Goal: Task Accomplishment & Management: Use online tool/utility

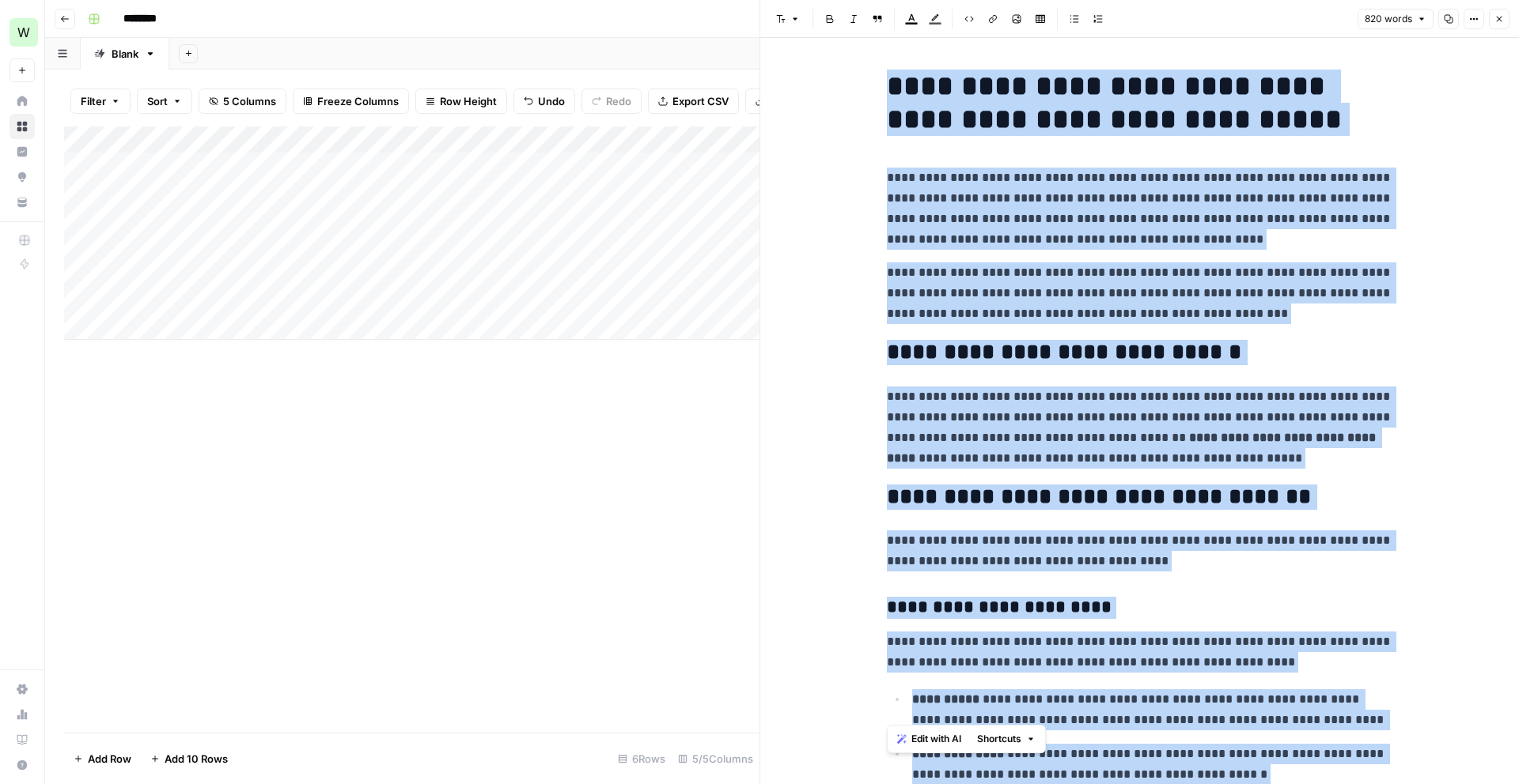
scroll to position [2400, 0]
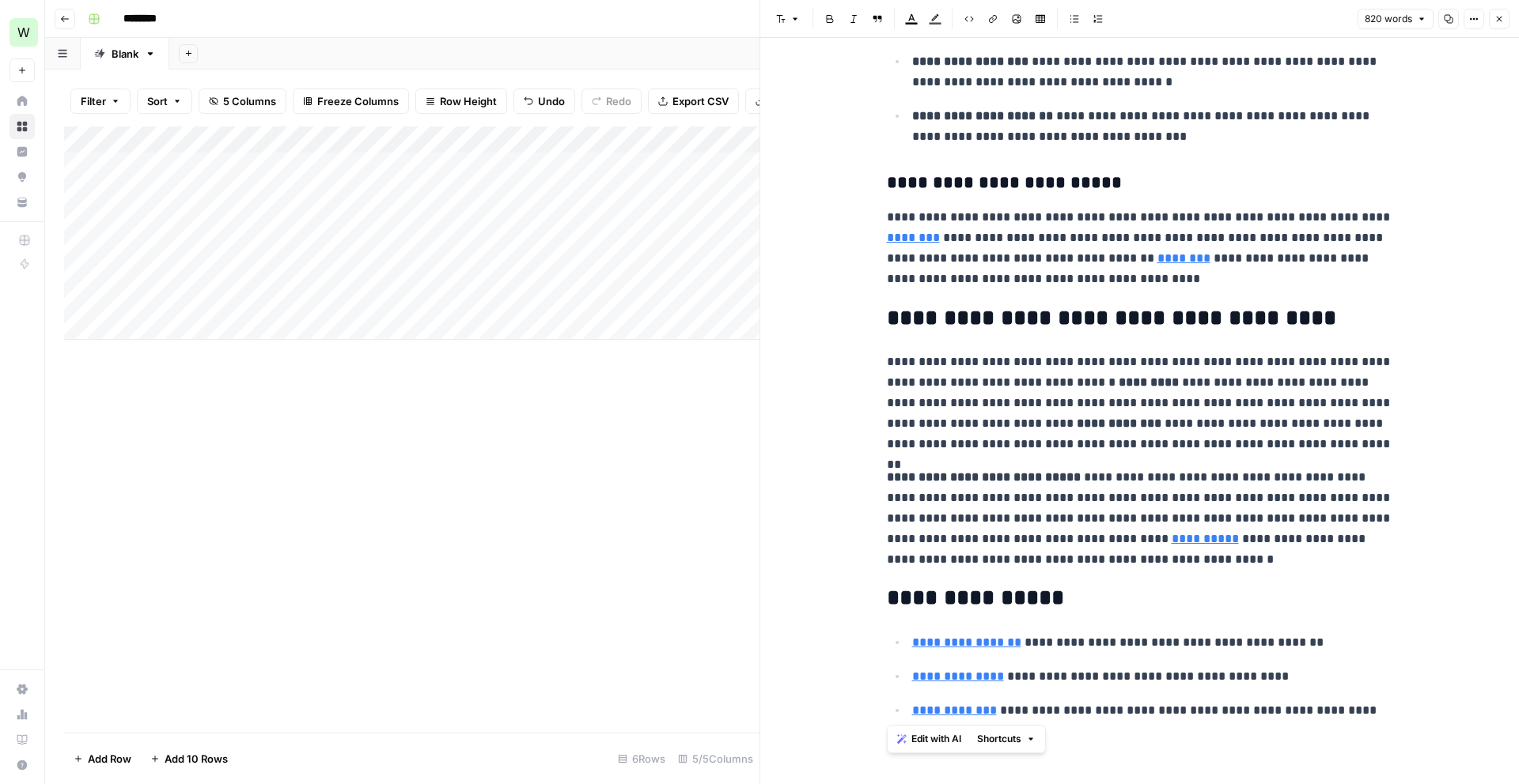
click at [428, 440] on div "Add Column" at bounding box center [411, 429] width 695 height 606
click at [1497, 21] on icon "button" at bounding box center [1499, 19] width 10 height 10
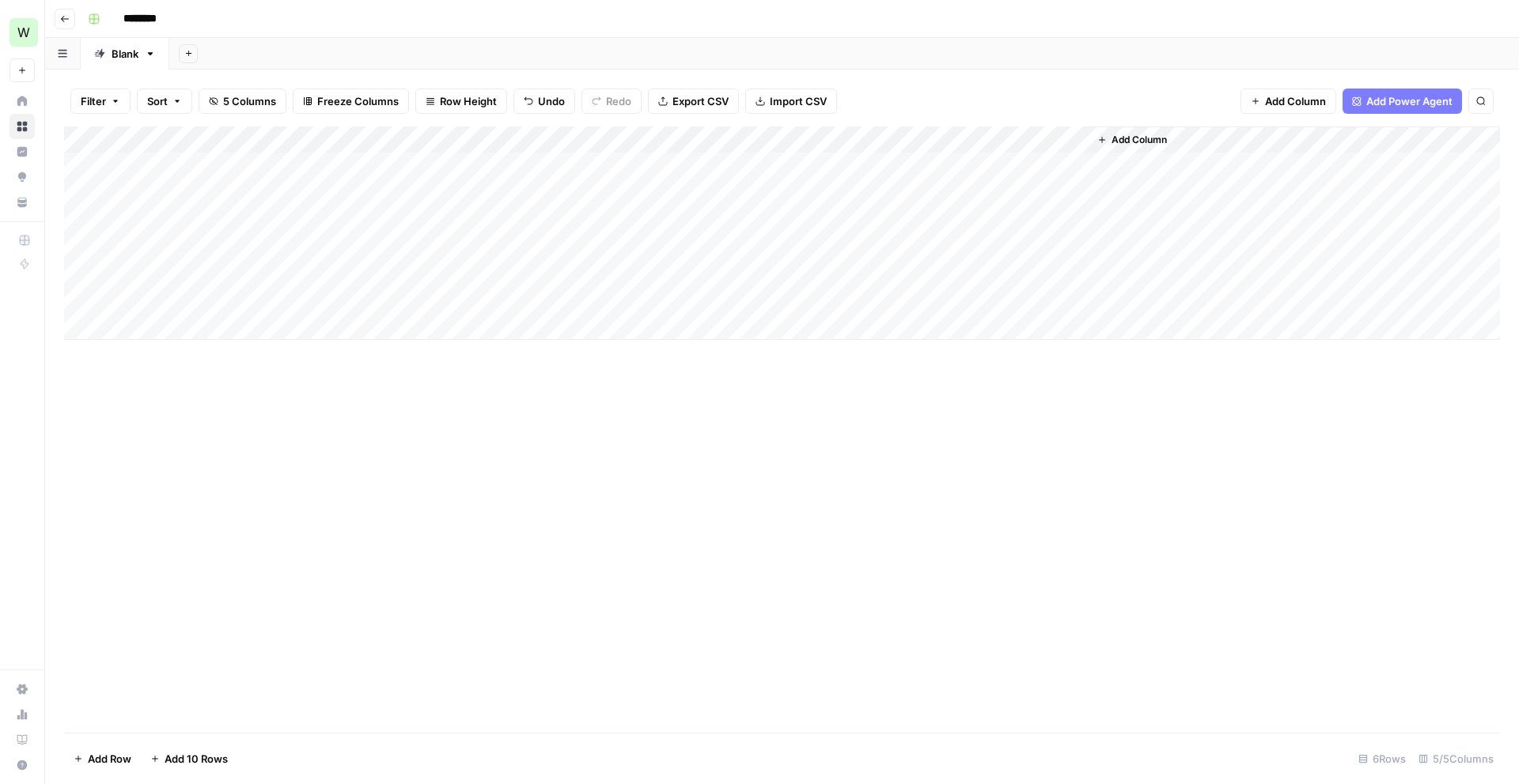
click at [145, 9] on input "********" at bounding box center [160, 19] width 89 height 25
click at [144, 18] on input "********" at bounding box center [160, 19] width 89 height 25
type input "**********"
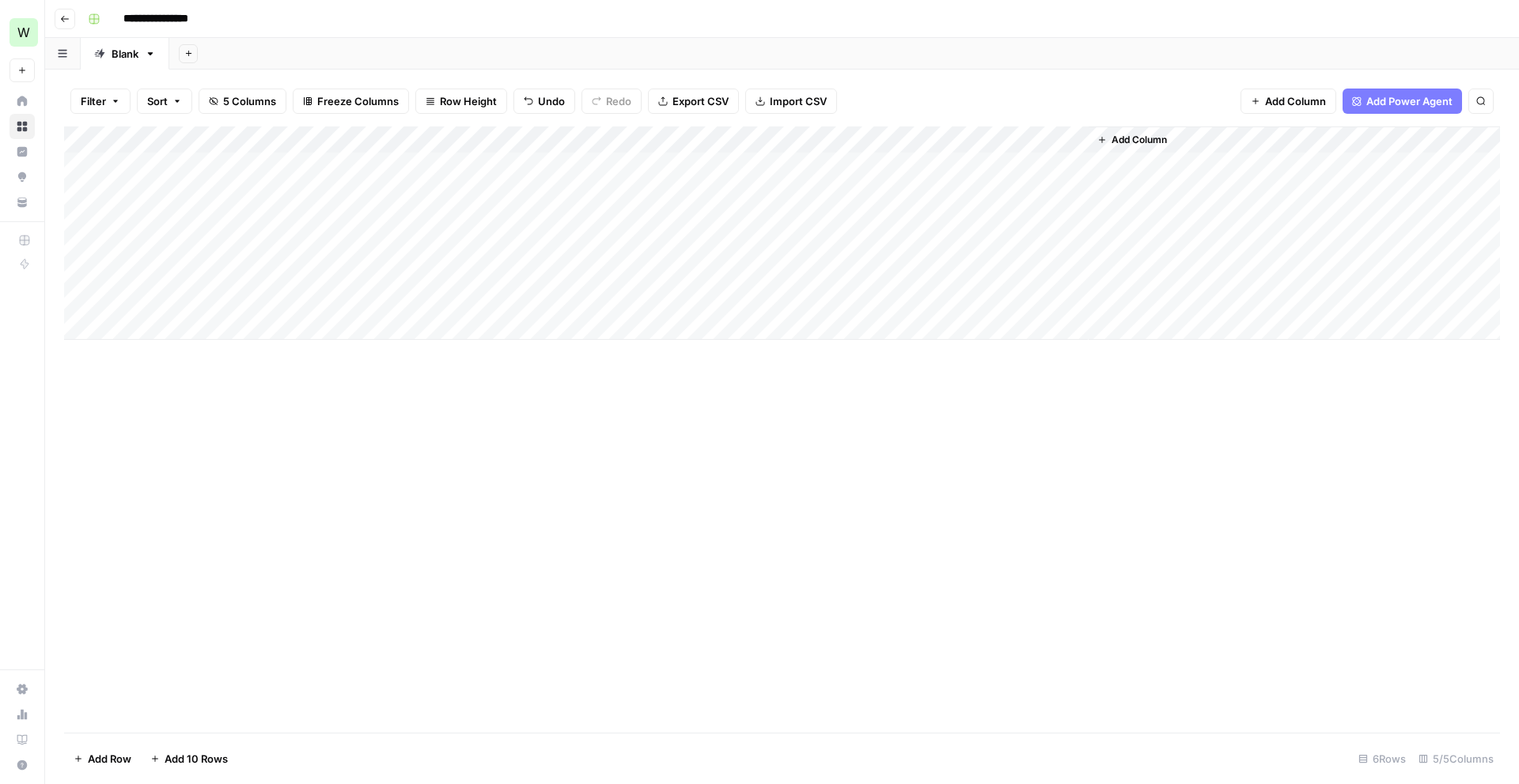
click at [211, 397] on div "Add Column" at bounding box center [781, 429] width 1436 height 606
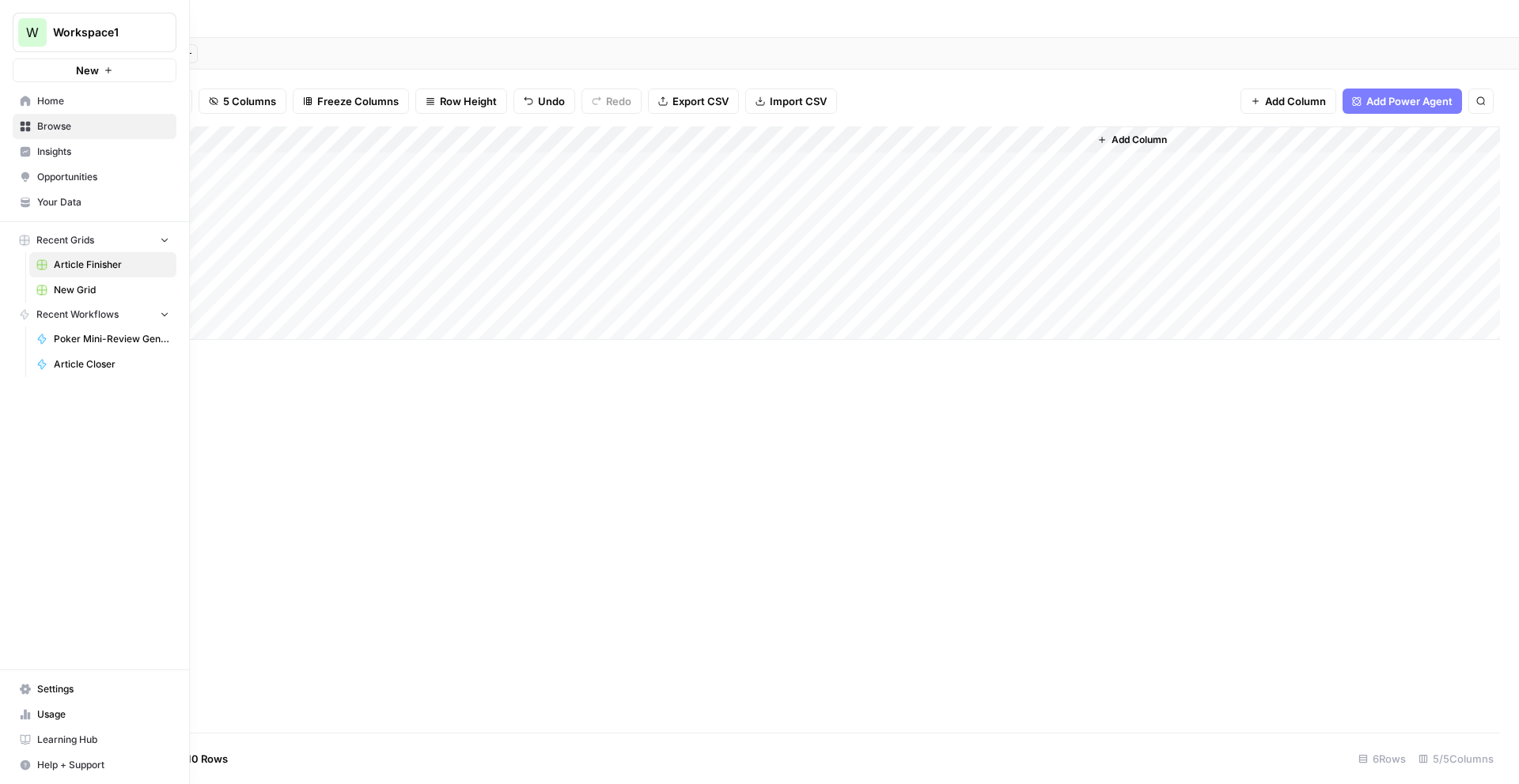
click at [142, 77] on button "New" at bounding box center [94, 70] width 164 height 23
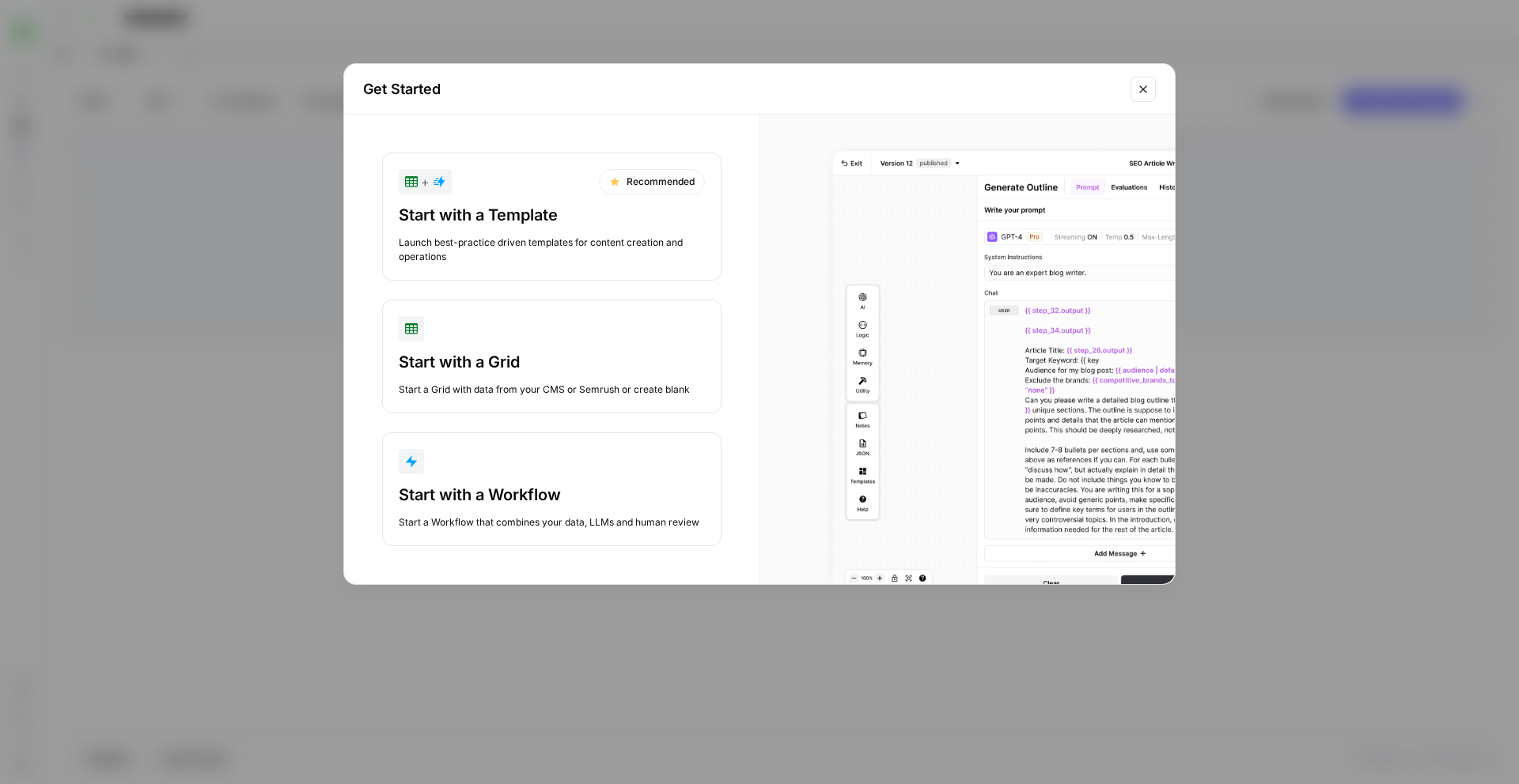
click at [460, 512] on div "Start with a Workflow Start a Workflow that combines your data, LLMs and human …" at bounding box center [551, 506] width 306 height 46
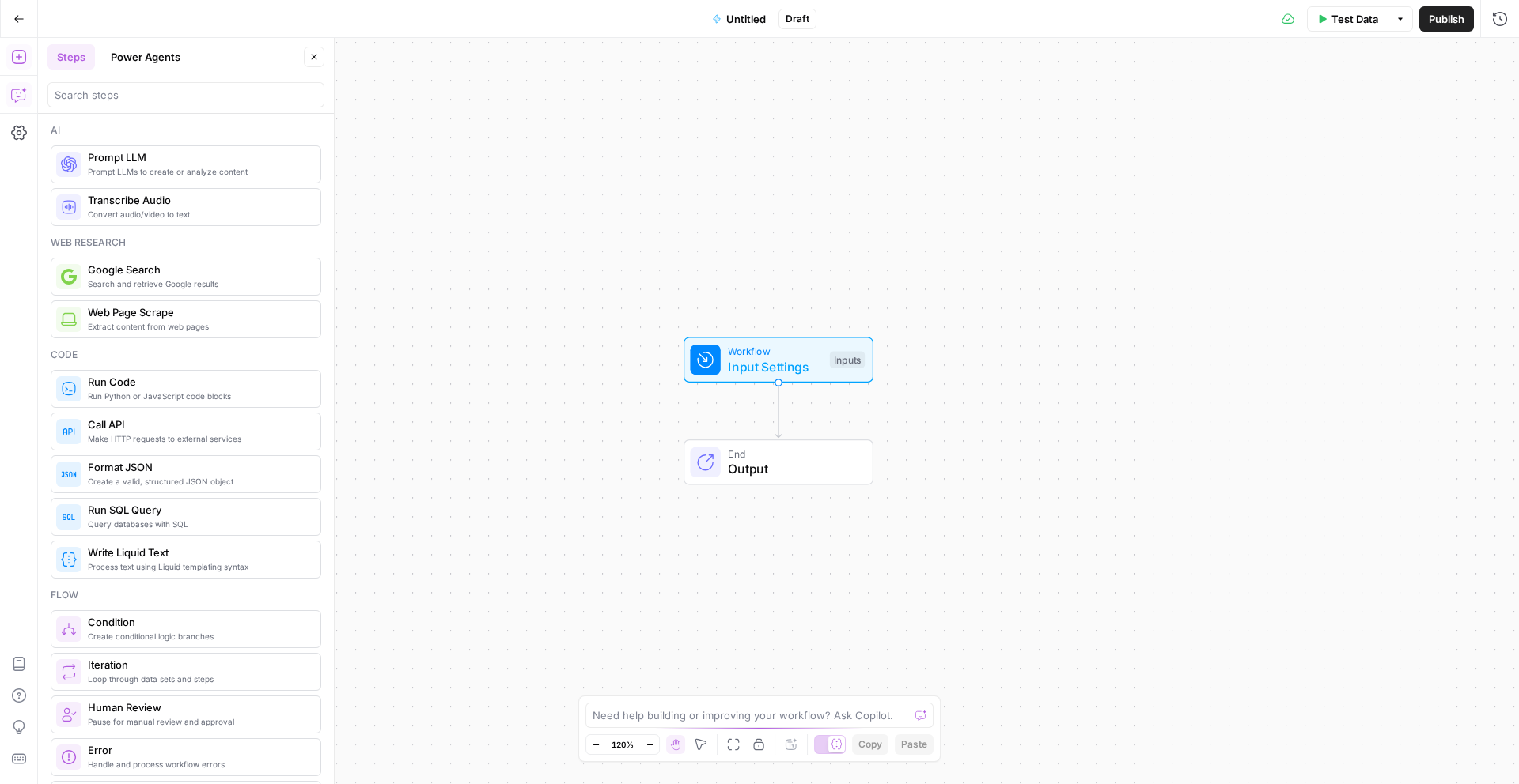
click at [11, 94] on icon "button" at bounding box center [19, 95] width 16 height 16
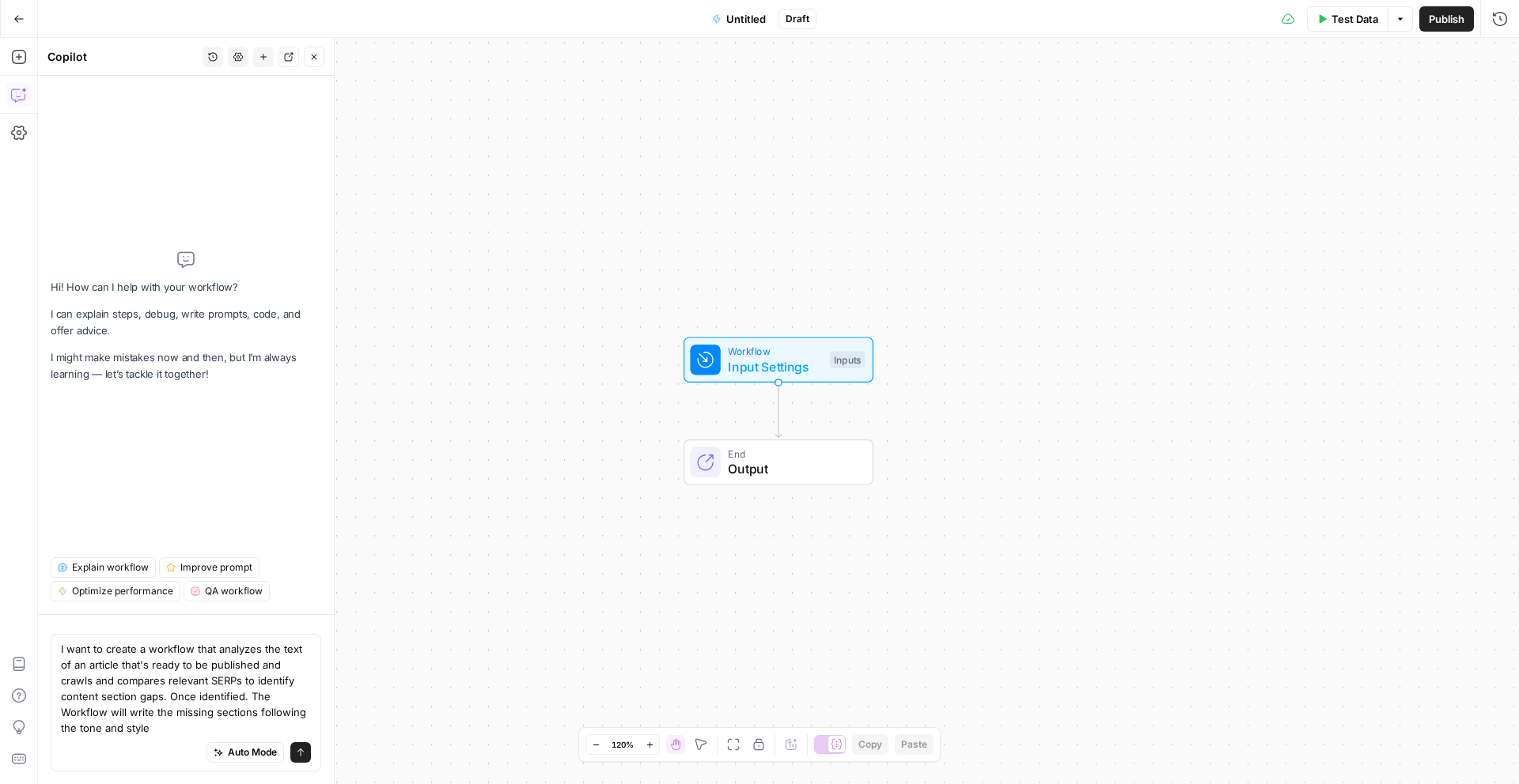
click at [113, 732] on textarea "I want to create a workflow that analyzes the text of an article that's ready t…" at bounding box center [186, 689] width 250 height 95
click at [144, 729] on textarea "I want to create a workflow that analyzes the text of an article that's ready t…" at bounding box center [186, 689] width 250 height 95
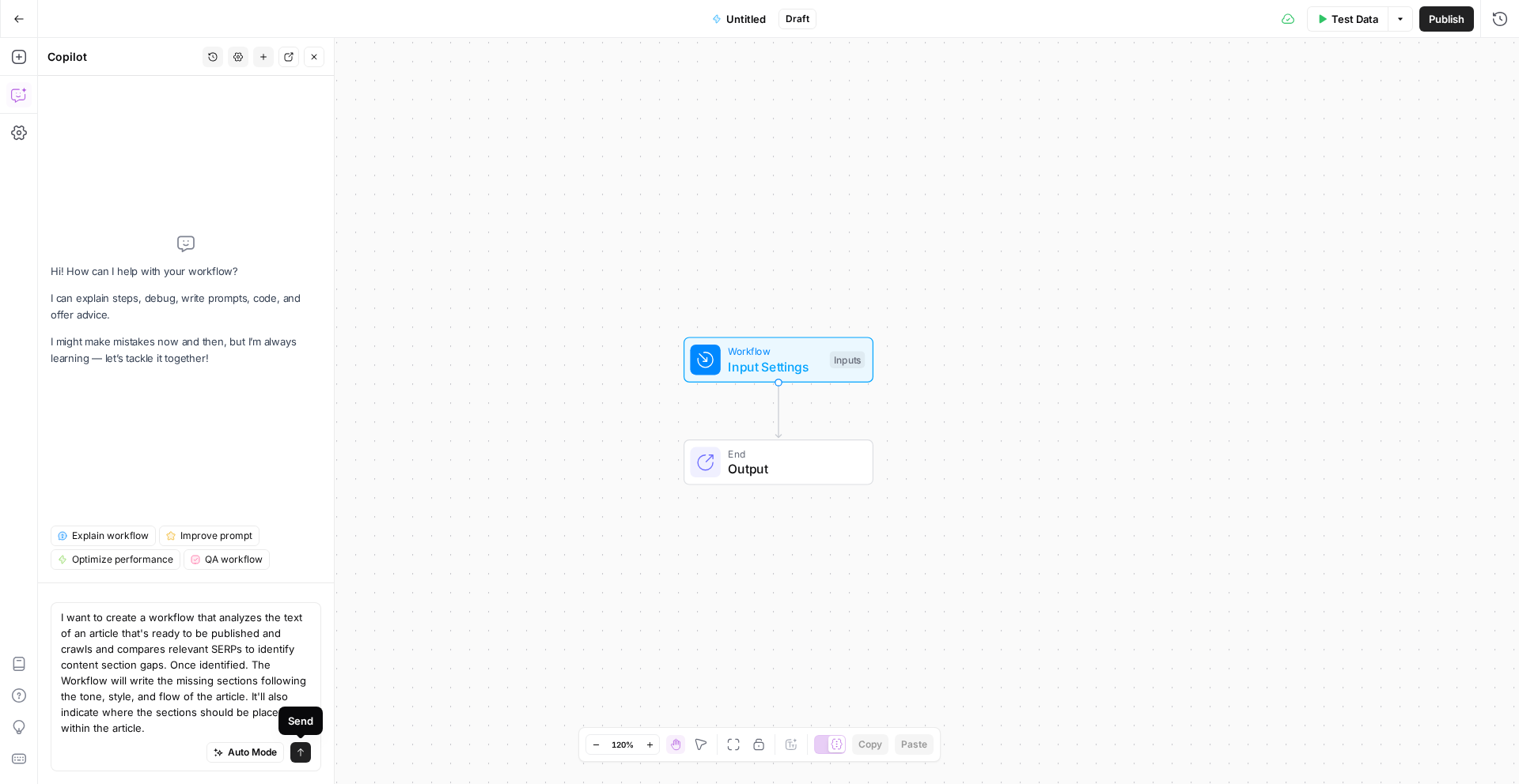
type textarea "I want to create a workflow that analyzes the text of an article that's ready t…"
click at [306, 757] on button "Send" at bounding box center [301, 753] width 21 height 21
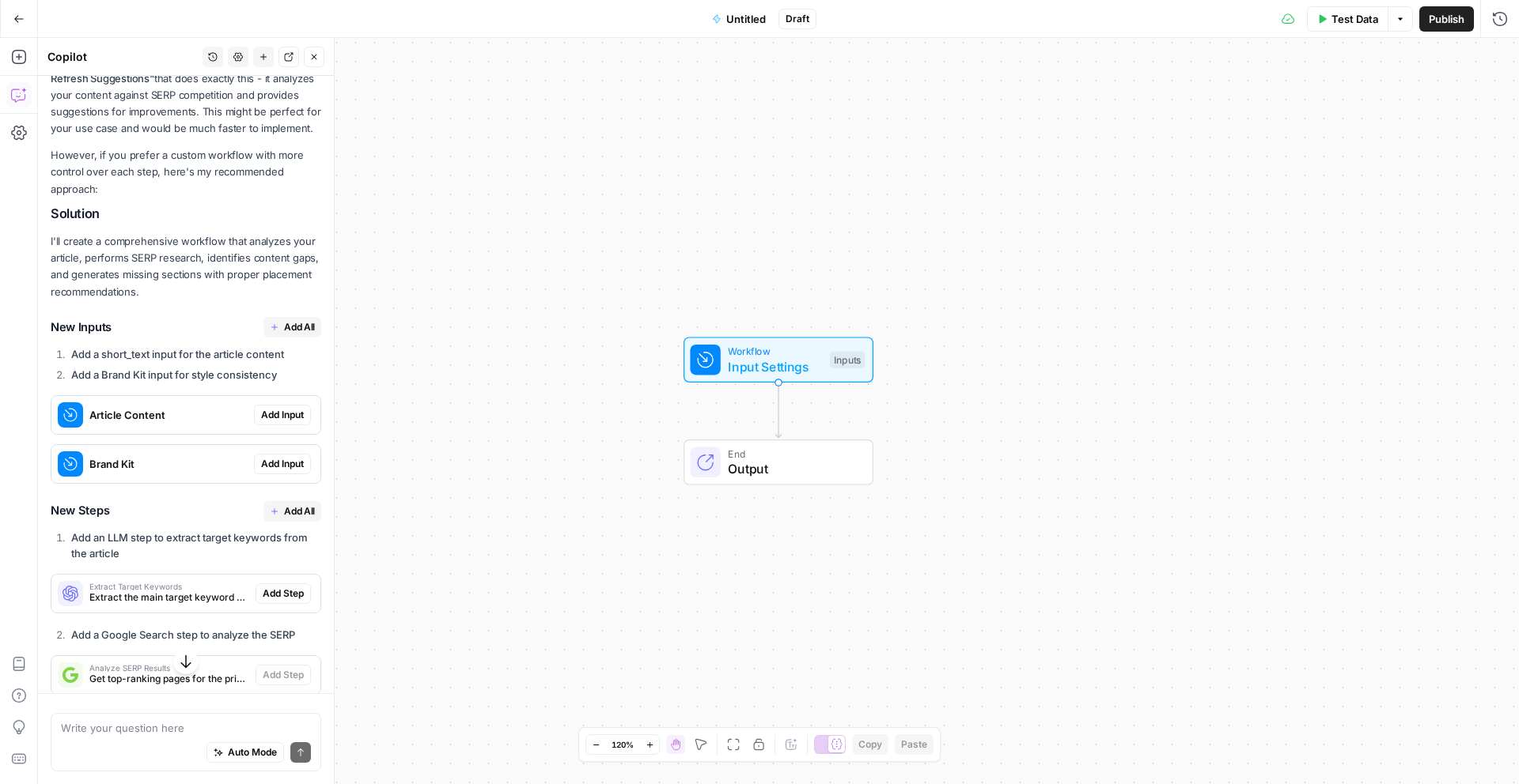
scroll to position [485, 0]
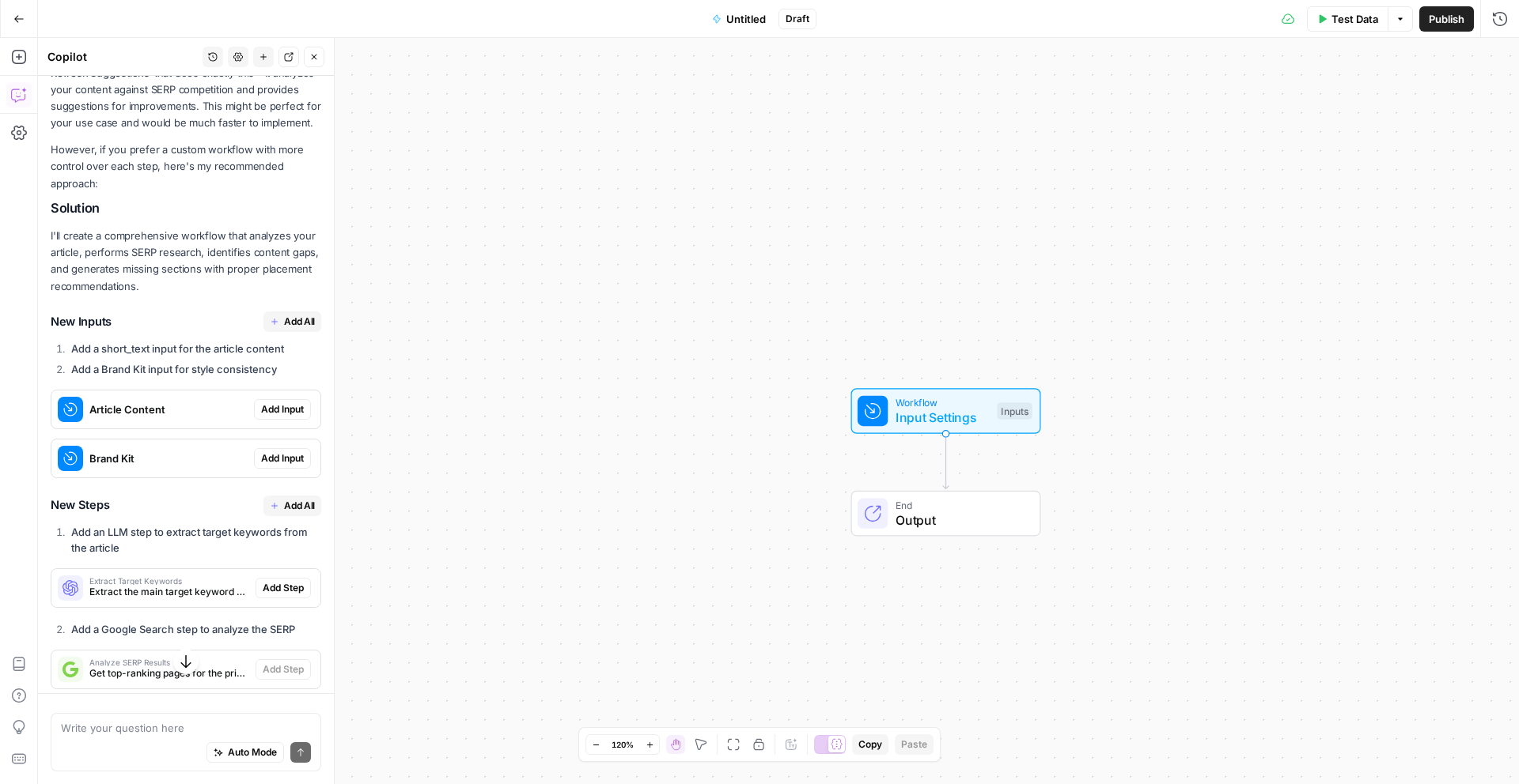
click at [298, 410] on span "Add Input" at bounding box center [282, 409] width 43 height 15
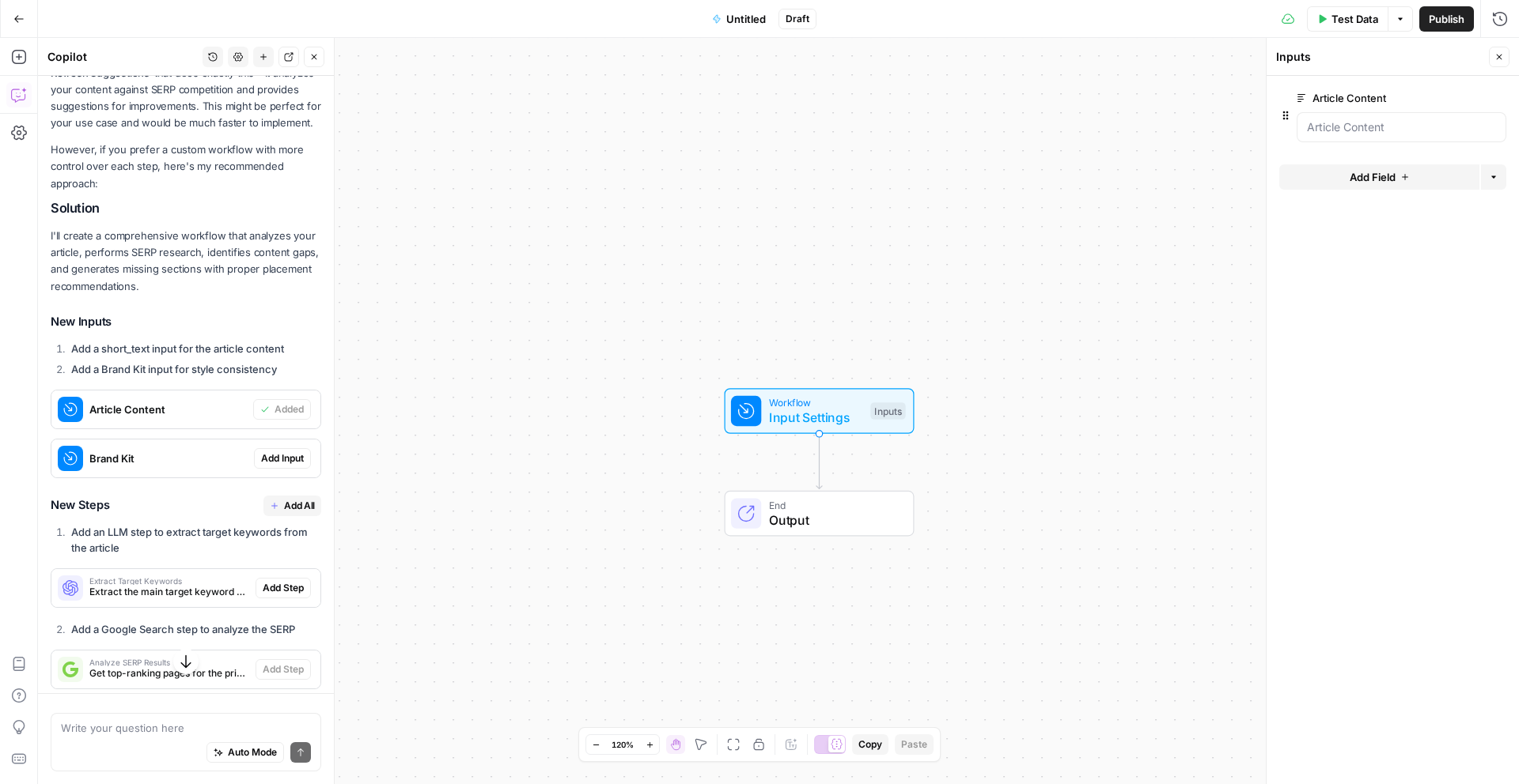
click at [298, 463] on span "Add Input" at bounding box center [282, 458] width 43 height 15
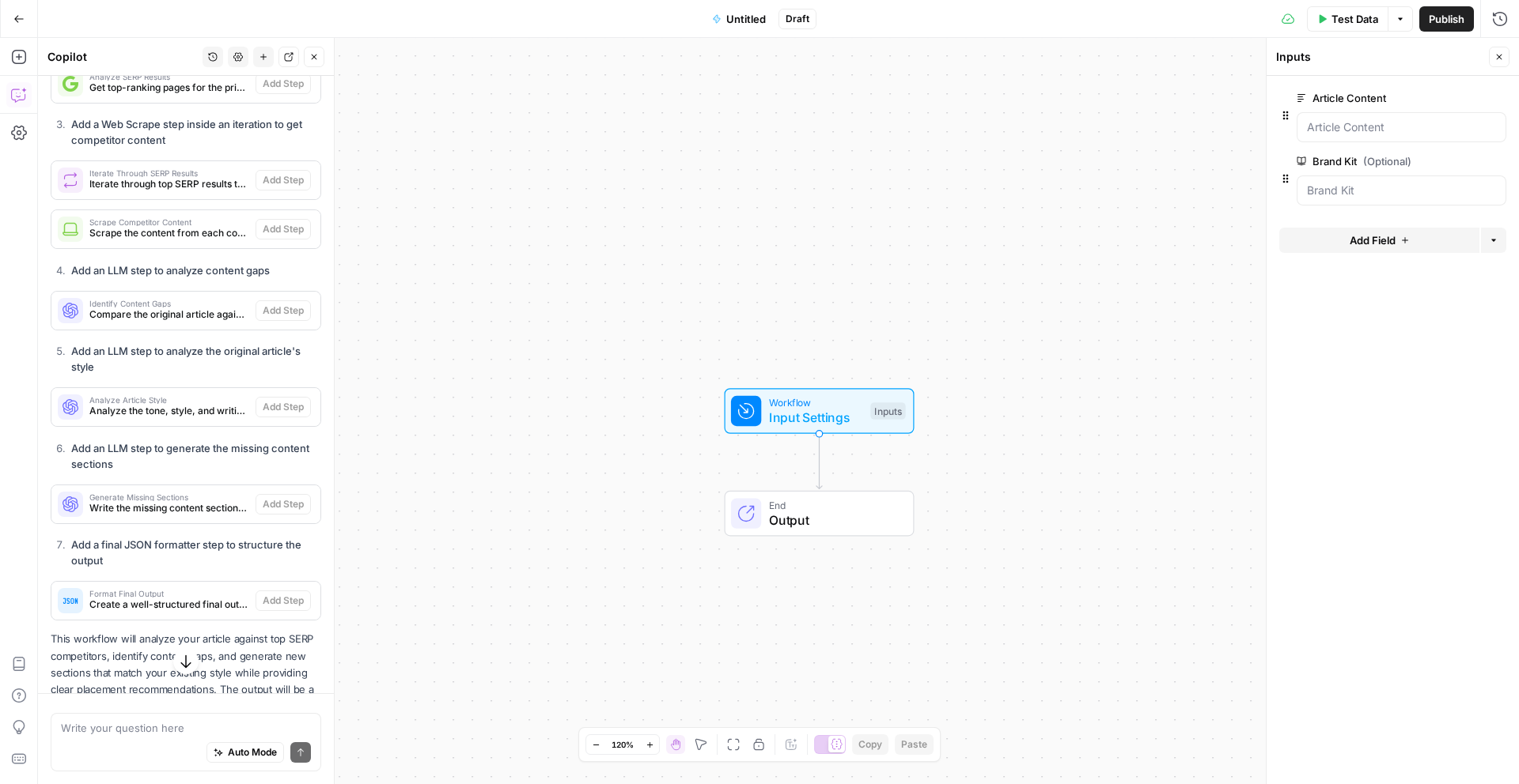
scroll to position [1172, 0]
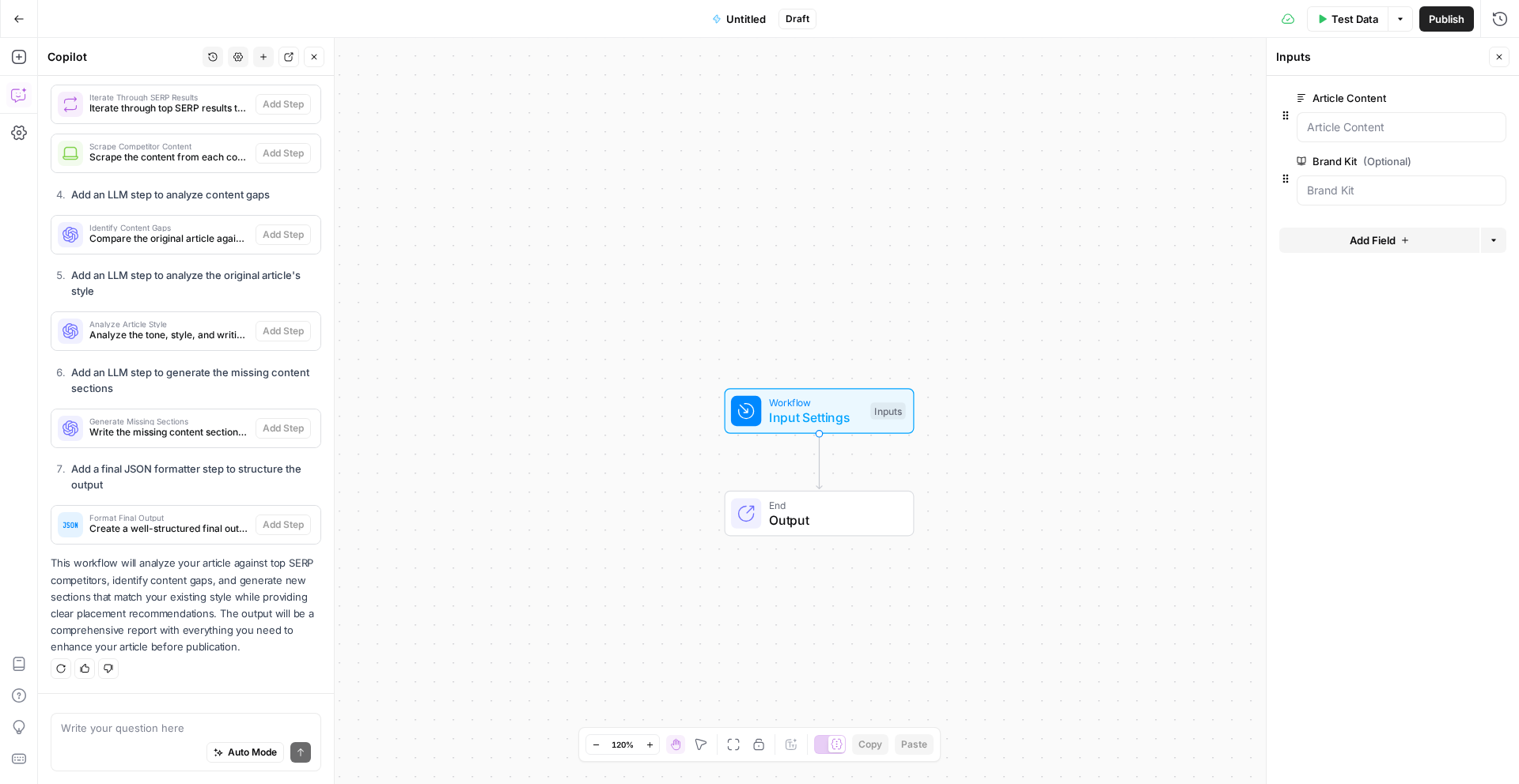
click at [134, 736] on div "Auto Mode Send" at bounding box center [186, 753] width 250 height 35
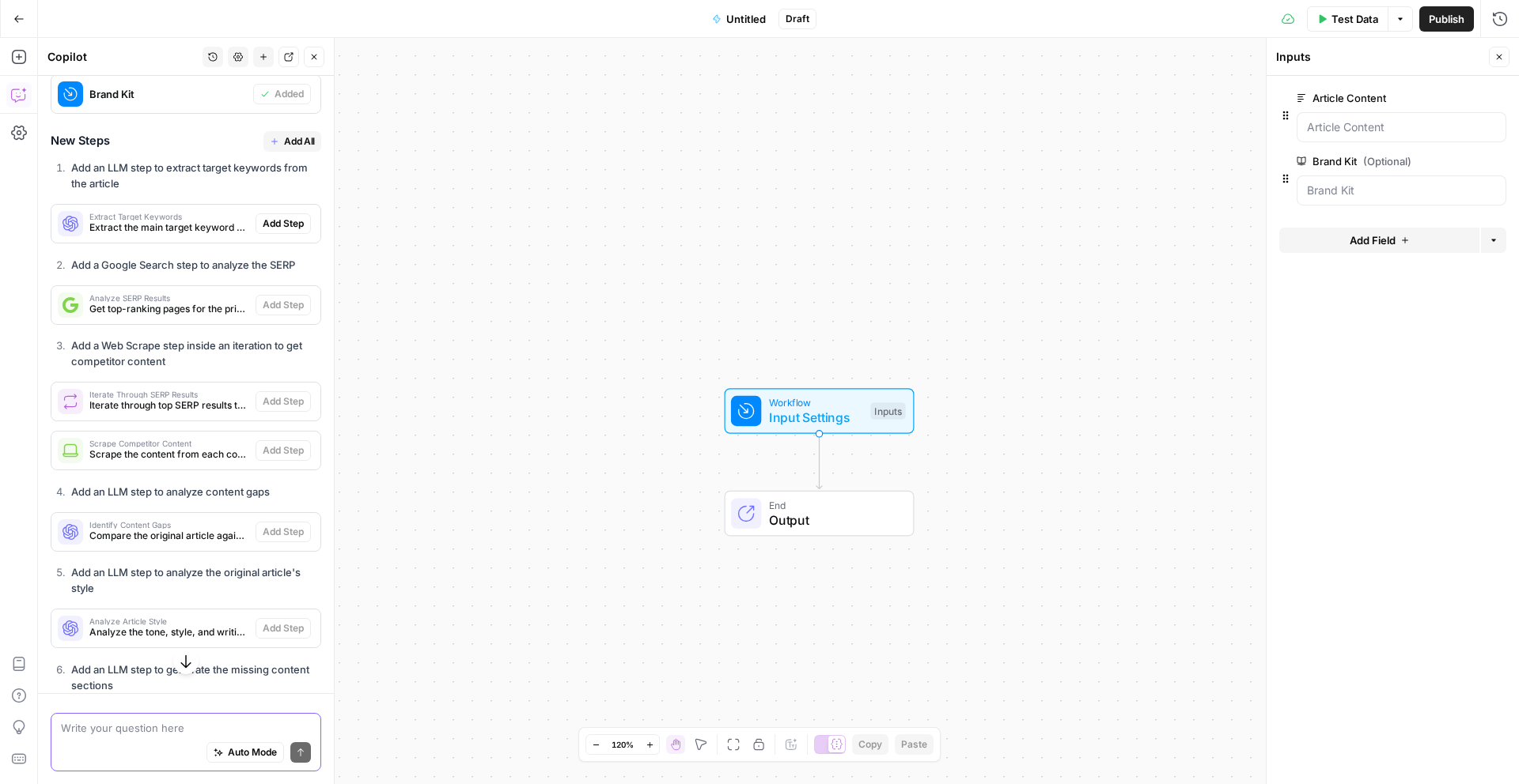
scroll to position [855, 0]
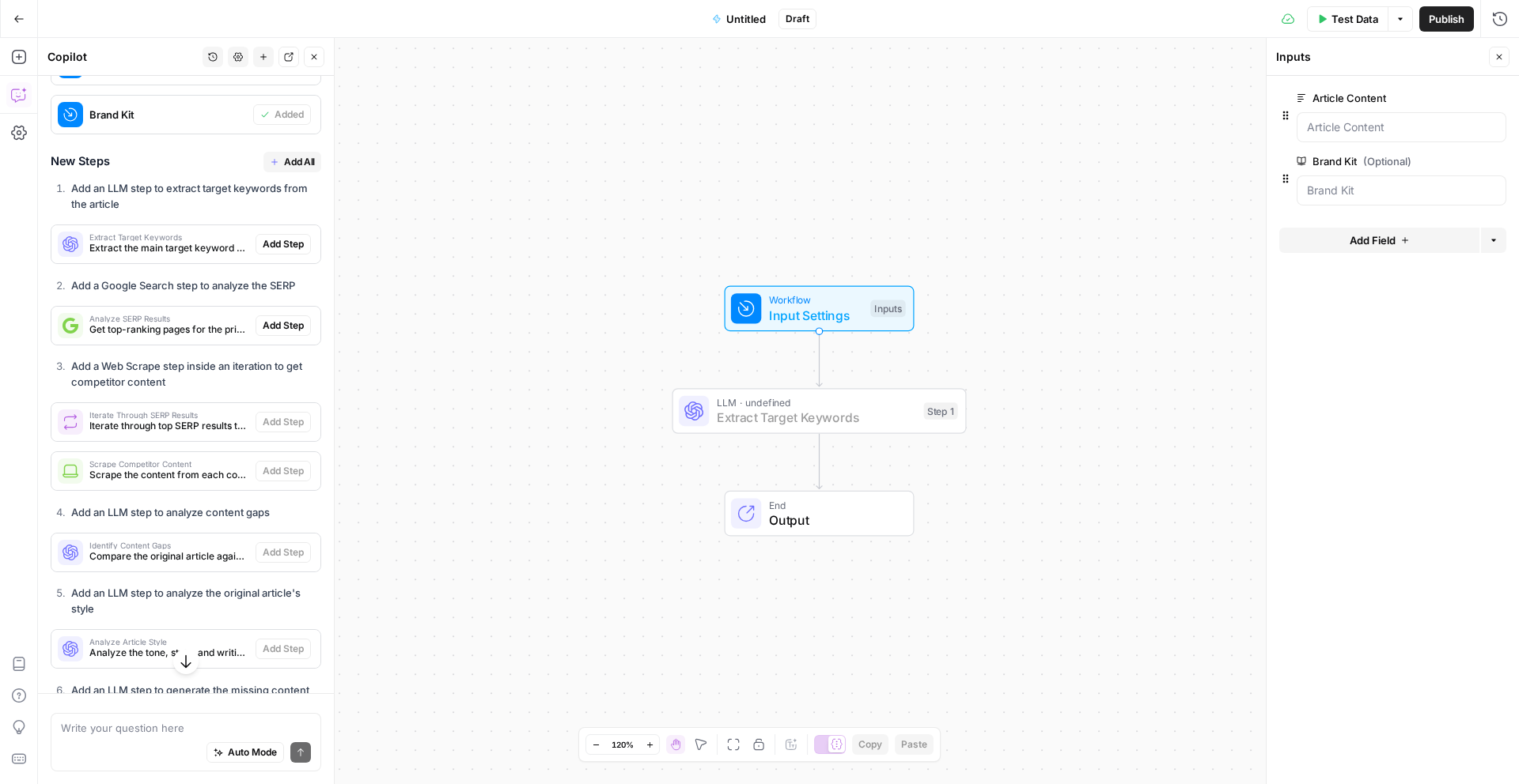
click at [299, 242] on span "Add Step" at bounding box center [283, 244] width 41 height 15
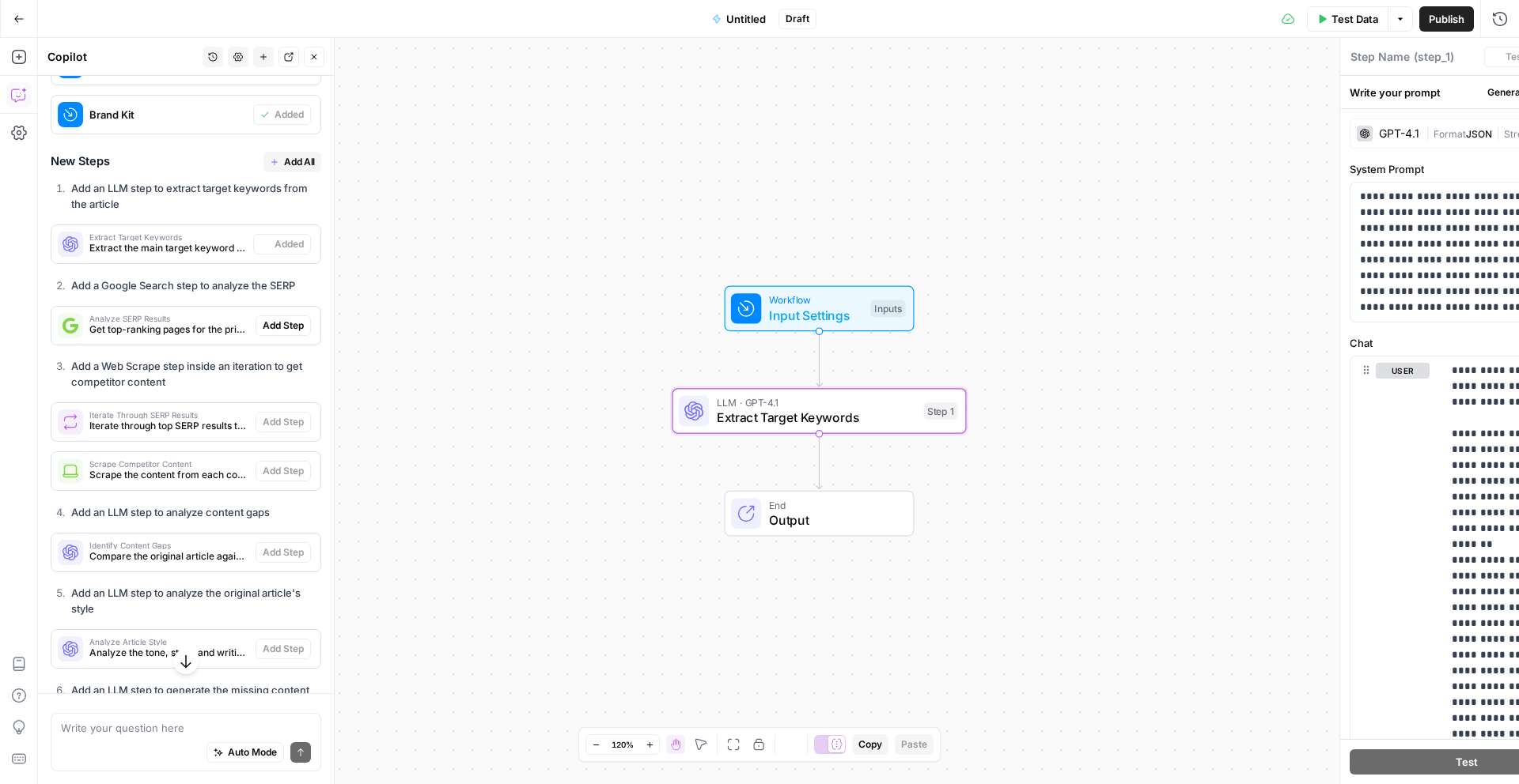
type textarea "Extract Target Keywords"
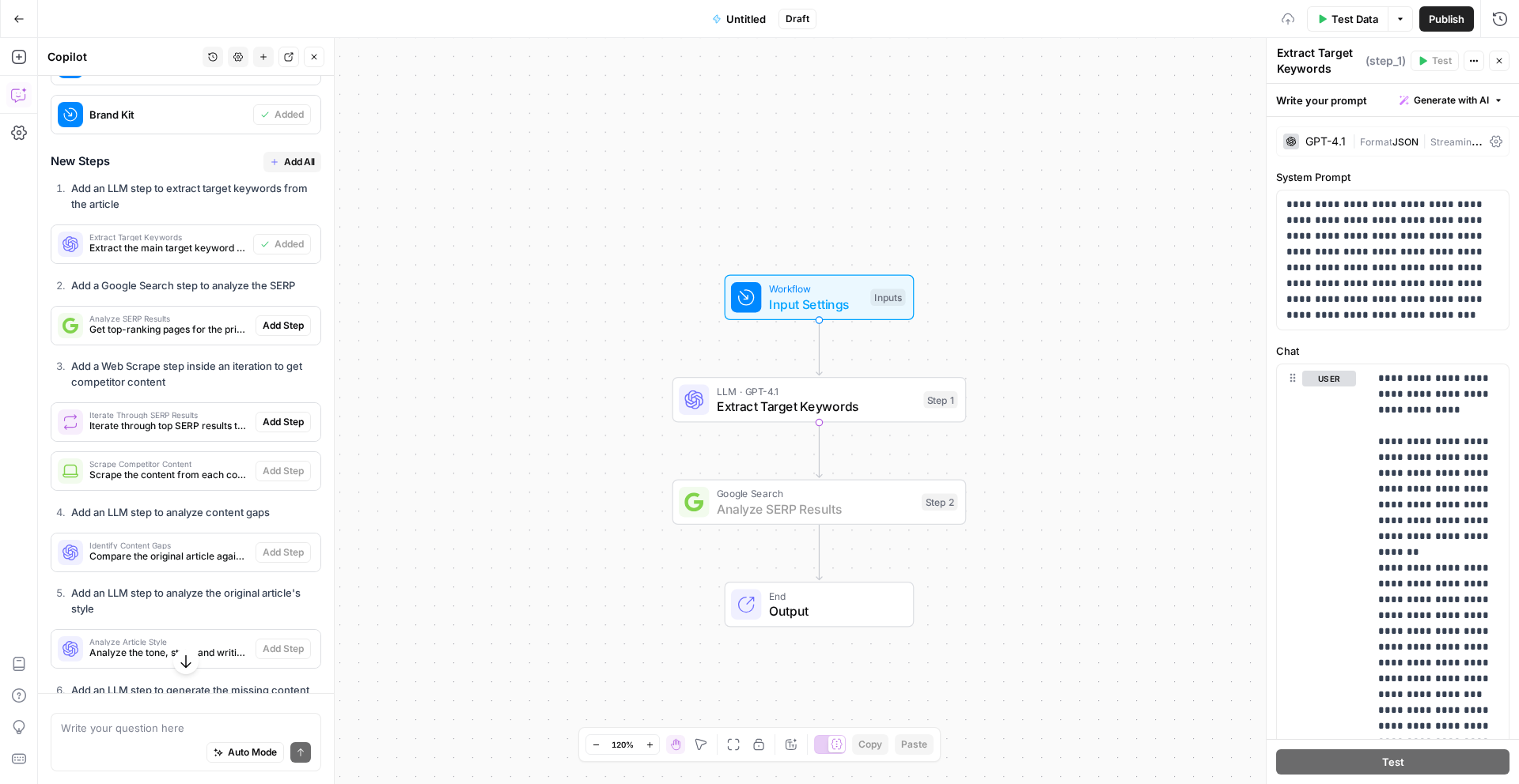
click at [287, 324] on span "Add Step" at bounding box center [283, 326] width 41 height 15
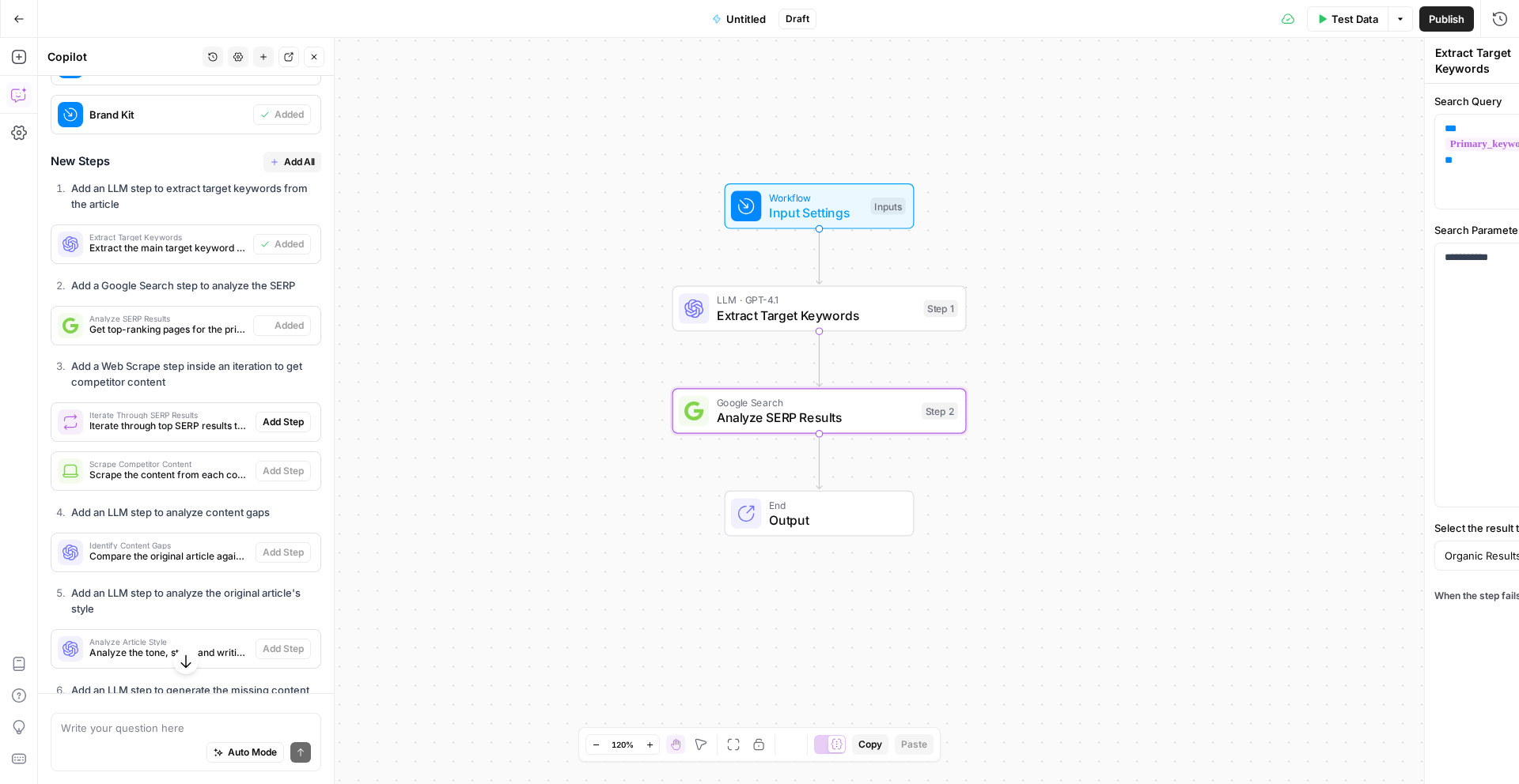
type textarea "Analyze SERP Results"
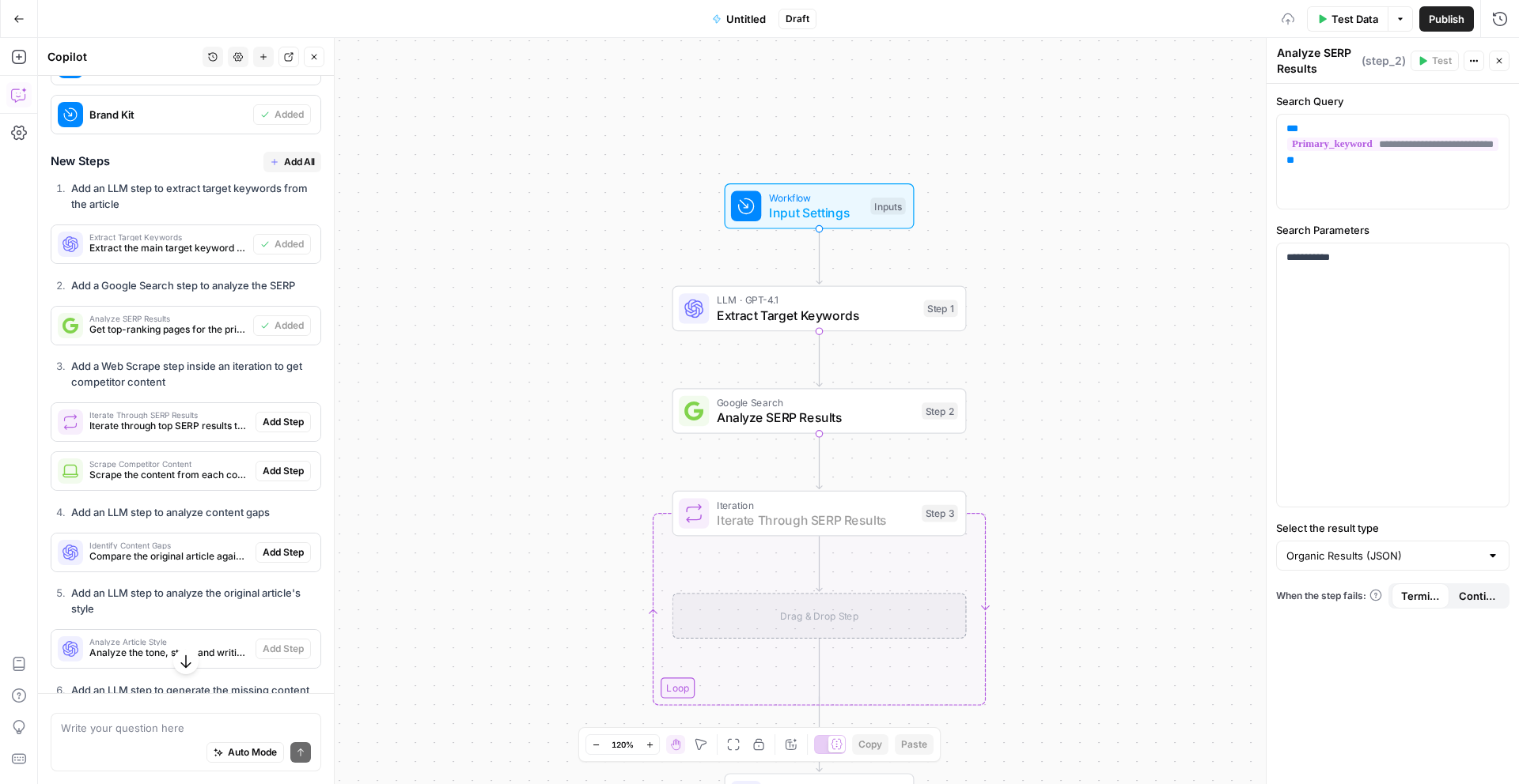
click at [281, 417] on span "Add Step" at bounding box center [283, 422] width 41 height 15
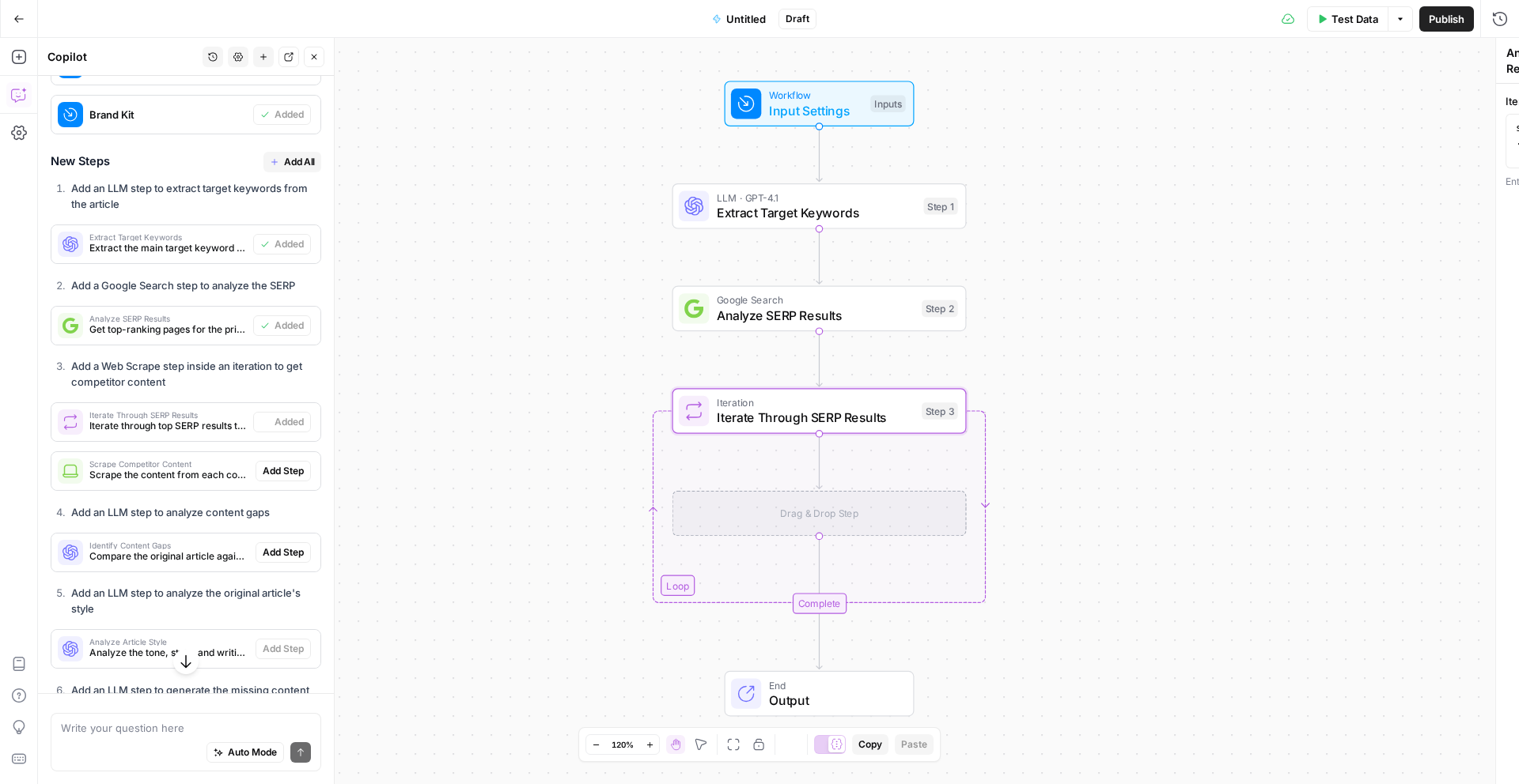
type textarea "Iterate Through SERP Results"
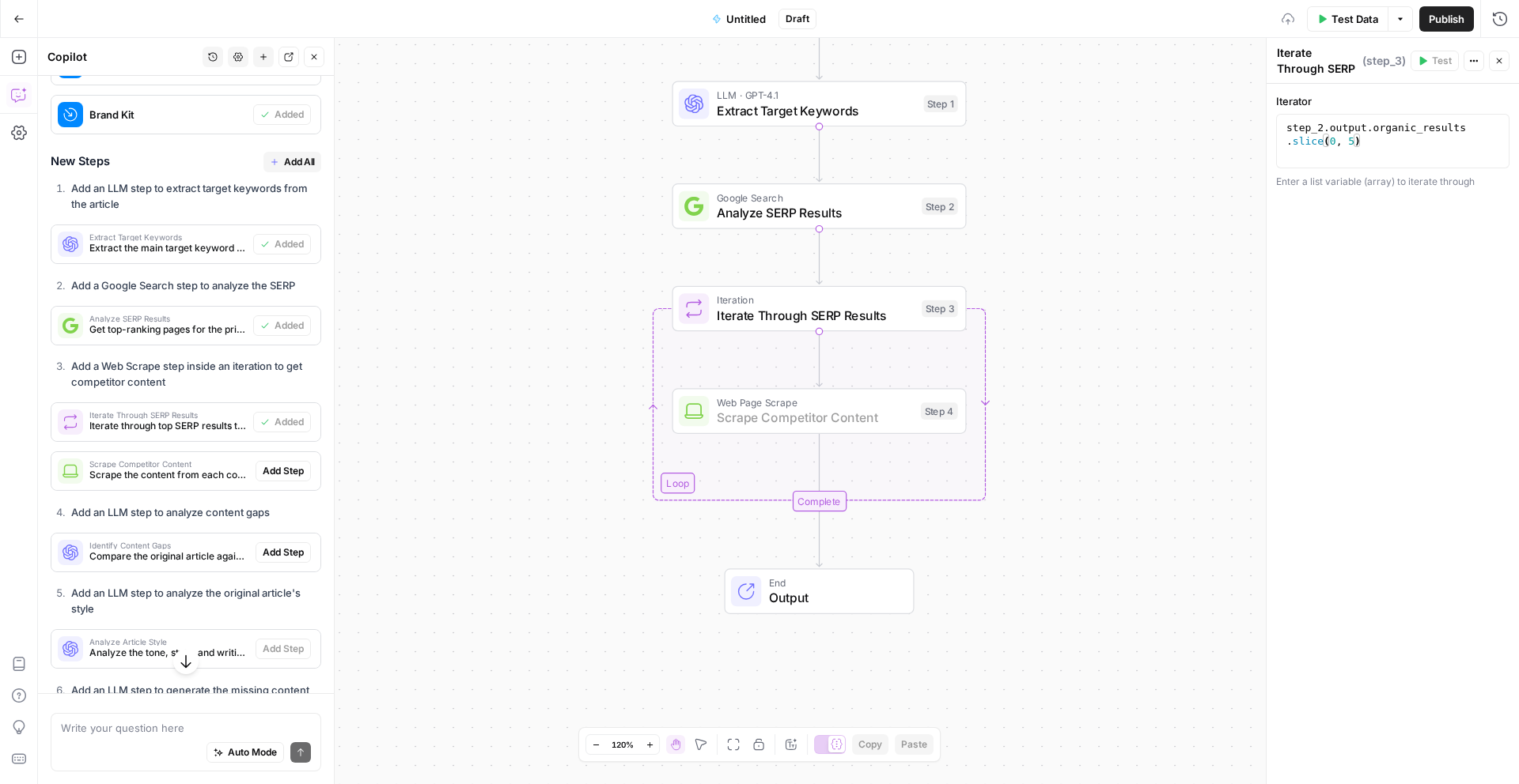
click at [280, 470] on span "Add Step" at bounding box center [283, 471] width 41 height 15
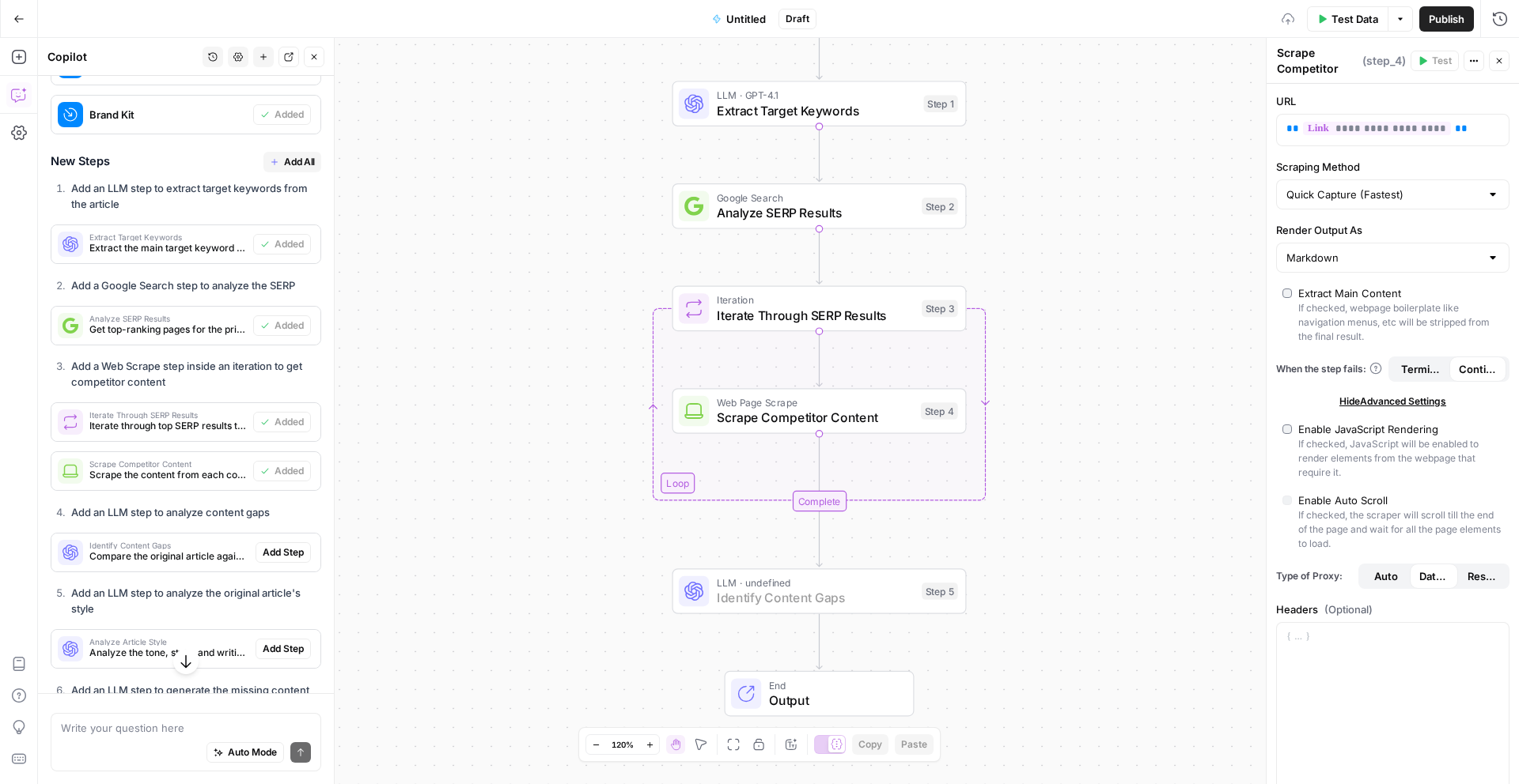
click at [284, 547] on span "Add Step" at bounding box center [283, 553] width 41 height 15
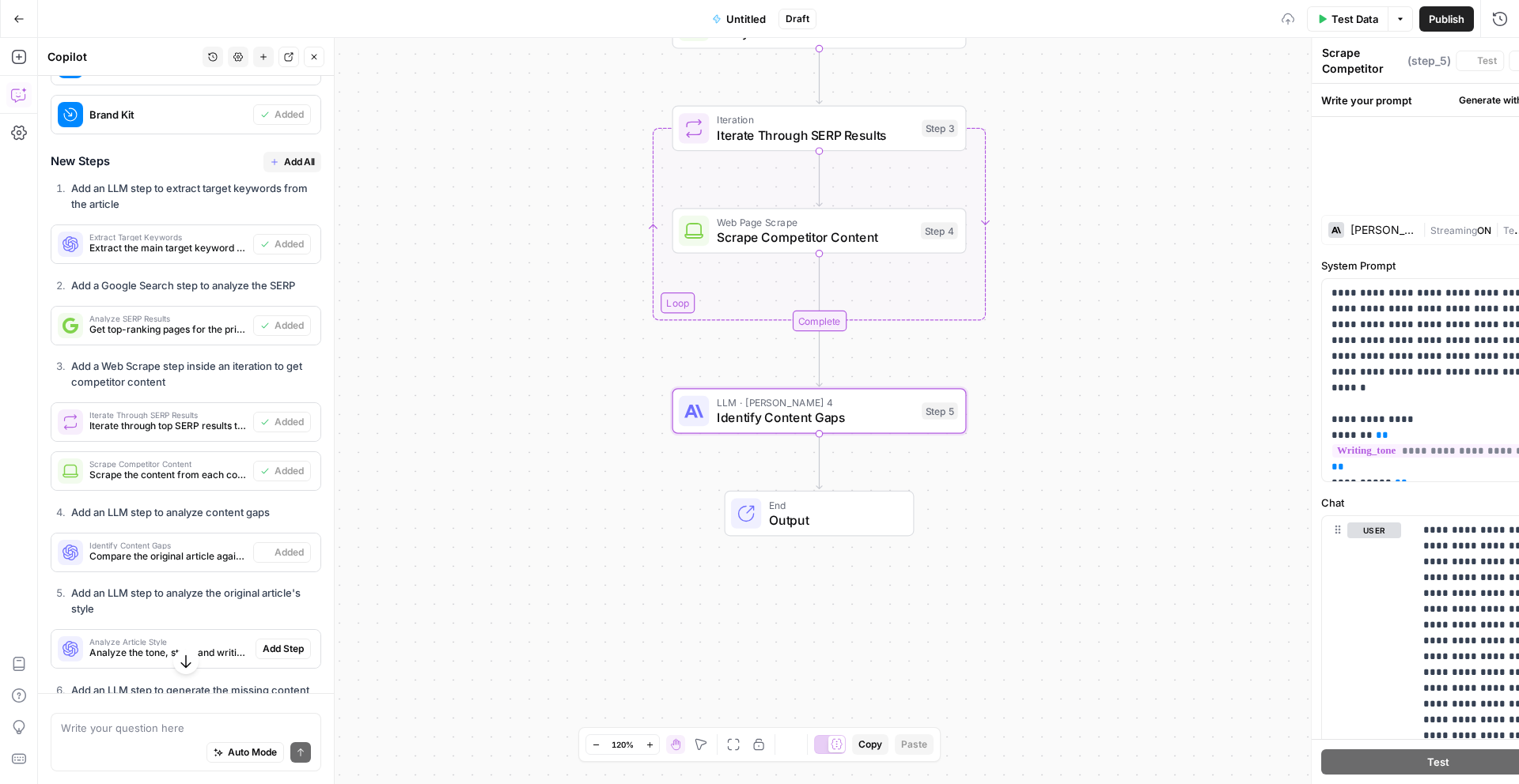
type textarea "Identify Content Gaps"
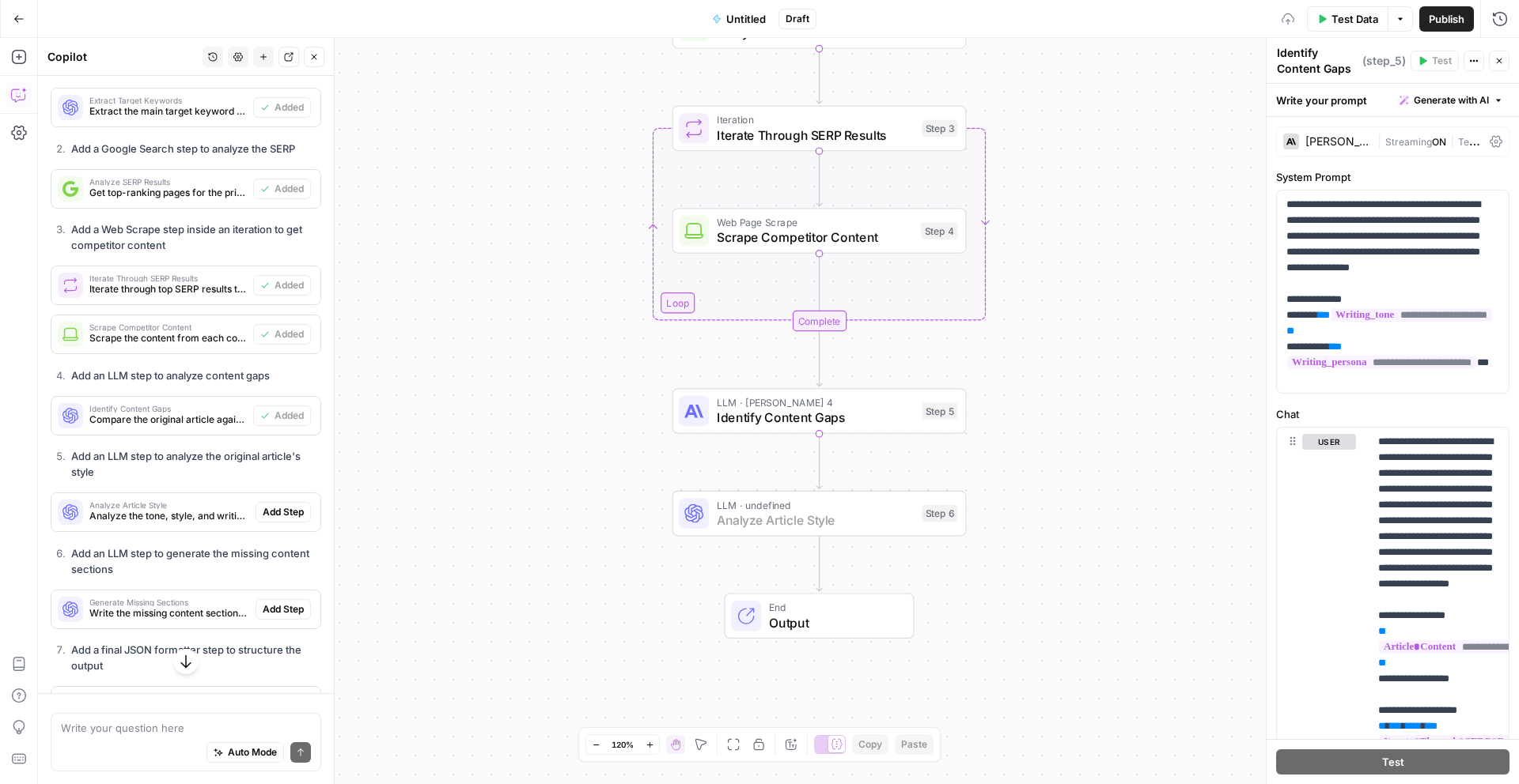
click at [289, 510] on span "Add Step" at bounding box center [283, 512] width 41 height 15
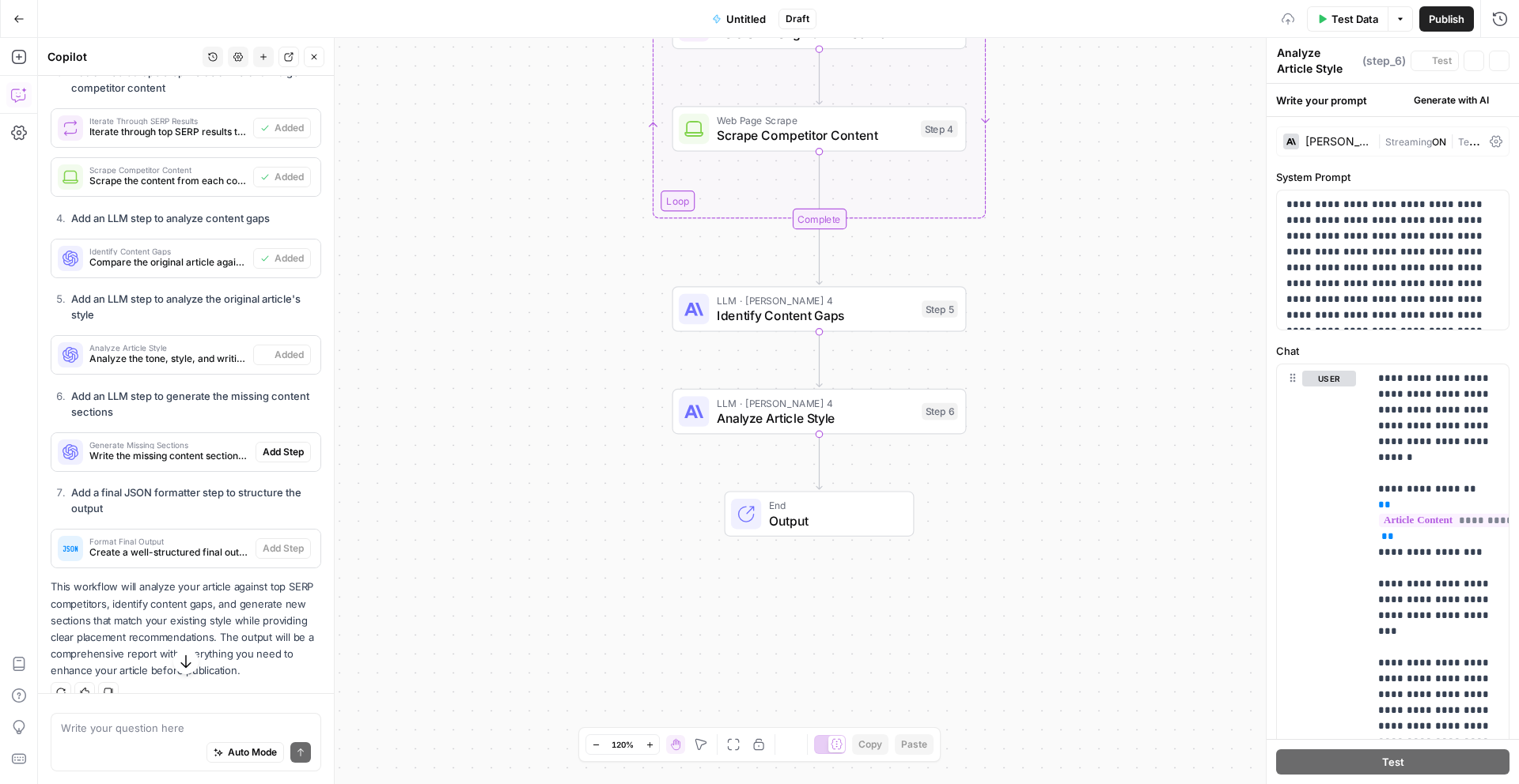
scroll to position [1172, 0]
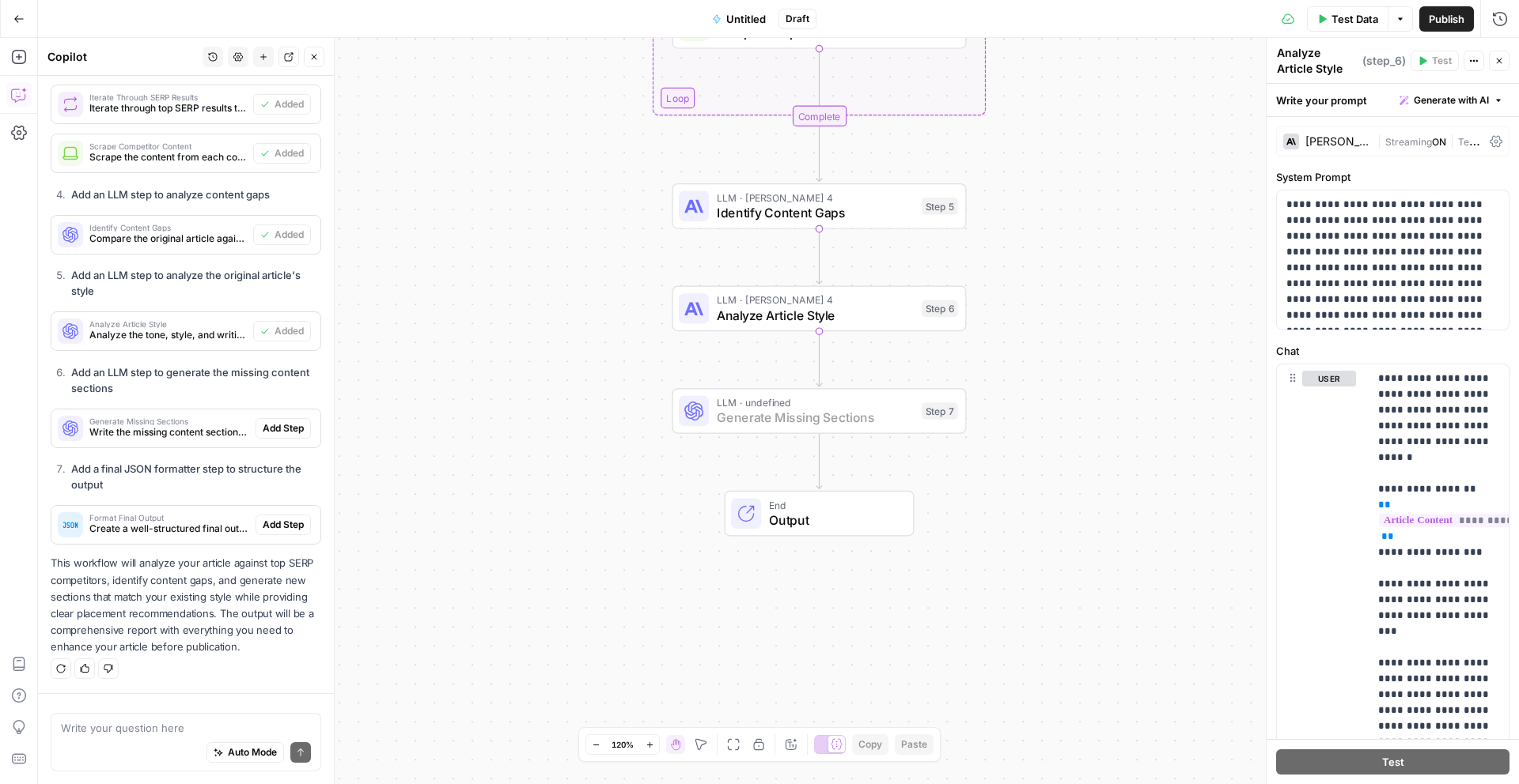
click at [290, 431] on span "Add Step" at bounding box center [283, 429] width 41 height 15
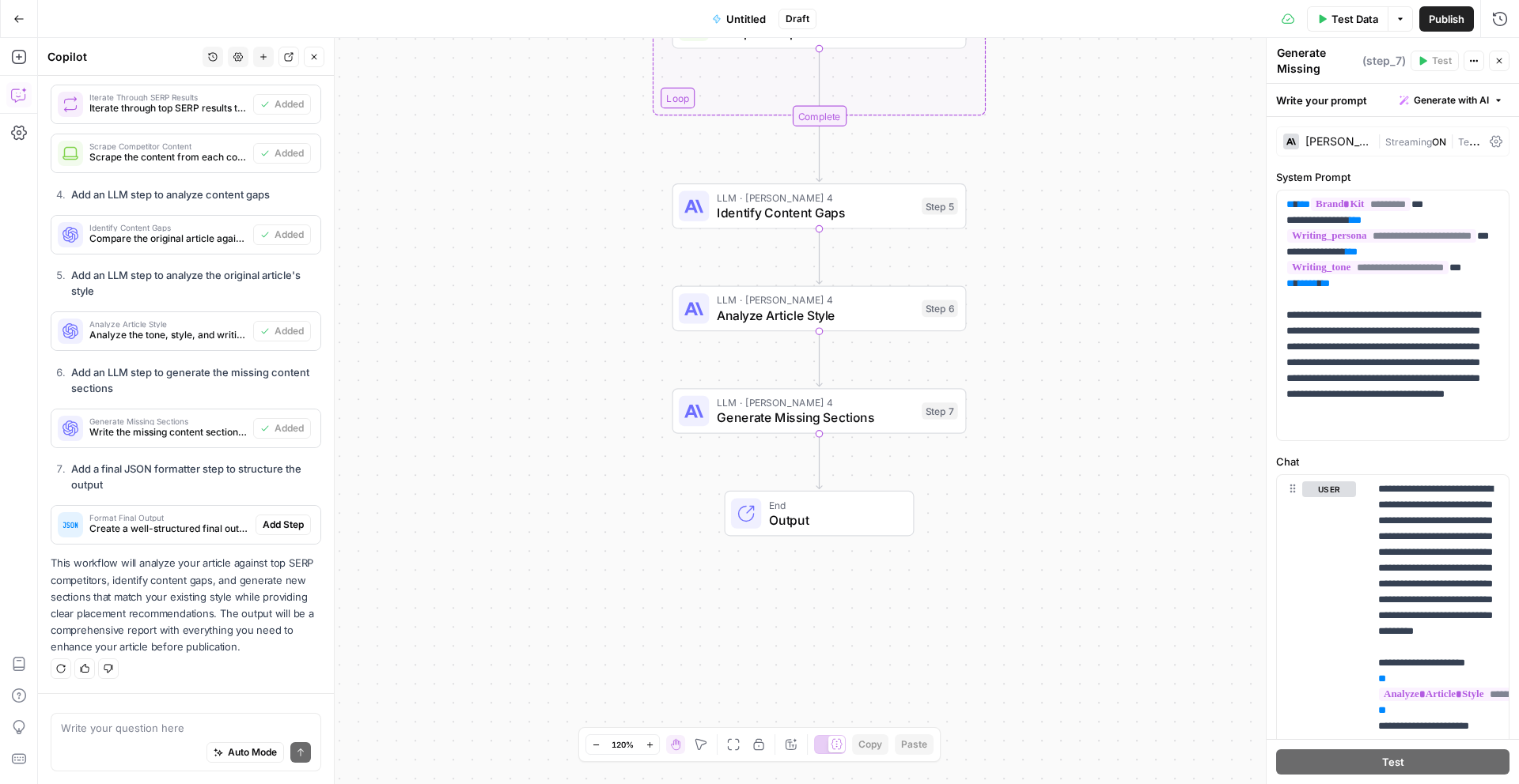
click at [194, 738] on div "Auto Mode Send" at bounding box center [186, 753] width 250 height 35
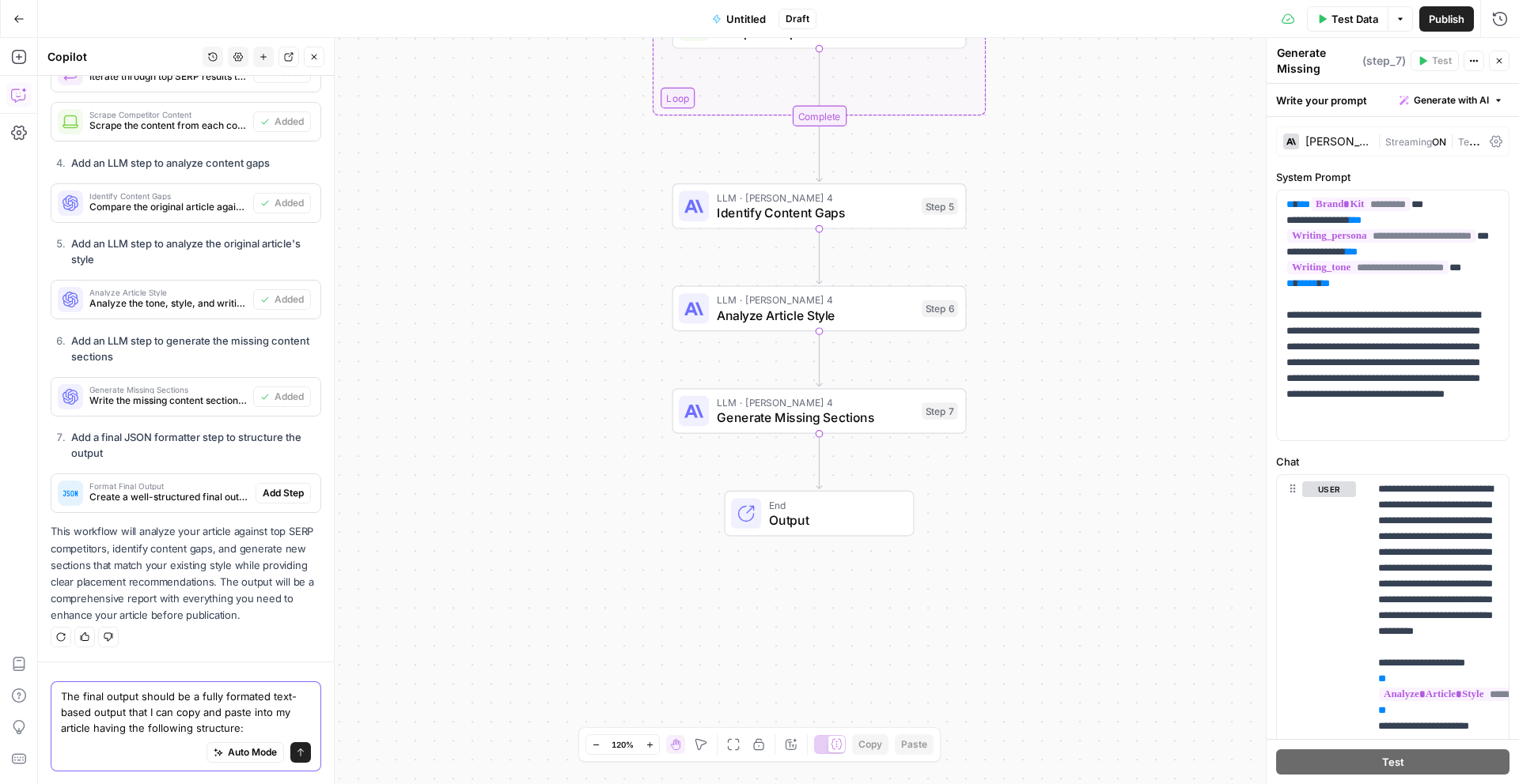
scroll to position [1220, 0]
click at [167, 722] on div "Auto Mode will automatically modify and execute the workflow" at bounding box center [244, 712] width 210 height 28
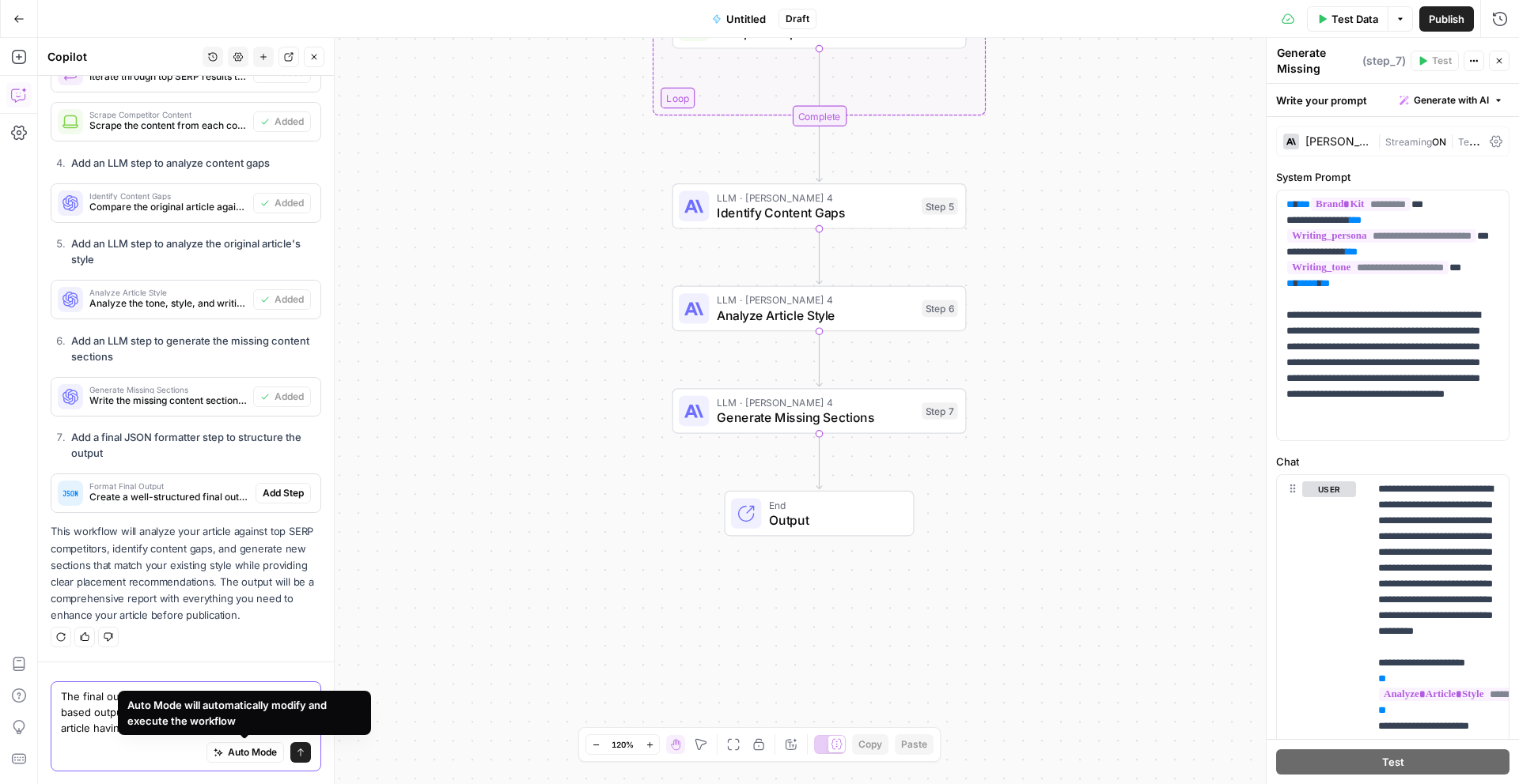
click at [61, 724] on textarea "The final output should be a fully formated text-based output that I can copy a…" at bounding box center [186, 712] width 250 height 48
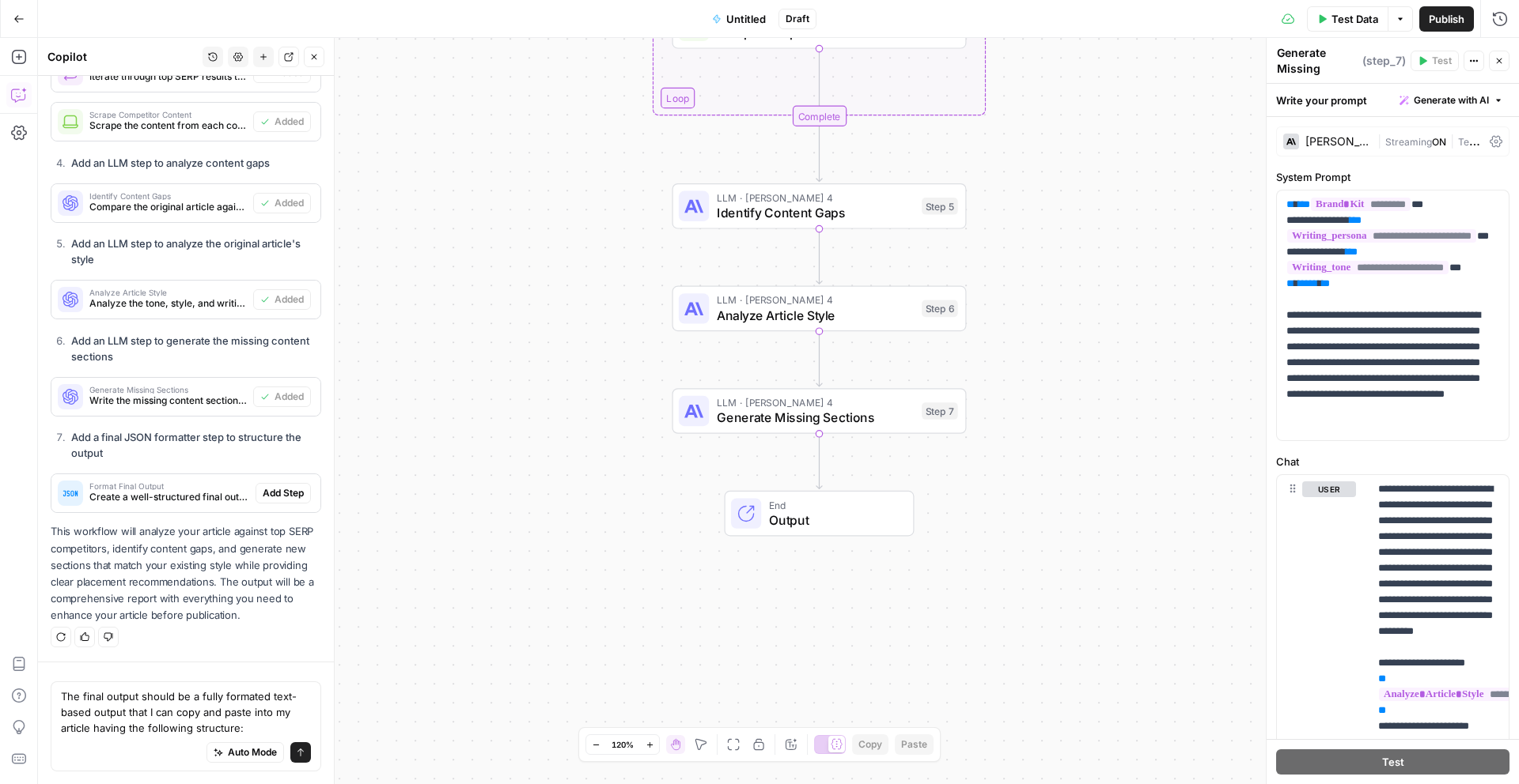
click at [80, 737] on div "Auto Mode Send" at bounding box center [186, 753] width 250 height 35
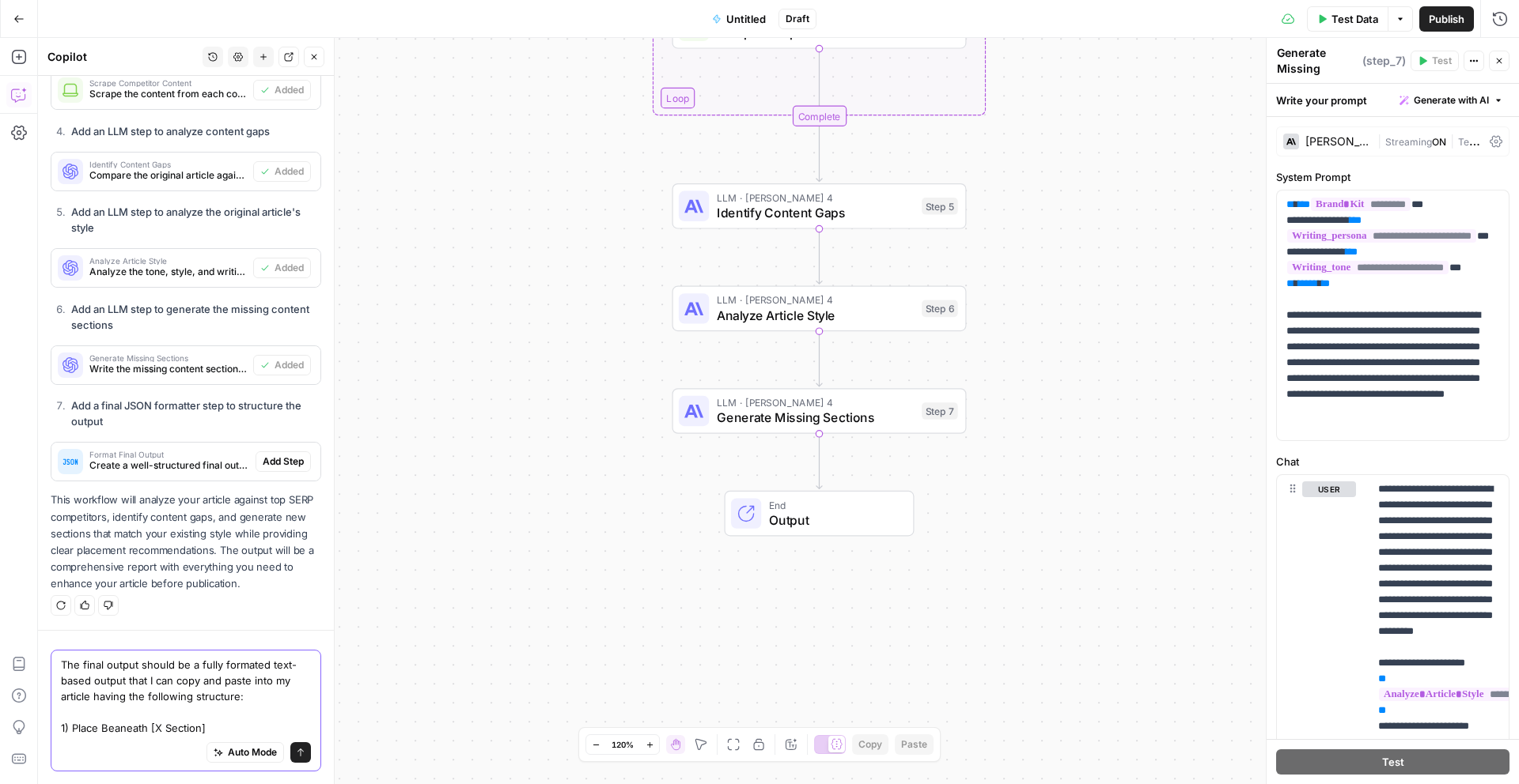
click at [160, 727] on textarea "The final output should be a fully formated text-based output that I can copy a…" at bounding box center [186, 696] width 250 height 79
click at [129, 724] on textarea "The final output should be a fully formated text-based output that I can copy a…" at bounding box center [186, 696] width 250 height 79
click at [201, 727] on textarea "The final output should be a fully formatted text-based output that I can copy …" at bounding box center [186, 696] width 250 height 79
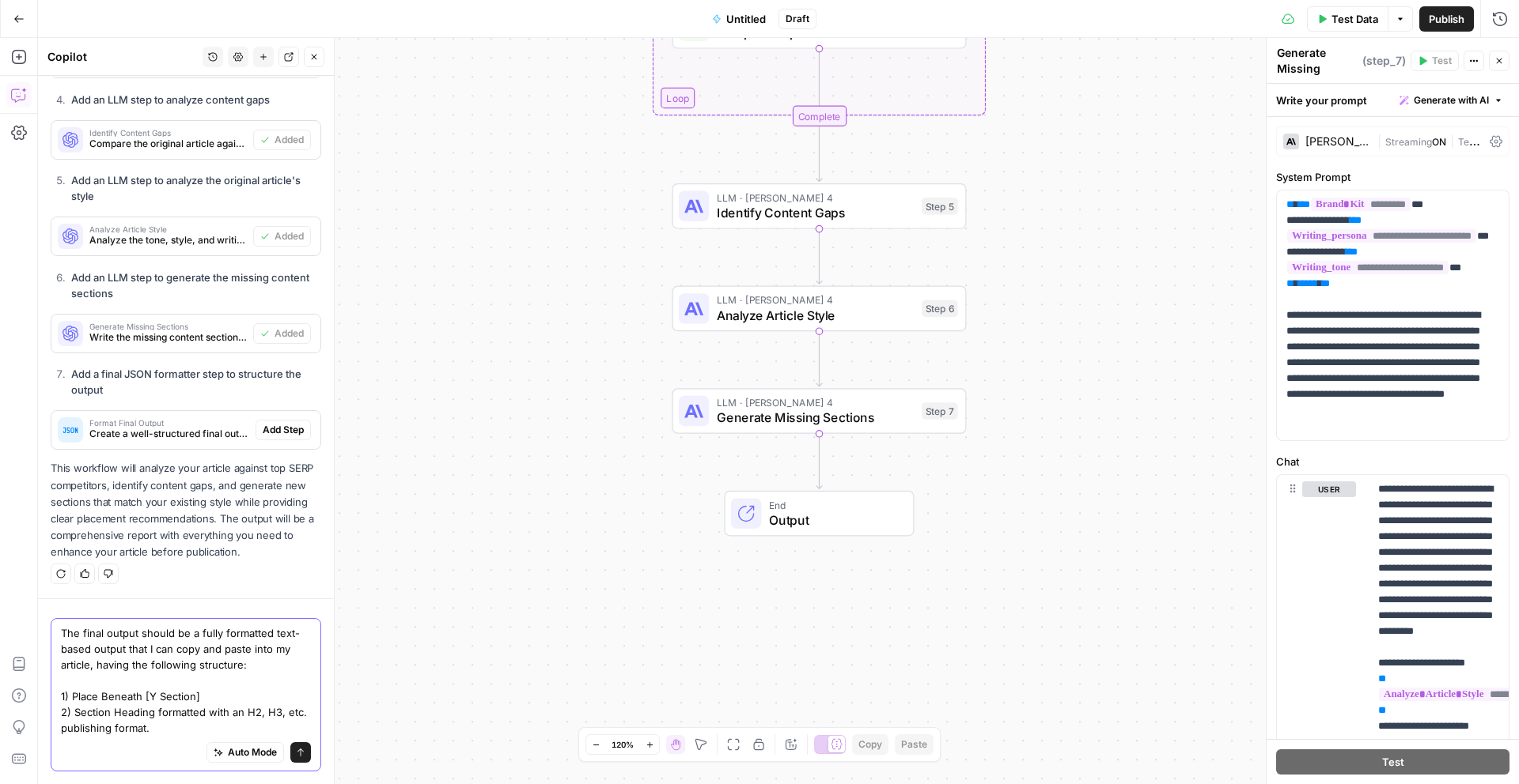
scroll to position [1283, 0]
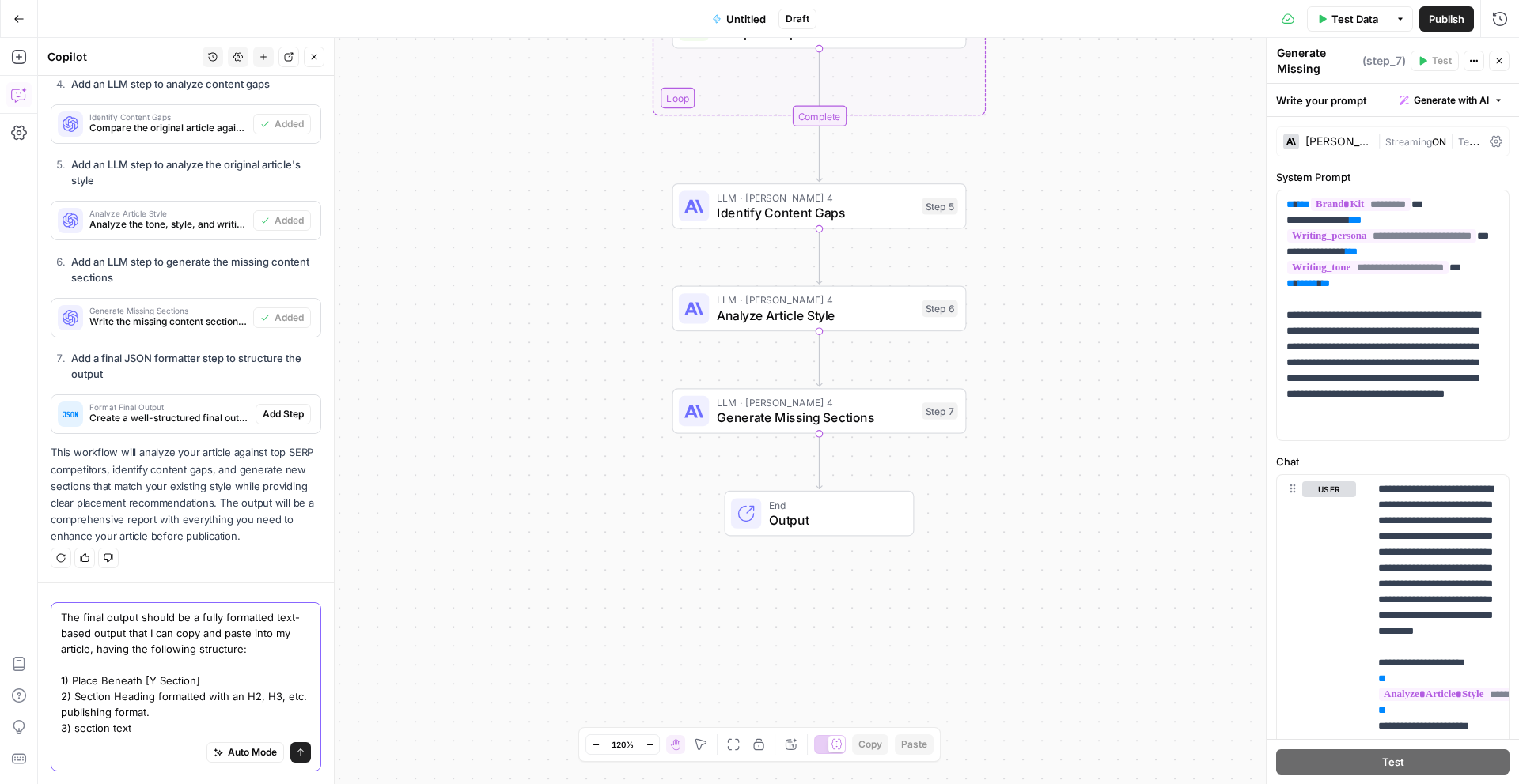
click at [72, 728] on textarea "The final output should be a fully formatted text-based output that I can copy …" at bounding box center [186, 672] width 250 height 127
click at [183, 740] on div "Auto Mode Send" at bounding box center [186, 753] width 250 height 35
click at [177, 725] on textarea "The final output should be a fully formatted text-based output that I can copy …" at bounding box center [186, 672] width 250 height 127
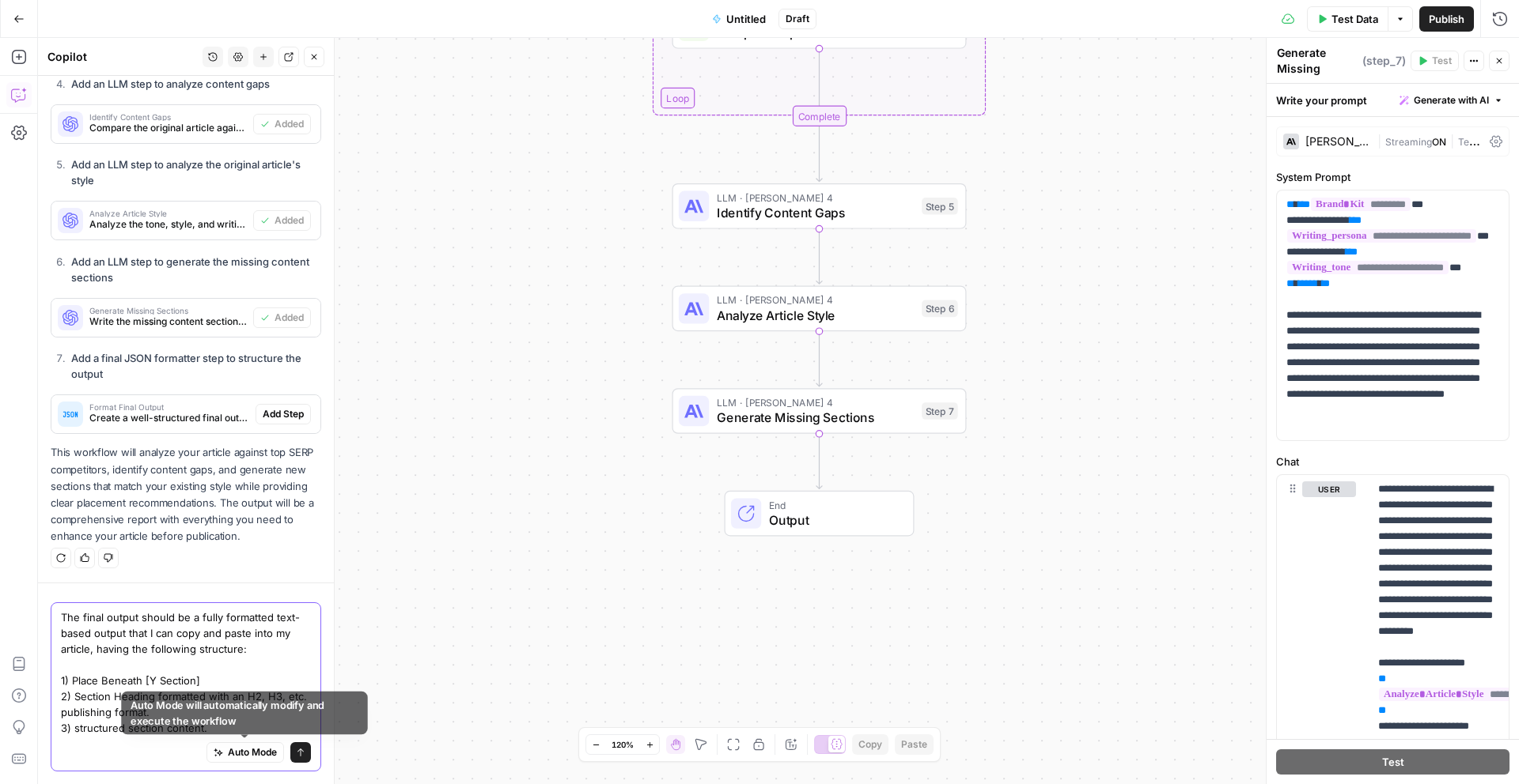
type textarea "The final output should be a fully formatted text-based output that I can copy …"
click at [301, 754] on icon "submit" at bounding box center [301, 753] width 10 height 10
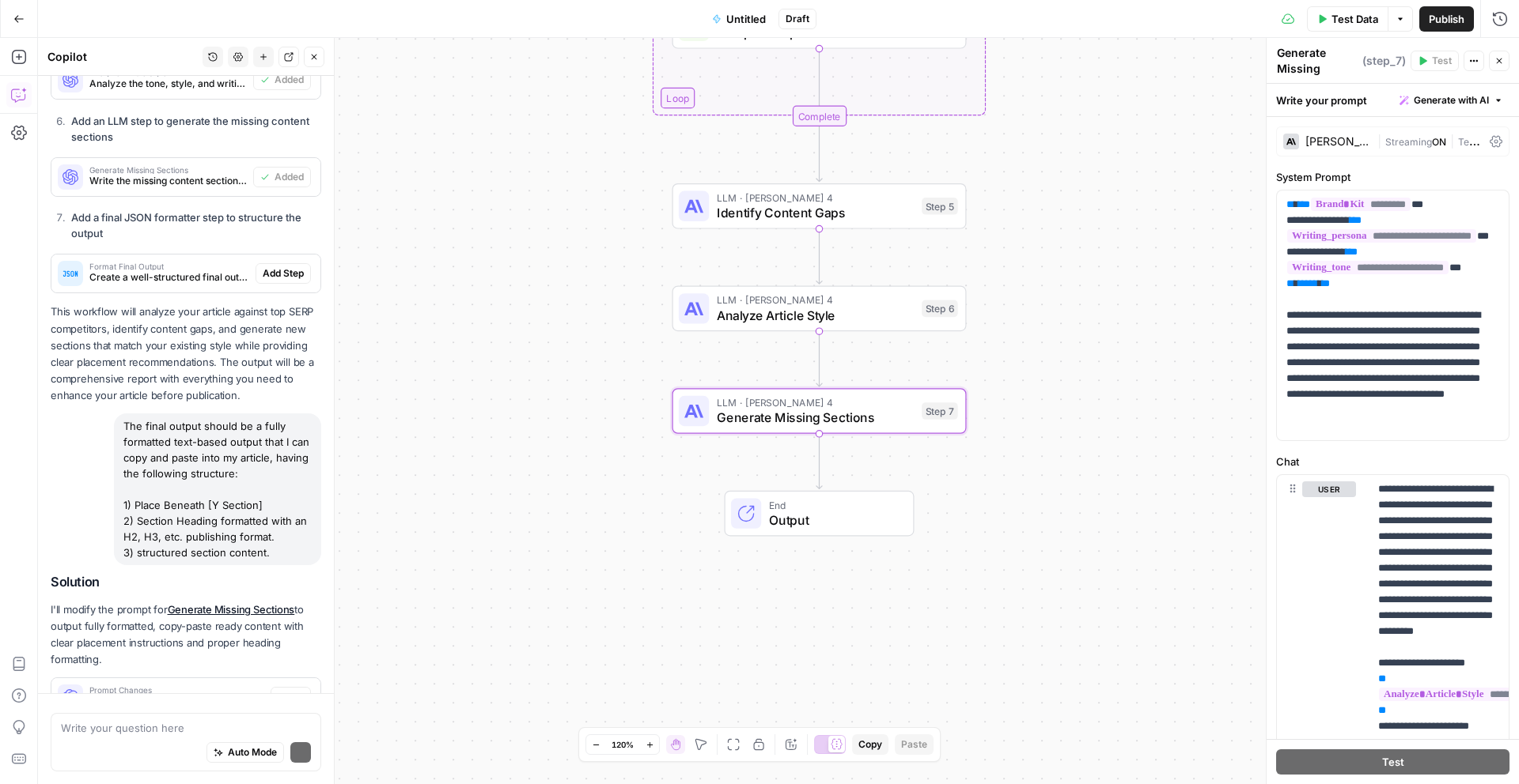
scroll to position [1485, 0]
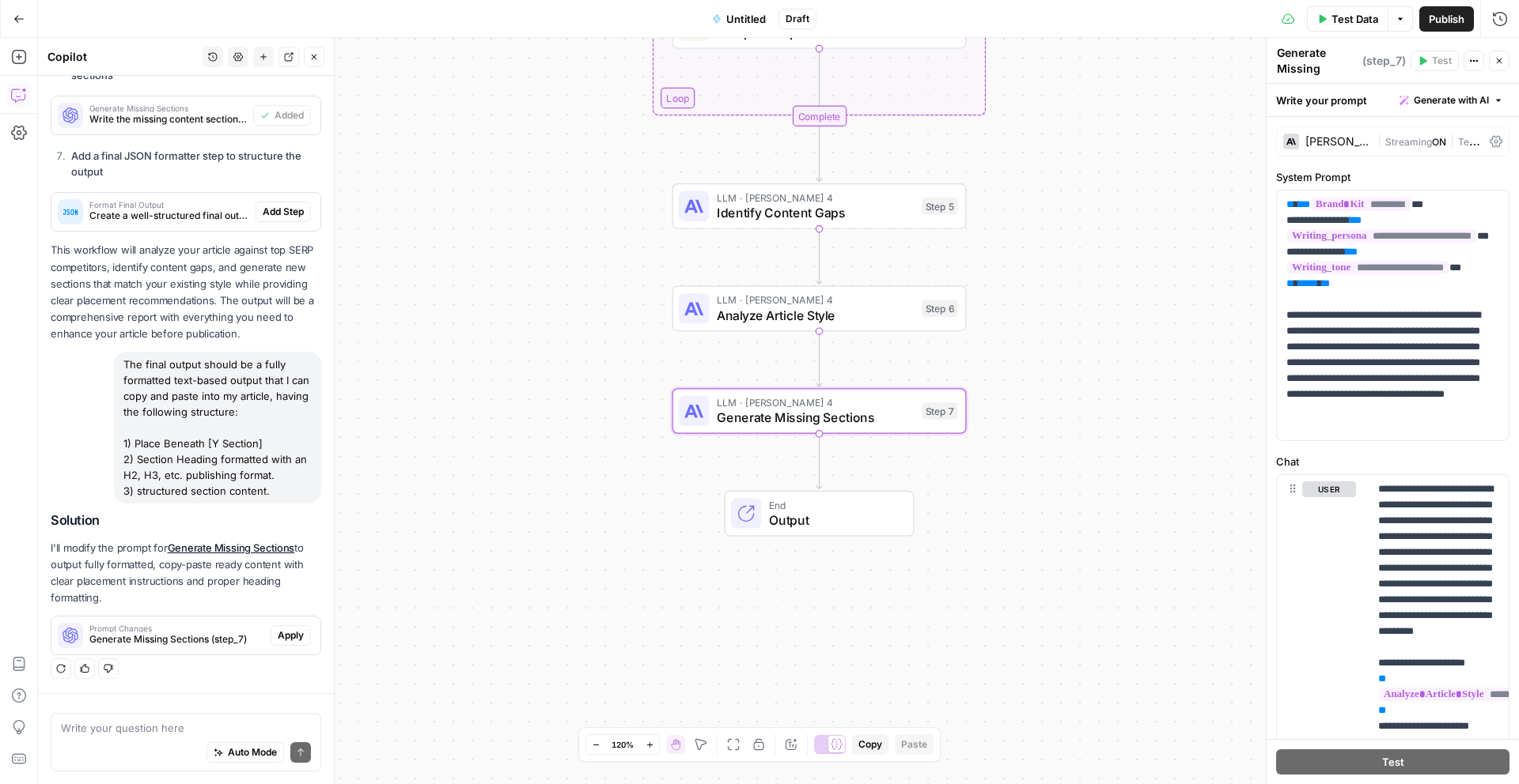
click at [285, 638] on span "Apply" at bounding box center [290, 636] width 26 height 15
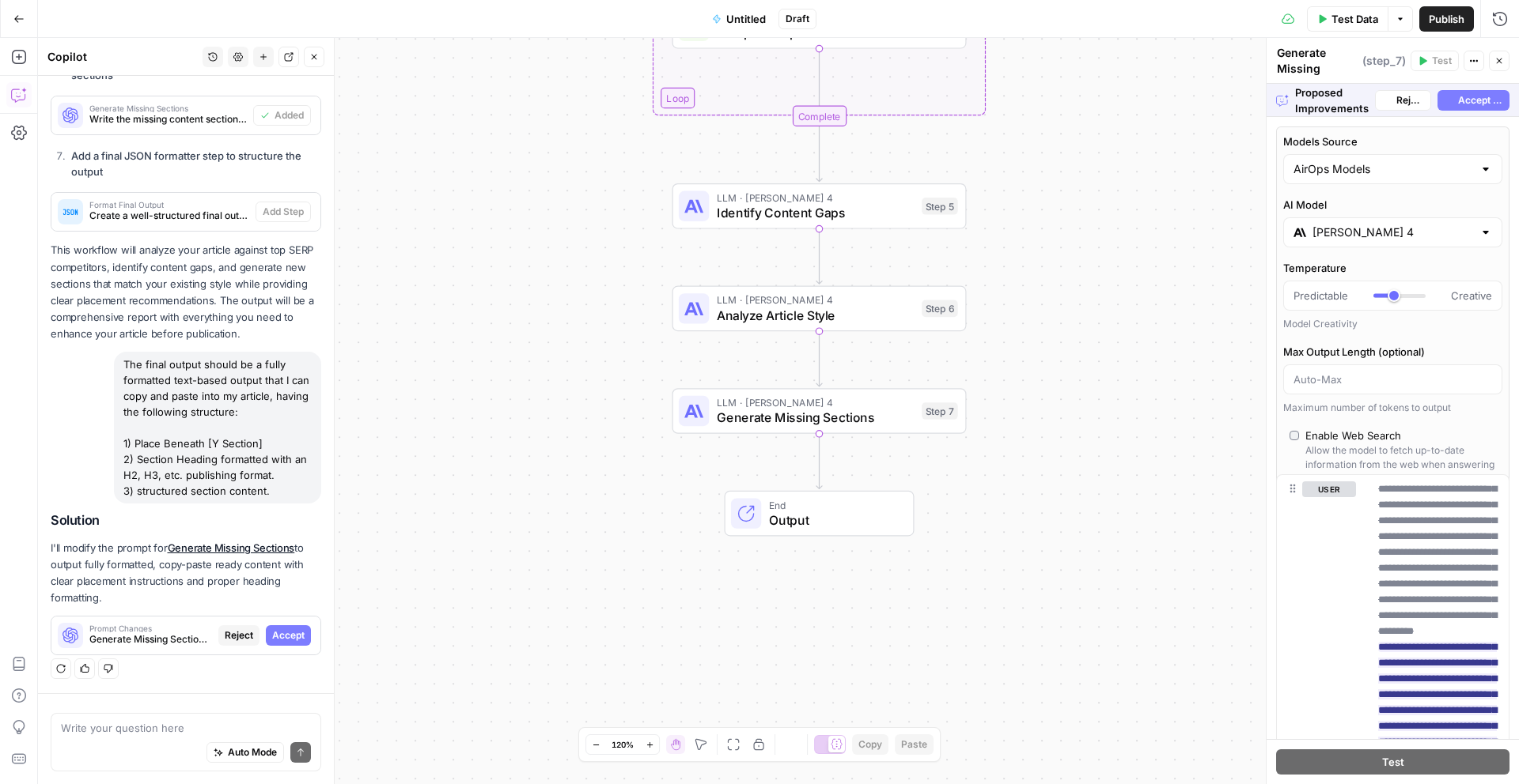
scroll to position [1460, 0]
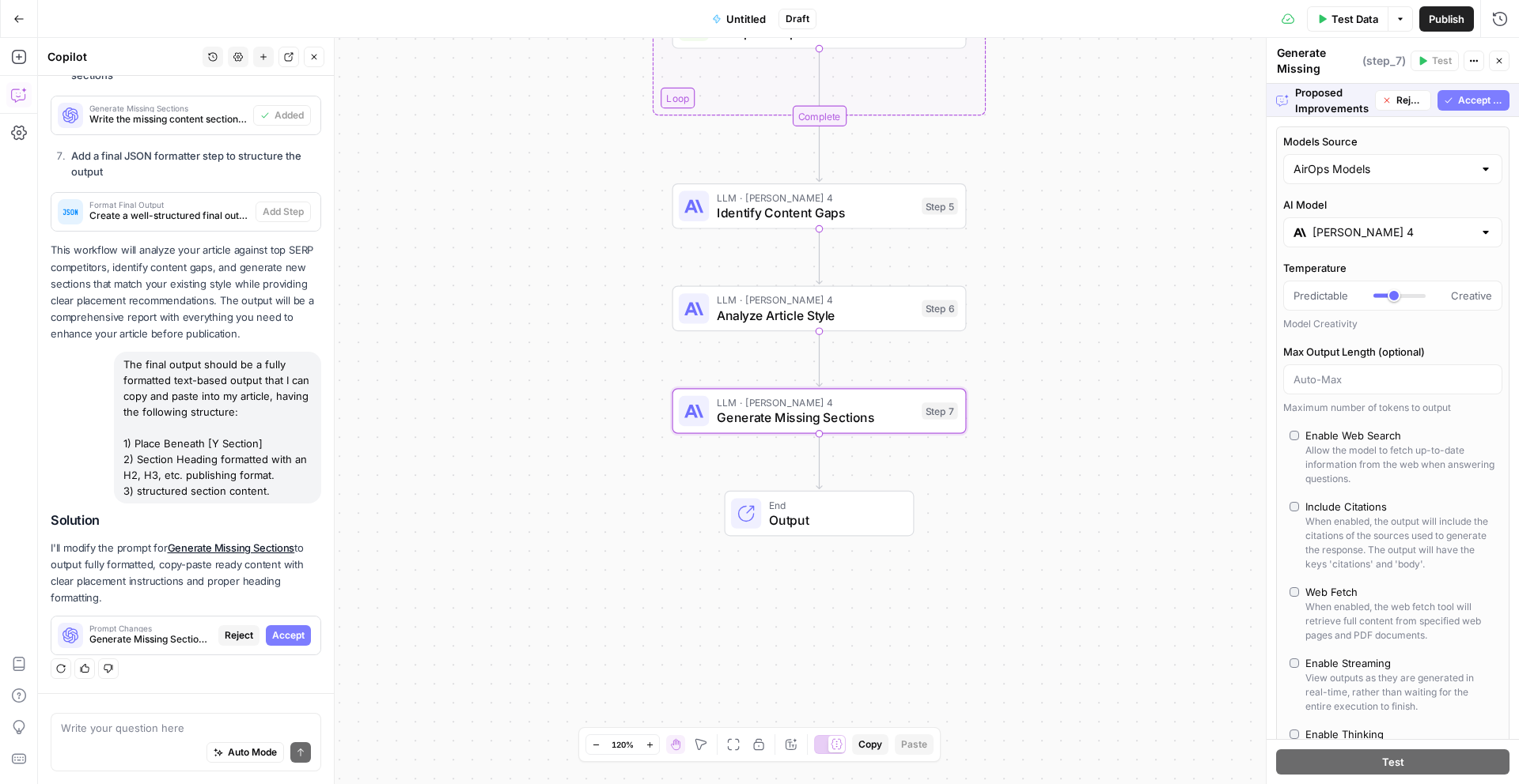
click at [275, 632] on span "Accept" at bounding box center [288, 636] width 32 height 15
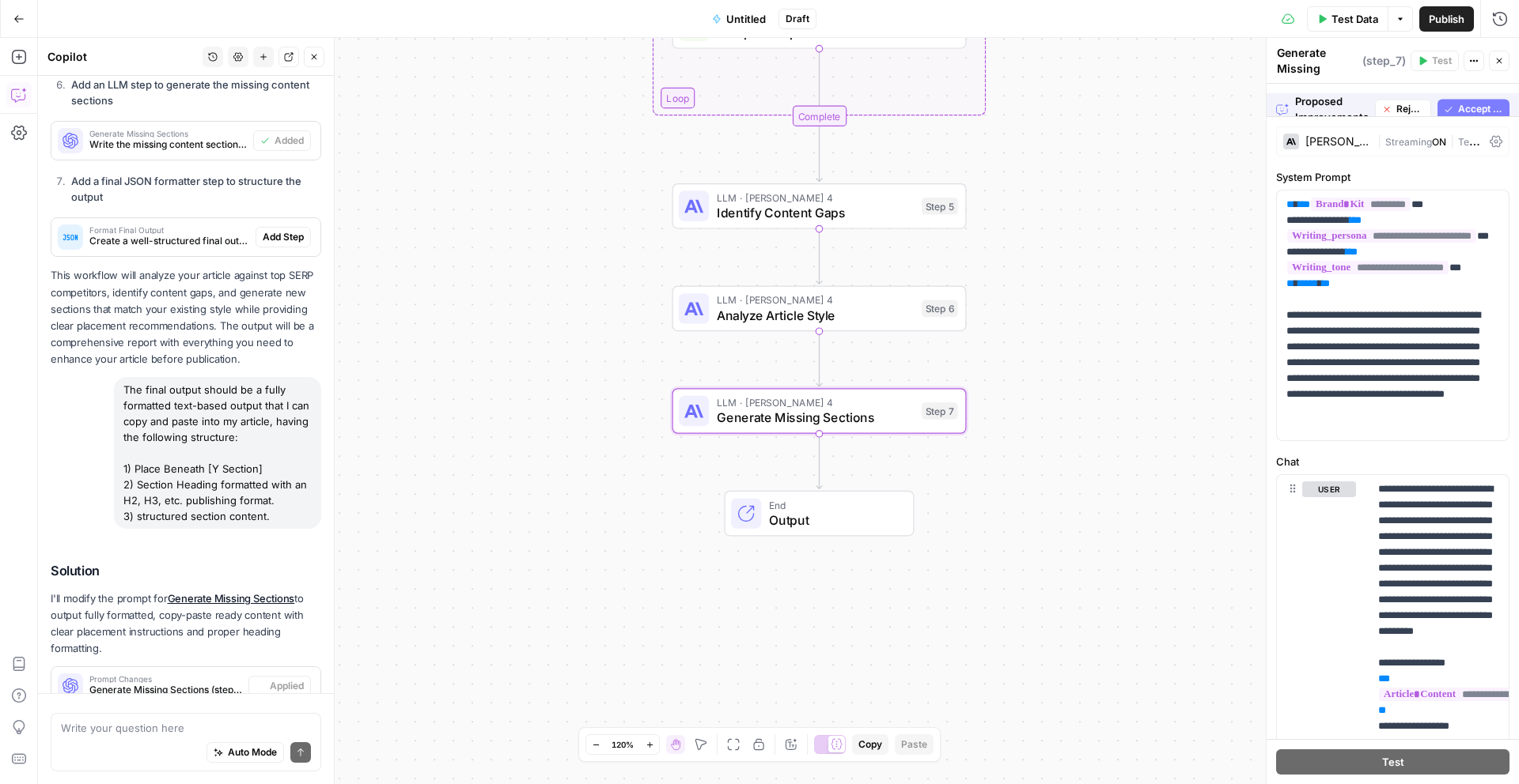
scroll to position [1511, 0]
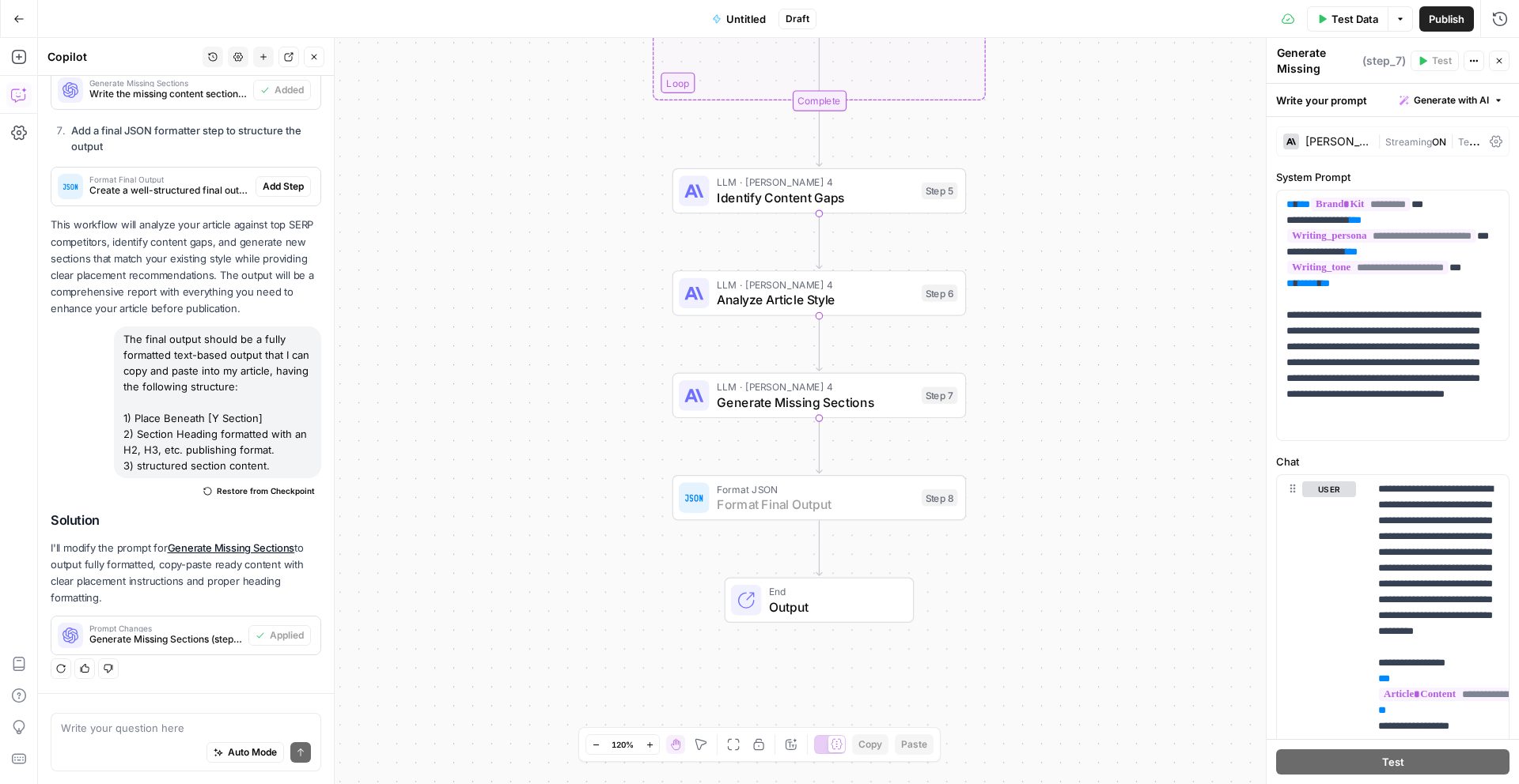
click at [306, 194] on button "Add Step" at bounding box center [283, 187] width 56 height 21
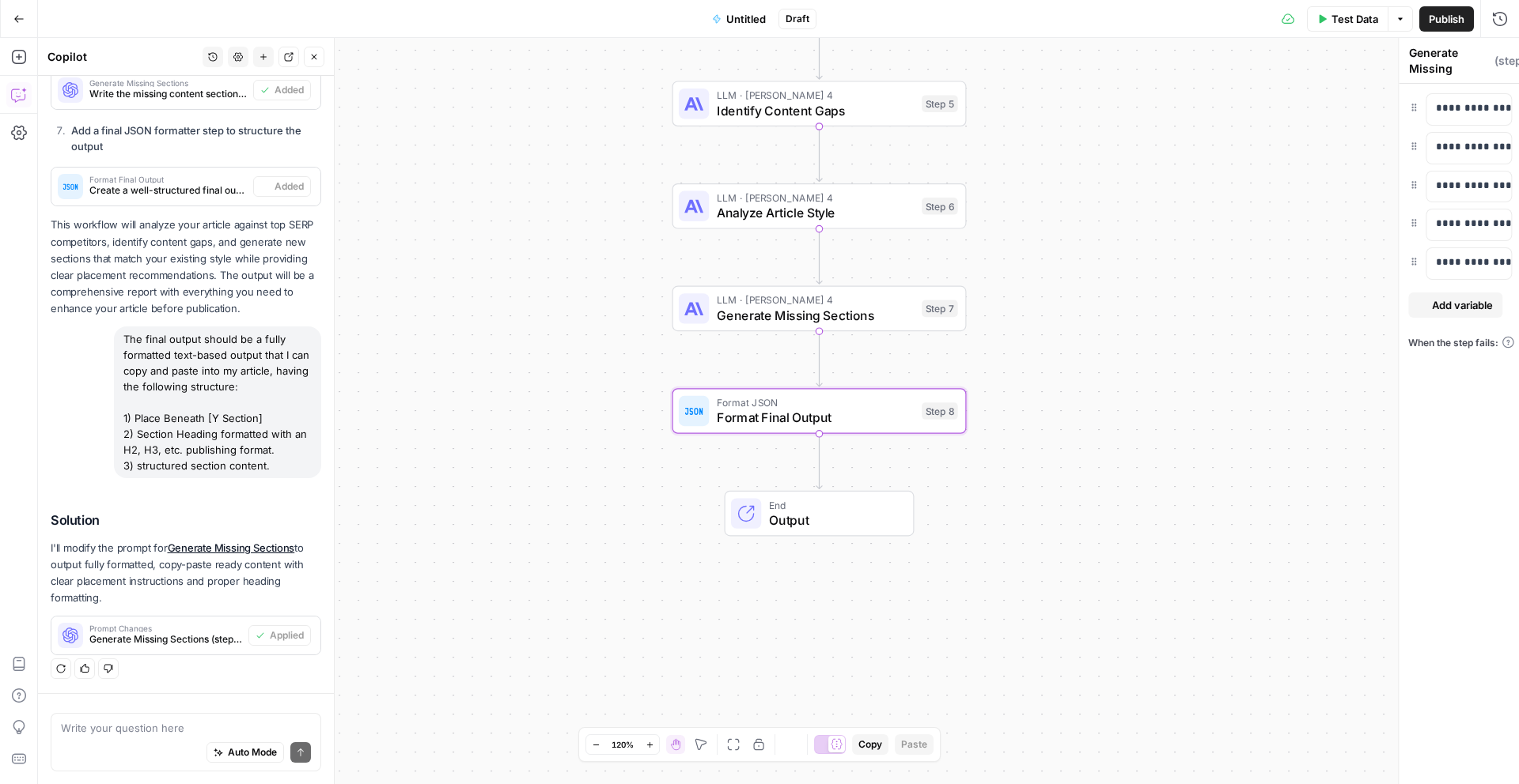
type textarea "Format Final Output"
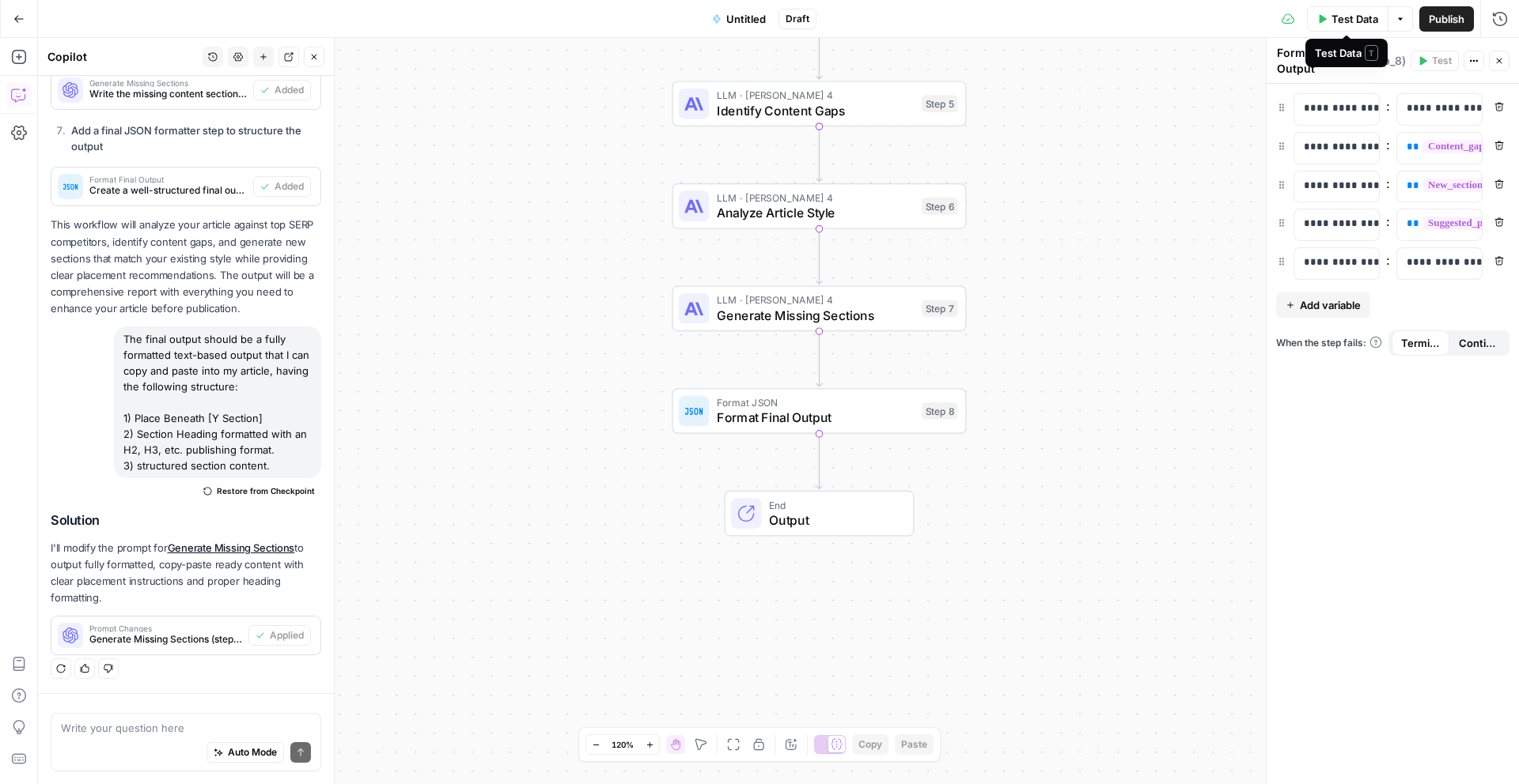
click at [1319, 21] on icon "button" at bounding box center [1322, 19] width 7 height 9
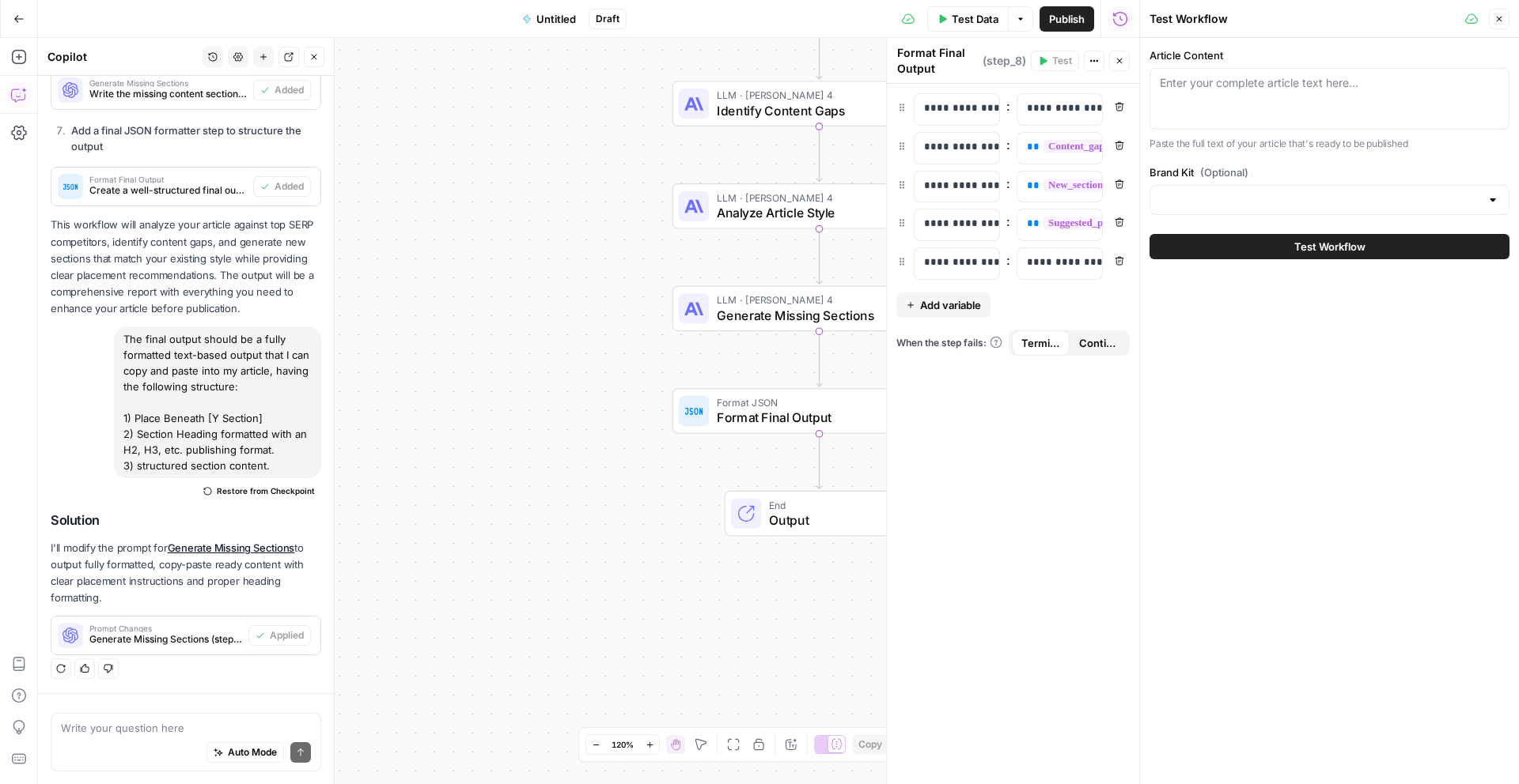
click at [1194, 105] on div "Enter your complete article text here..." at bounding box center [1330, 98] width 360 height 62
paste textarea "The Independent Chip Model (ICM): Step-by-[PERSON_NAME] Independent Chip Model …"
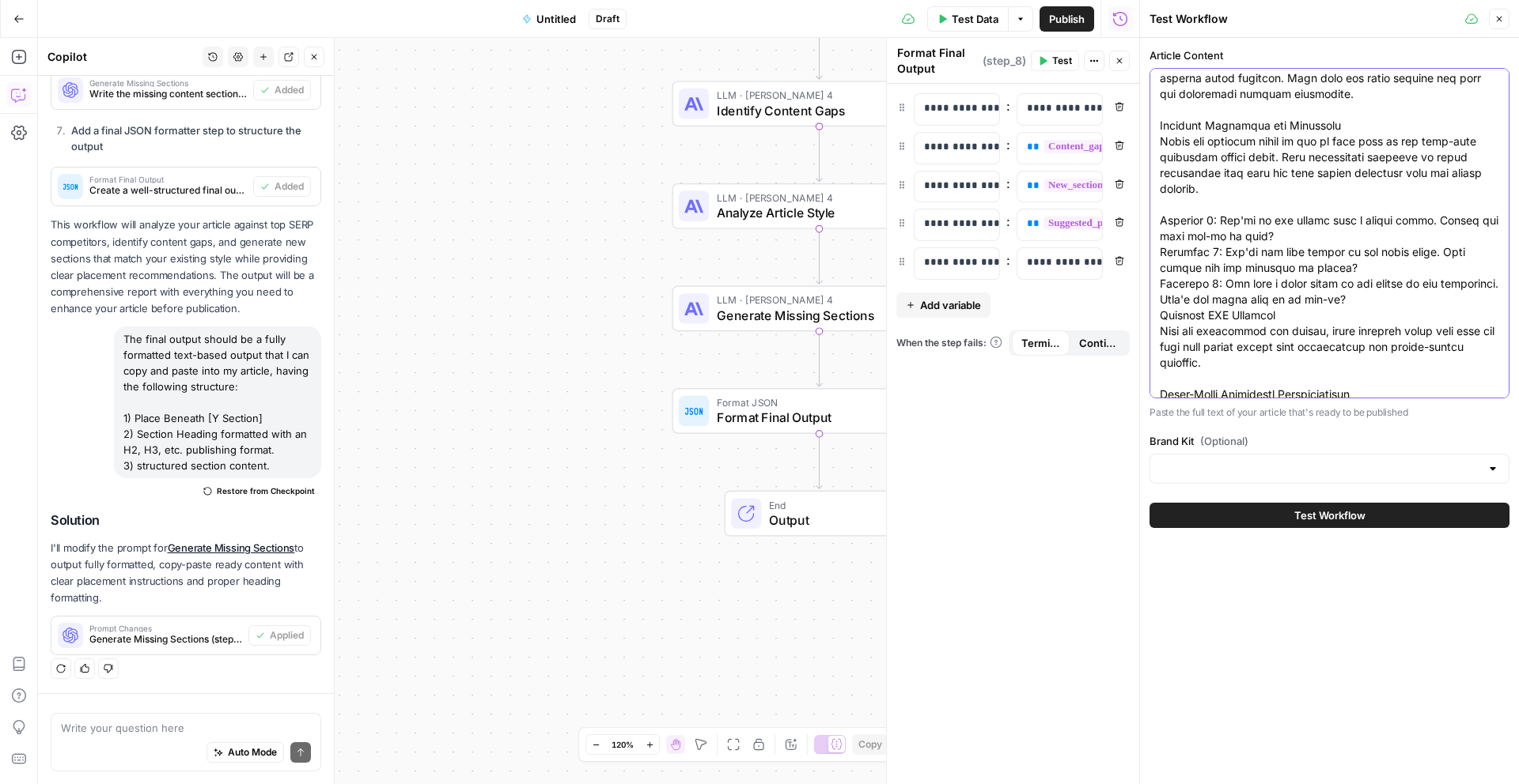
scroll to position [1724, 0]
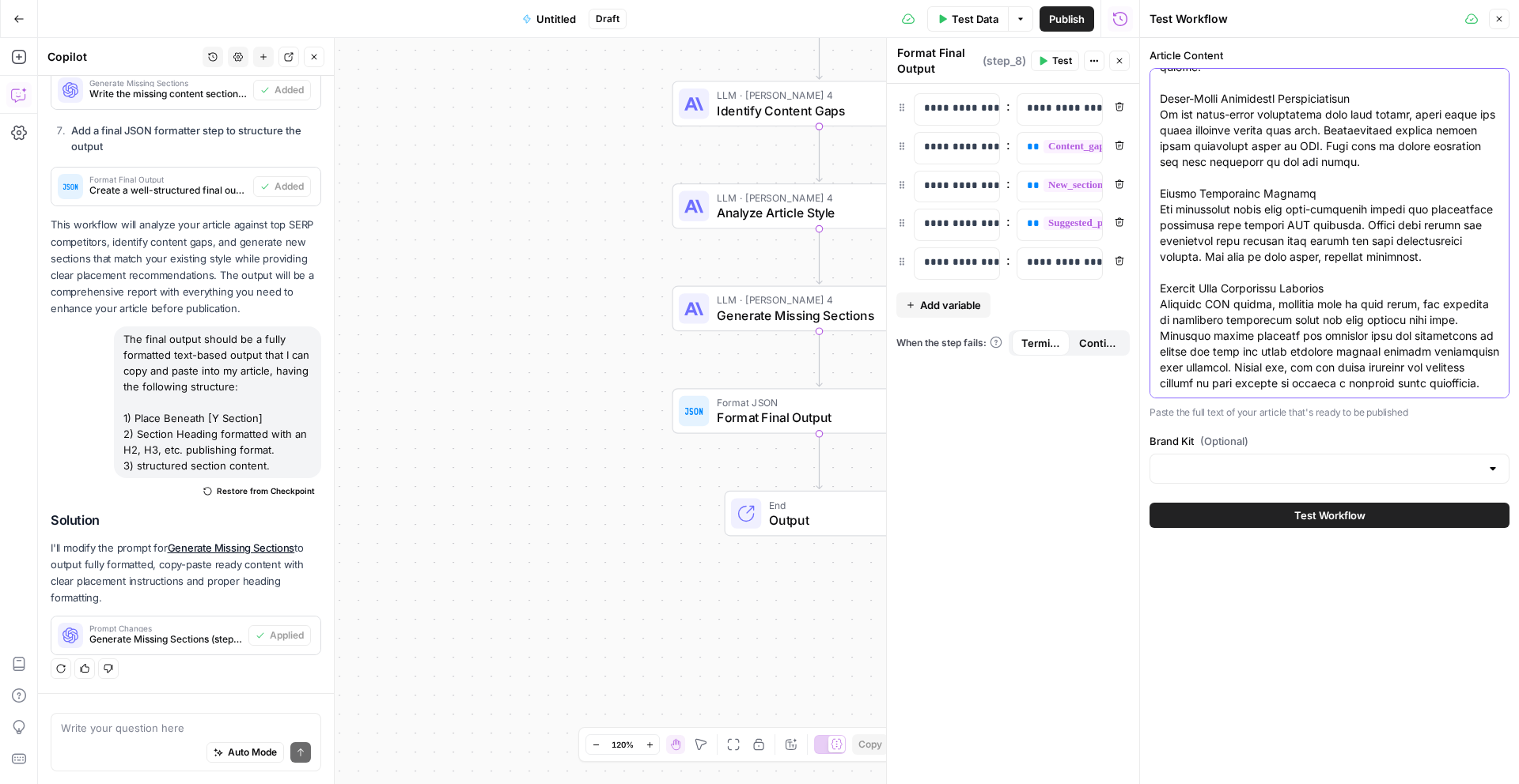
type textarea "The Independent Chip Model (ICM): Step-by-[PERSON_NAME] Independent Chip Model …"
click at [1231, 464] on input "Brand Kit (Optional)" at bounding box center [1319, 469] width 320 height 16
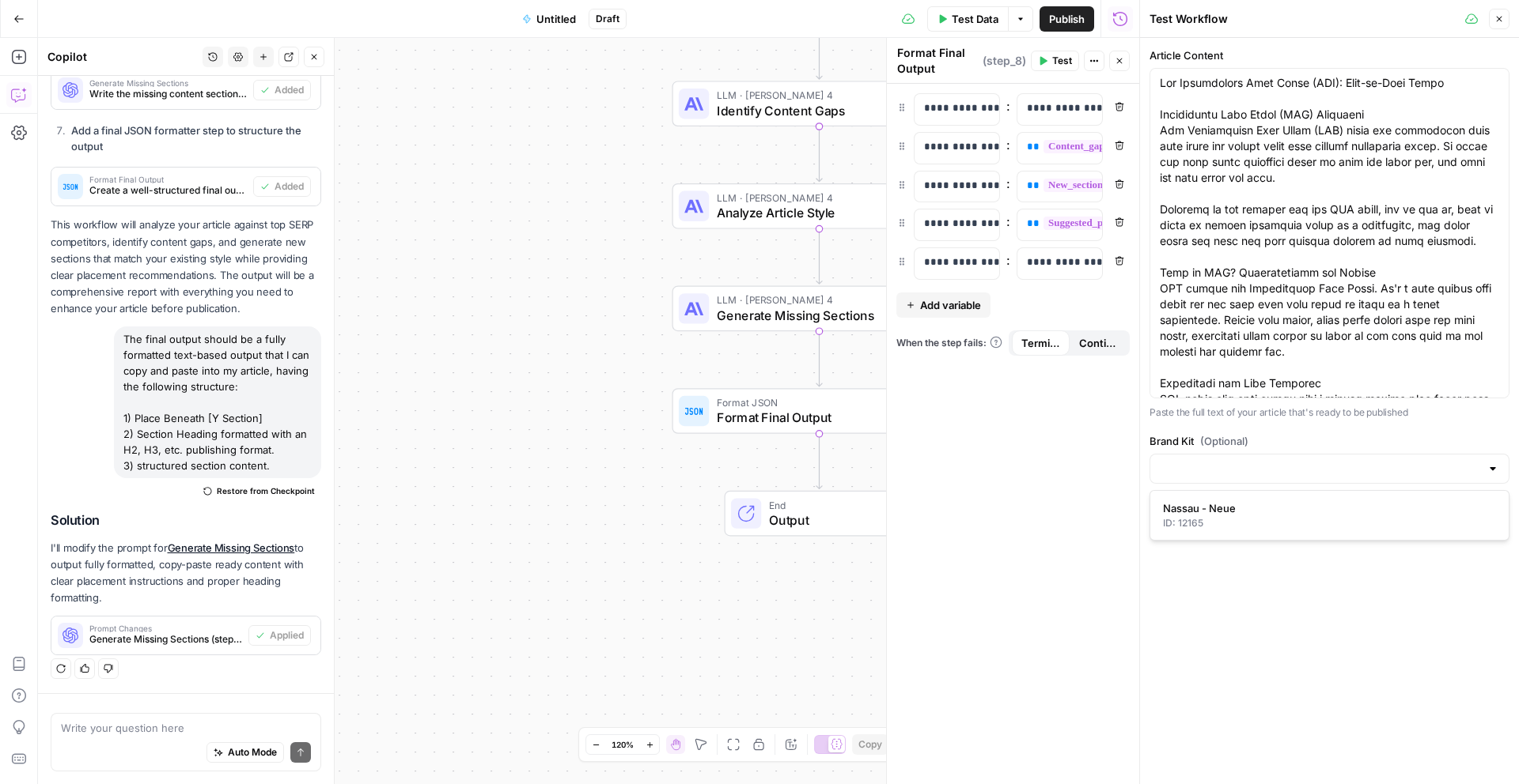
click at [1242, 429] on div "Article Content Paste the full text of your article that's ready to be publishe…" at bounding box center [1330, 266] width 360 height 437
click at [1259, 514] on button "Test Workflow" at bounding box center [1330, 515] width 360 height 25
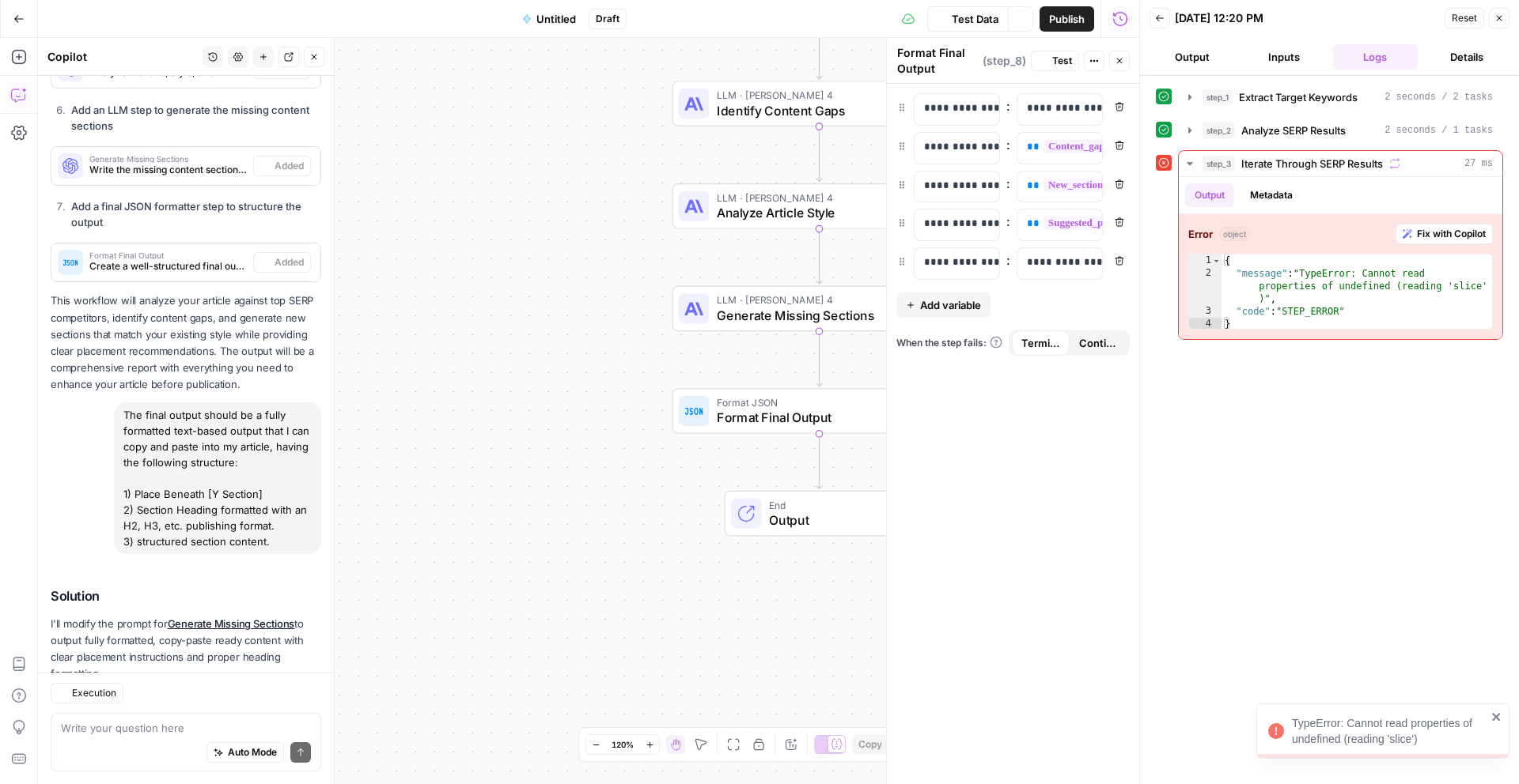
scroll to position [1531, 0]
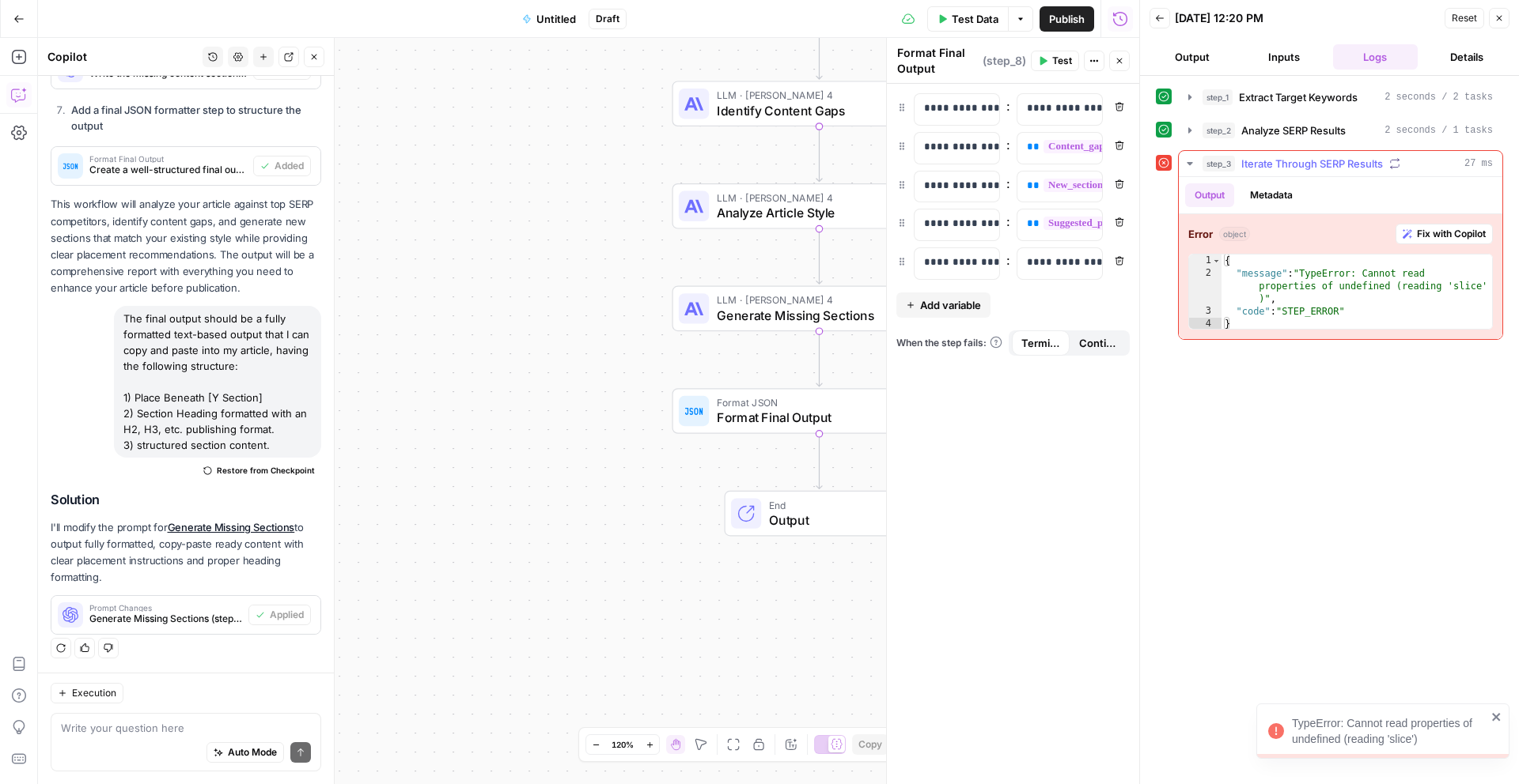
click at [1417, 235] on span "Fix with Copilot" at bounding box center [1450, 234] width 69 height 15
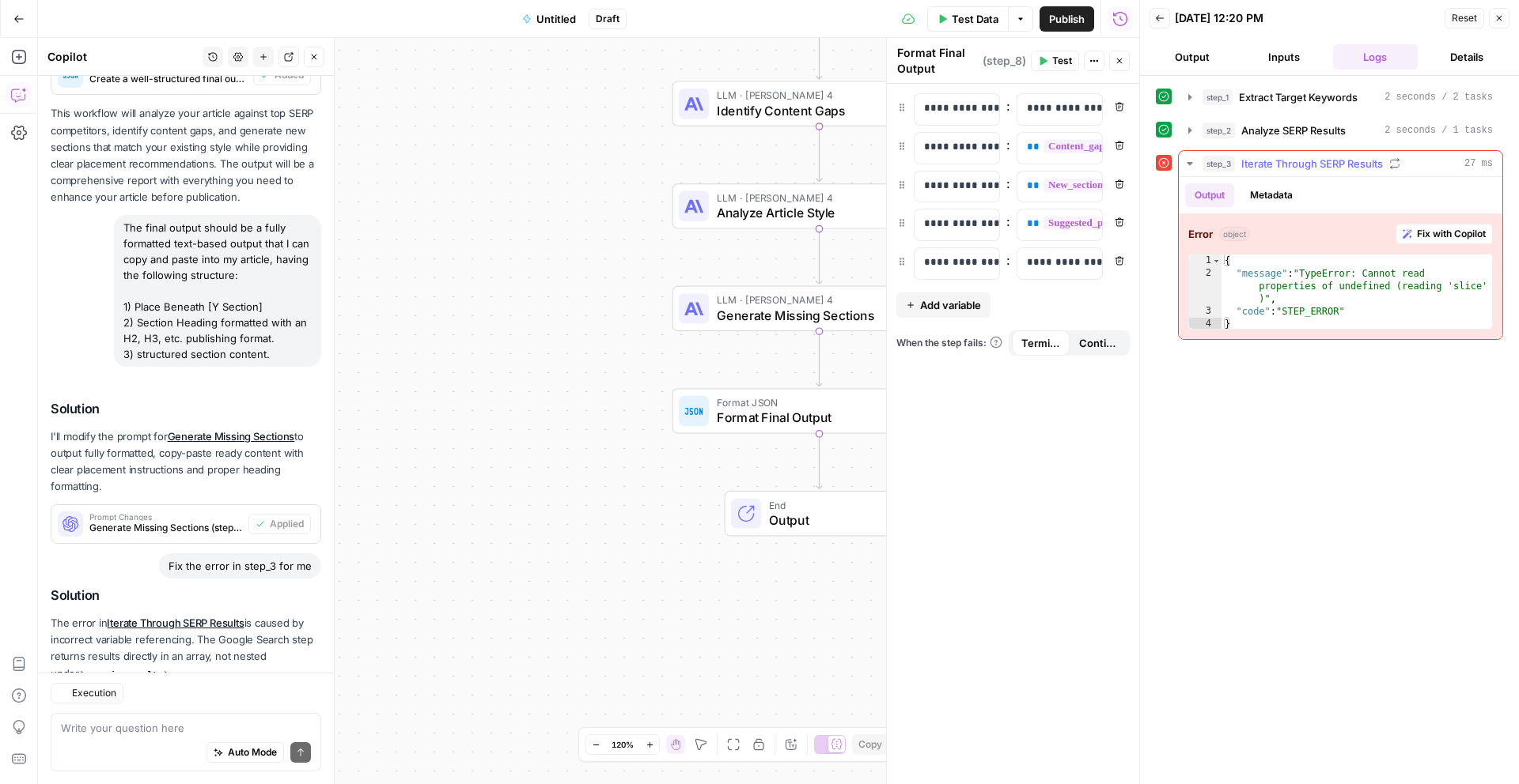
scroll to position [1719, 0]
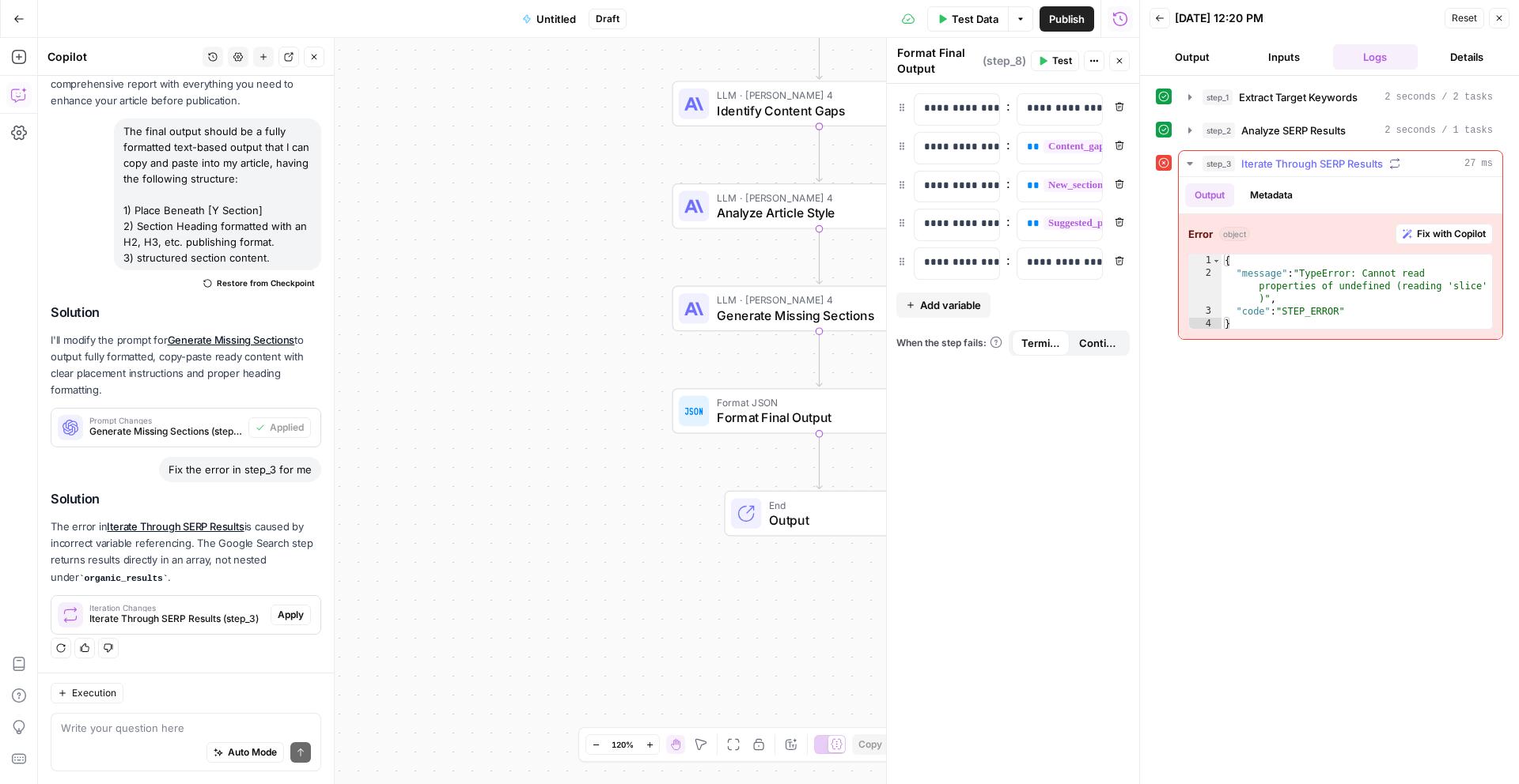
click at [1417, 235] on span "Fix with Copilot" at bounding box center [1450, 234] width 69 height 15
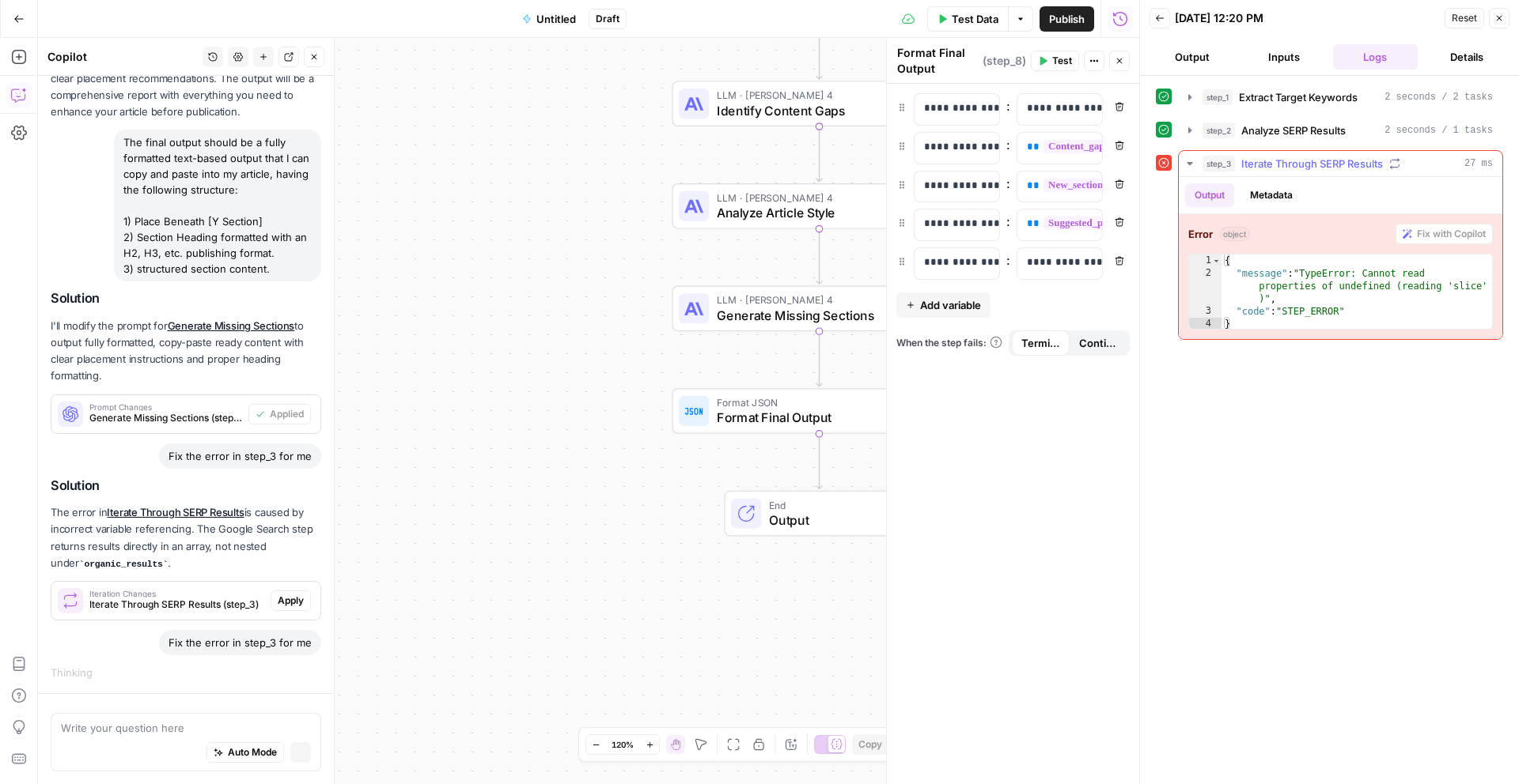
scroll to position [1670, 0]
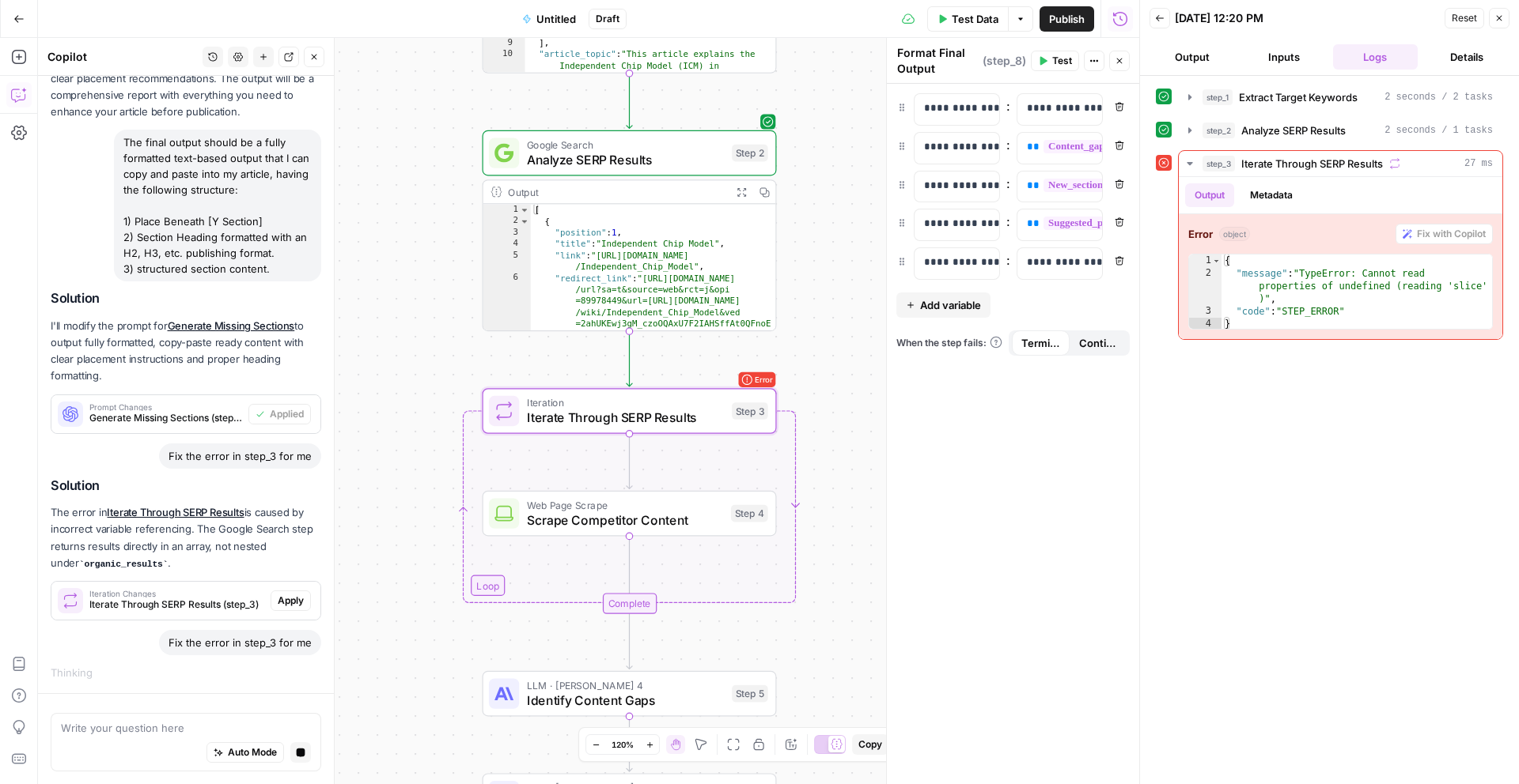
click at [299, 600] on span "Apply" at bounding box center [290, 601] width 26 height 15
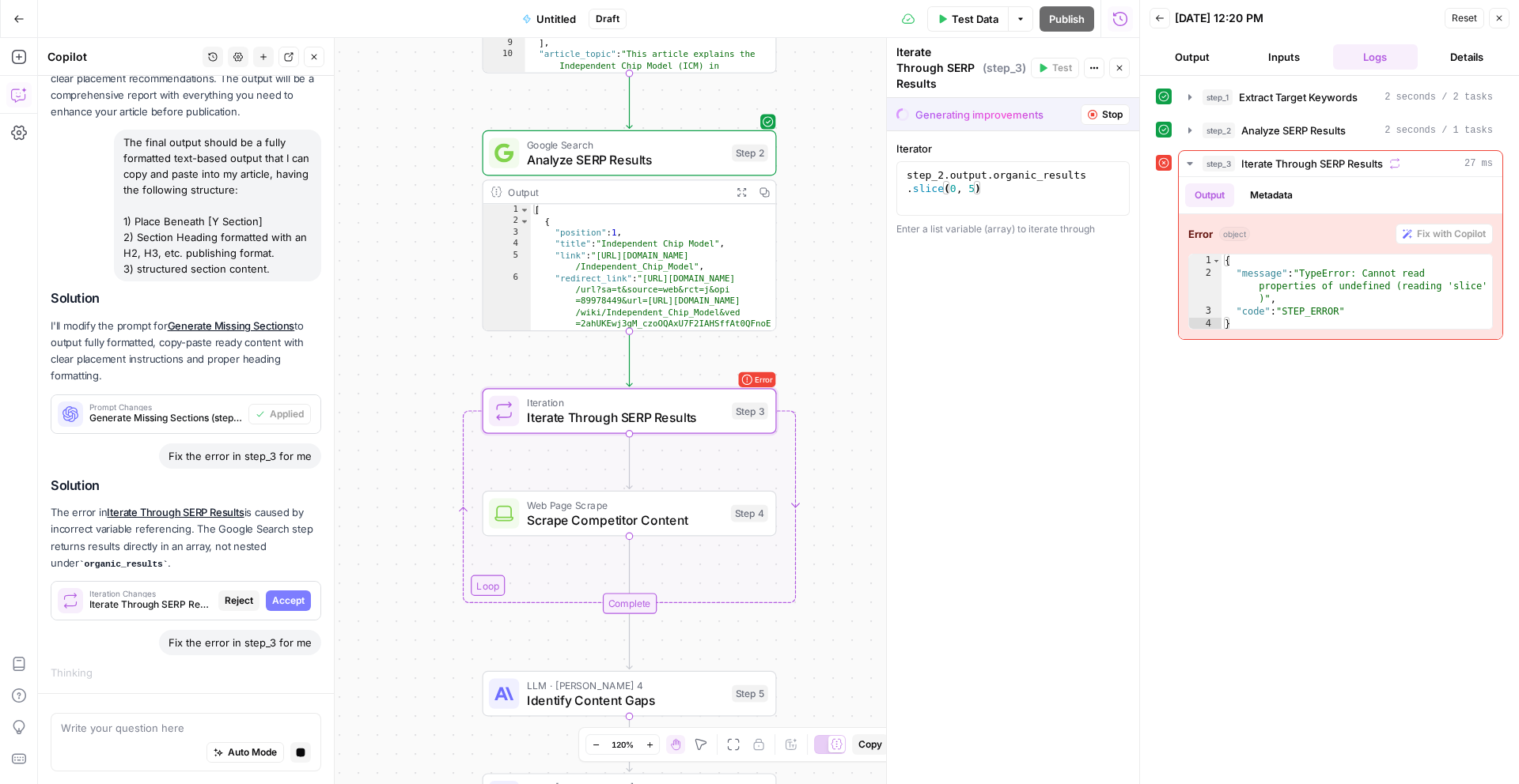
click at [299, 600] on span "Accept" at bounding box center [288, 601] width 32 height 15
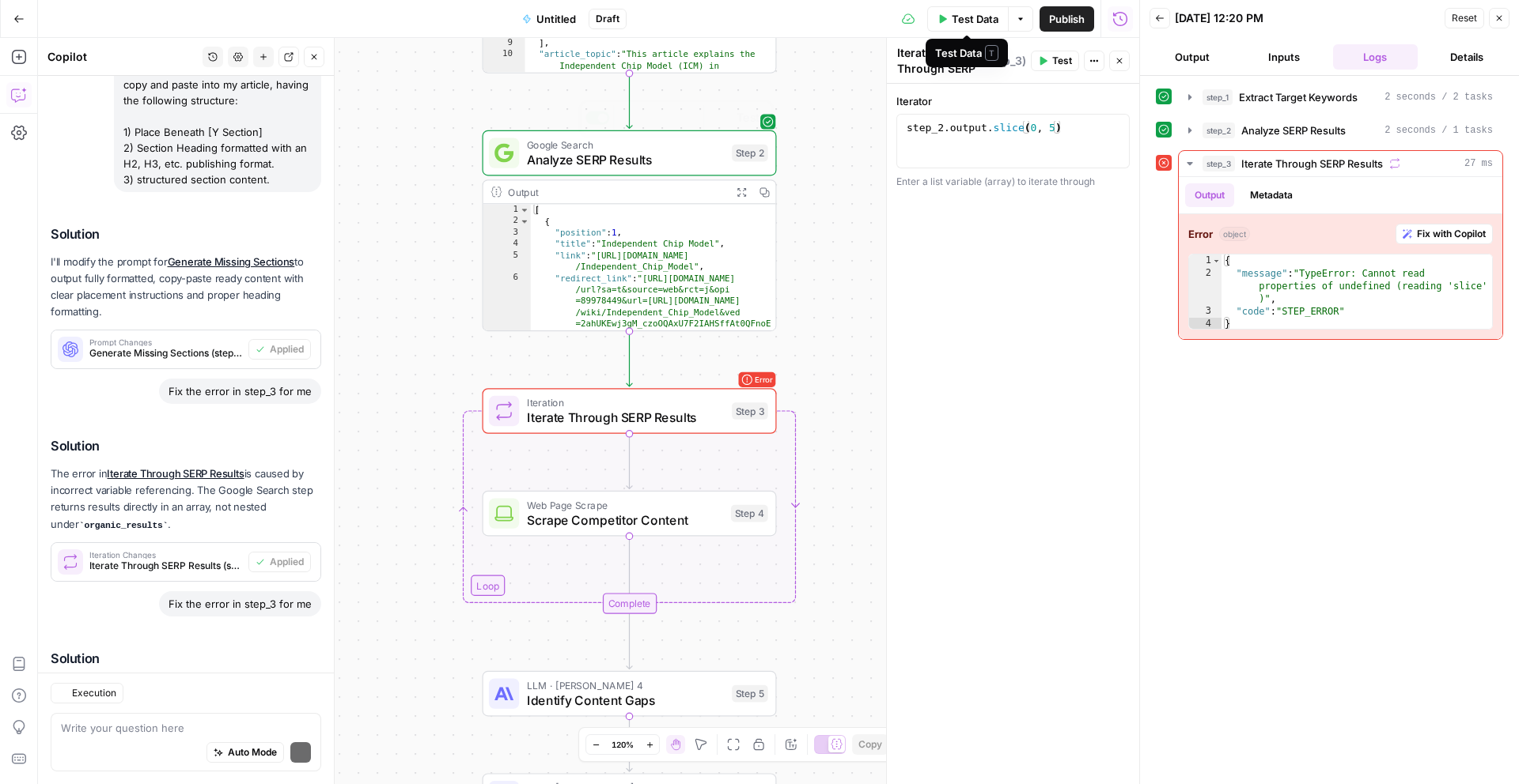
scroll to position [1956, 0]
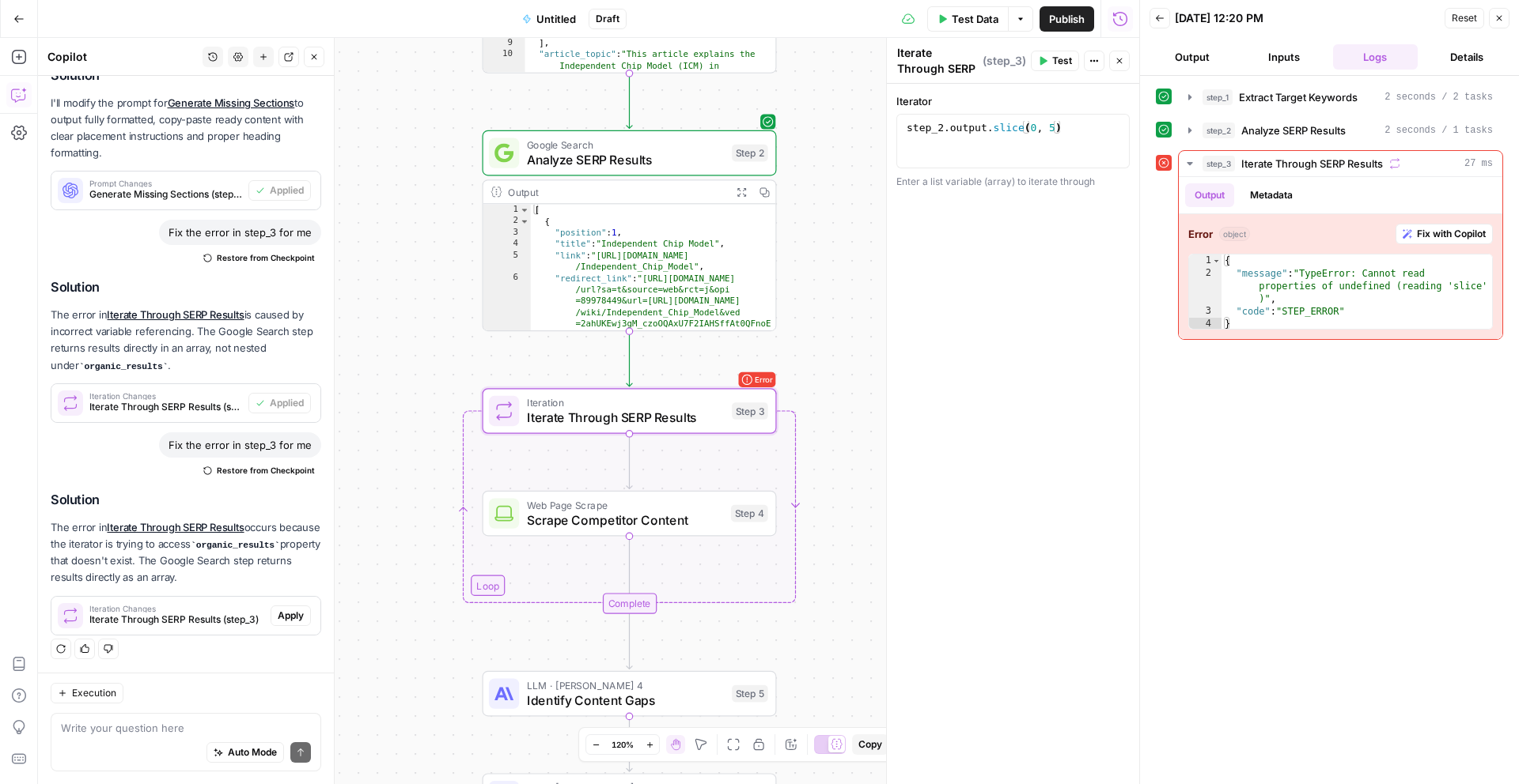
click at [289, 619] on span "Apply" at bounding box center [290, 616] width 26 height 15
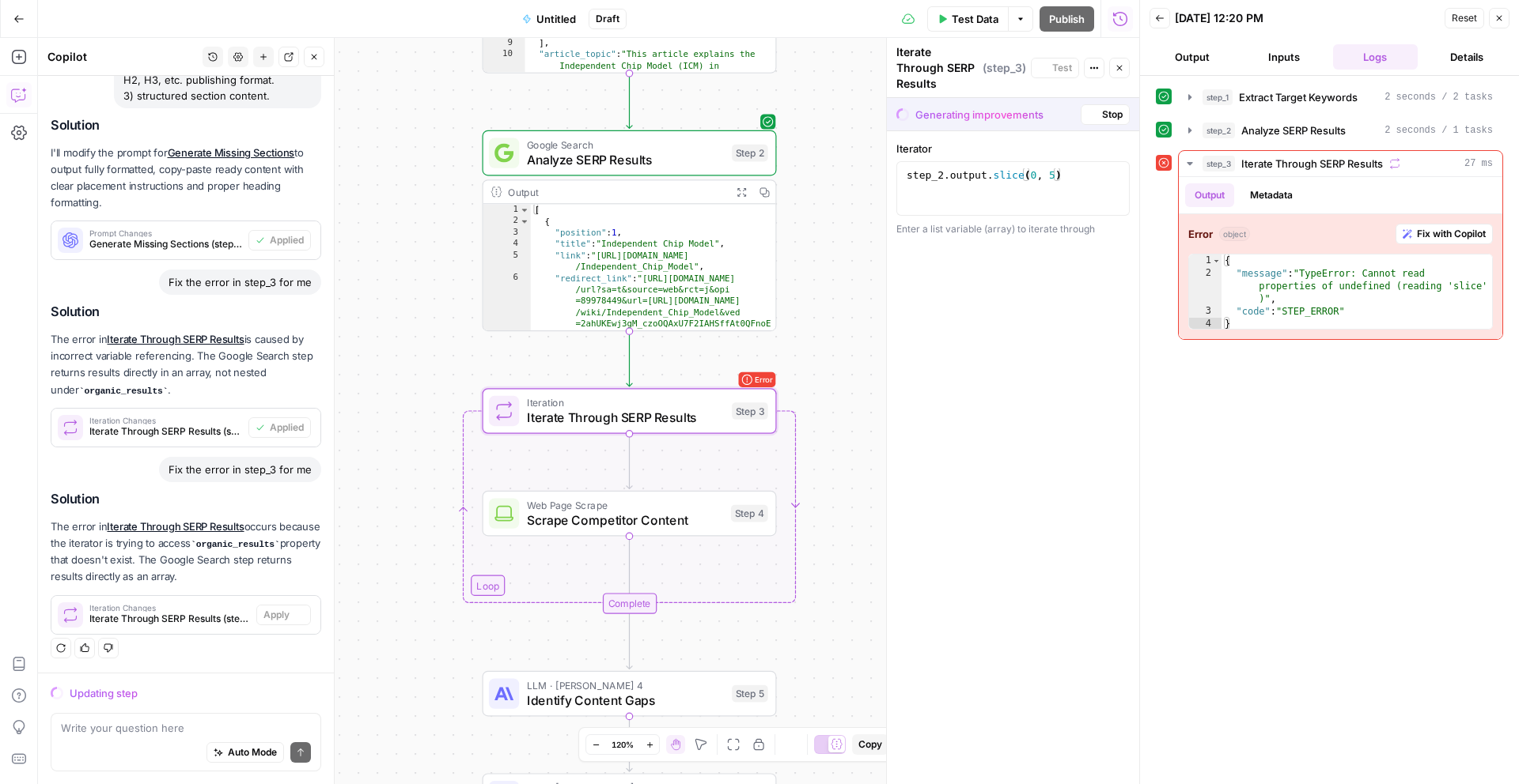
scroll to position [1855, 0]
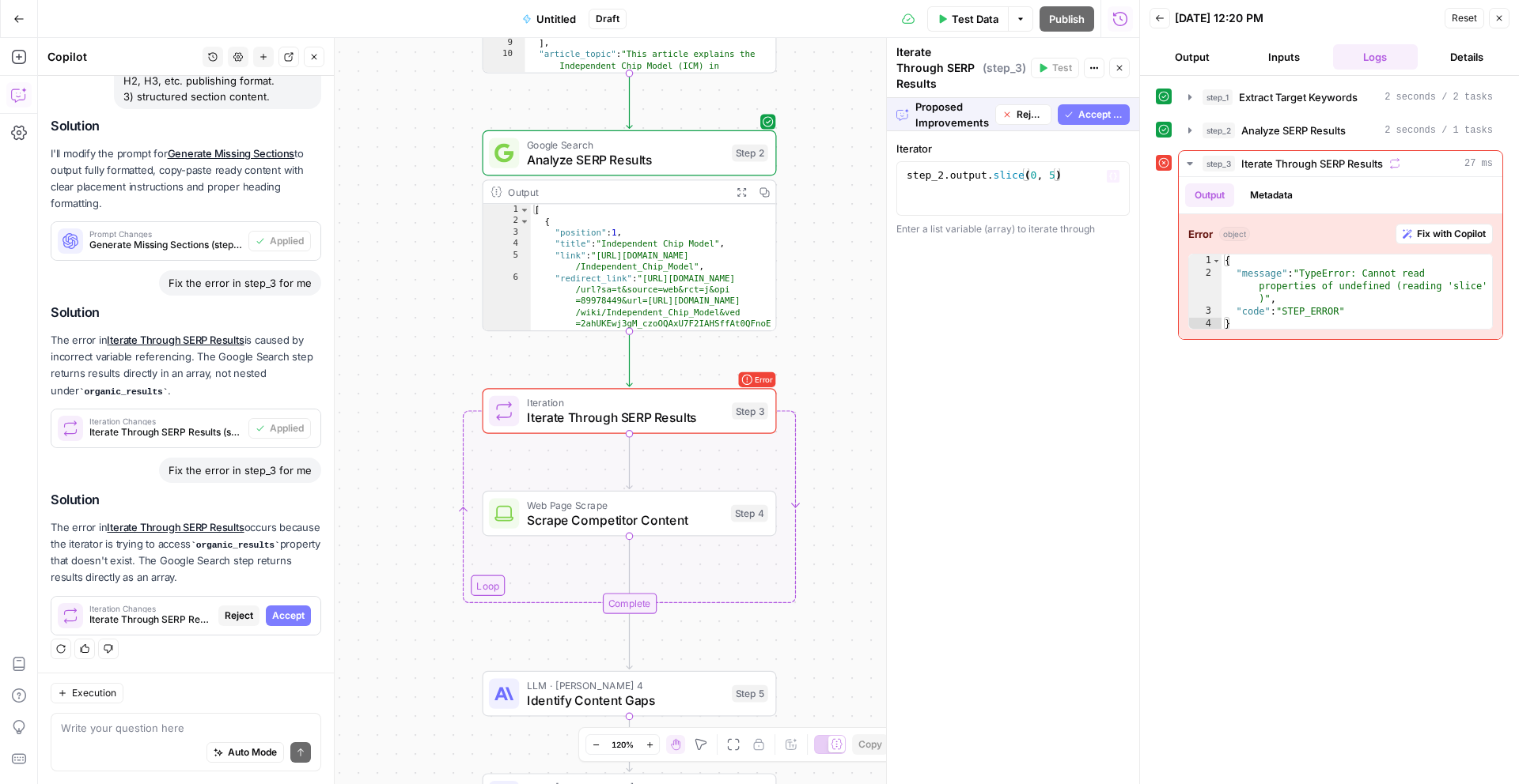
click at [1086, 107] on span "Accept All" at bounding box center [1101, 114] width 45 height 15
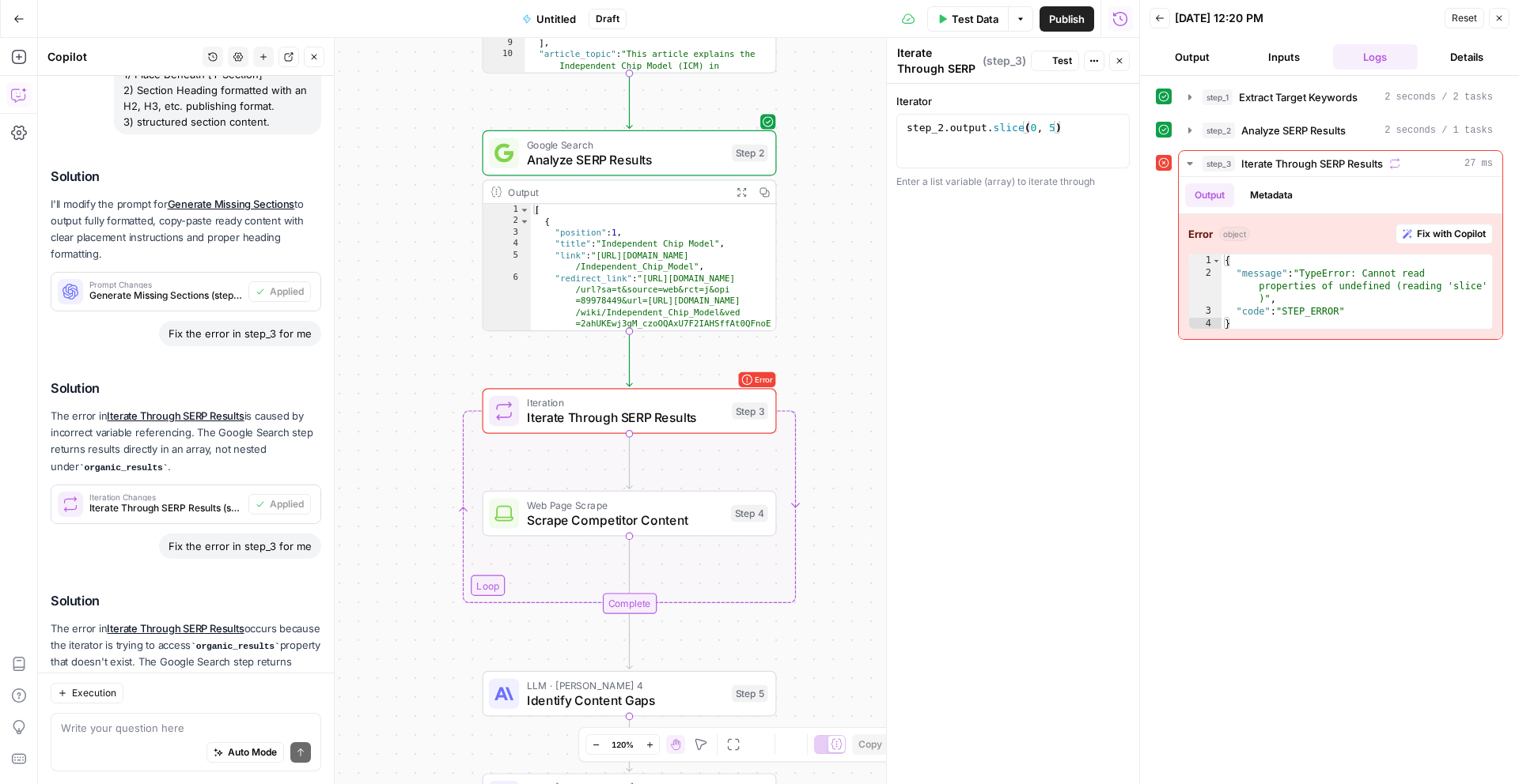
scroll to position [1956, 0]
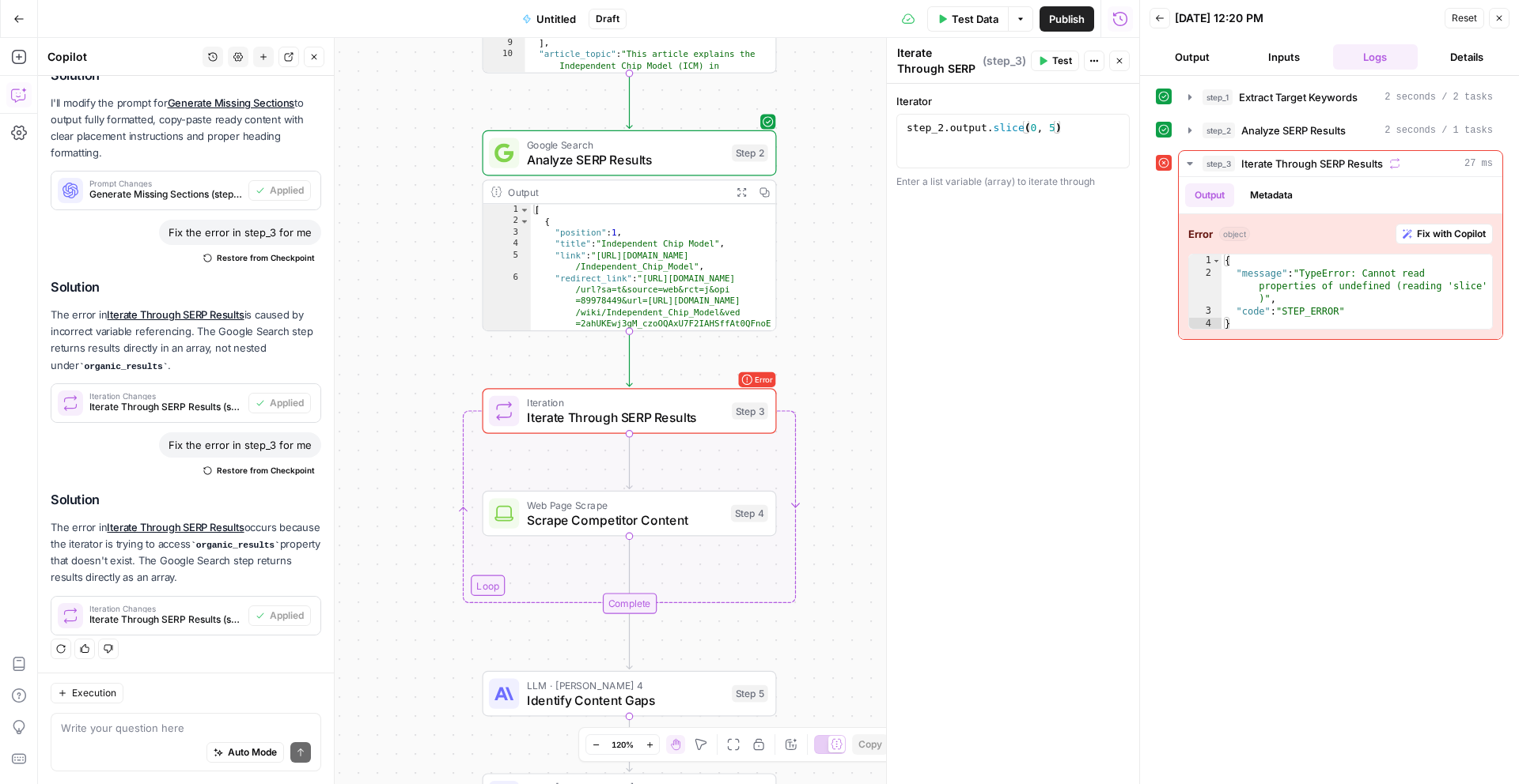
click at [951, 32] on div "Test Data Options Publish Run History" at bounding box center [883, 19] width 513 height 37
click at [951, 21] on span "Test Data" at bounding box center [975, 19] width 47 height 16
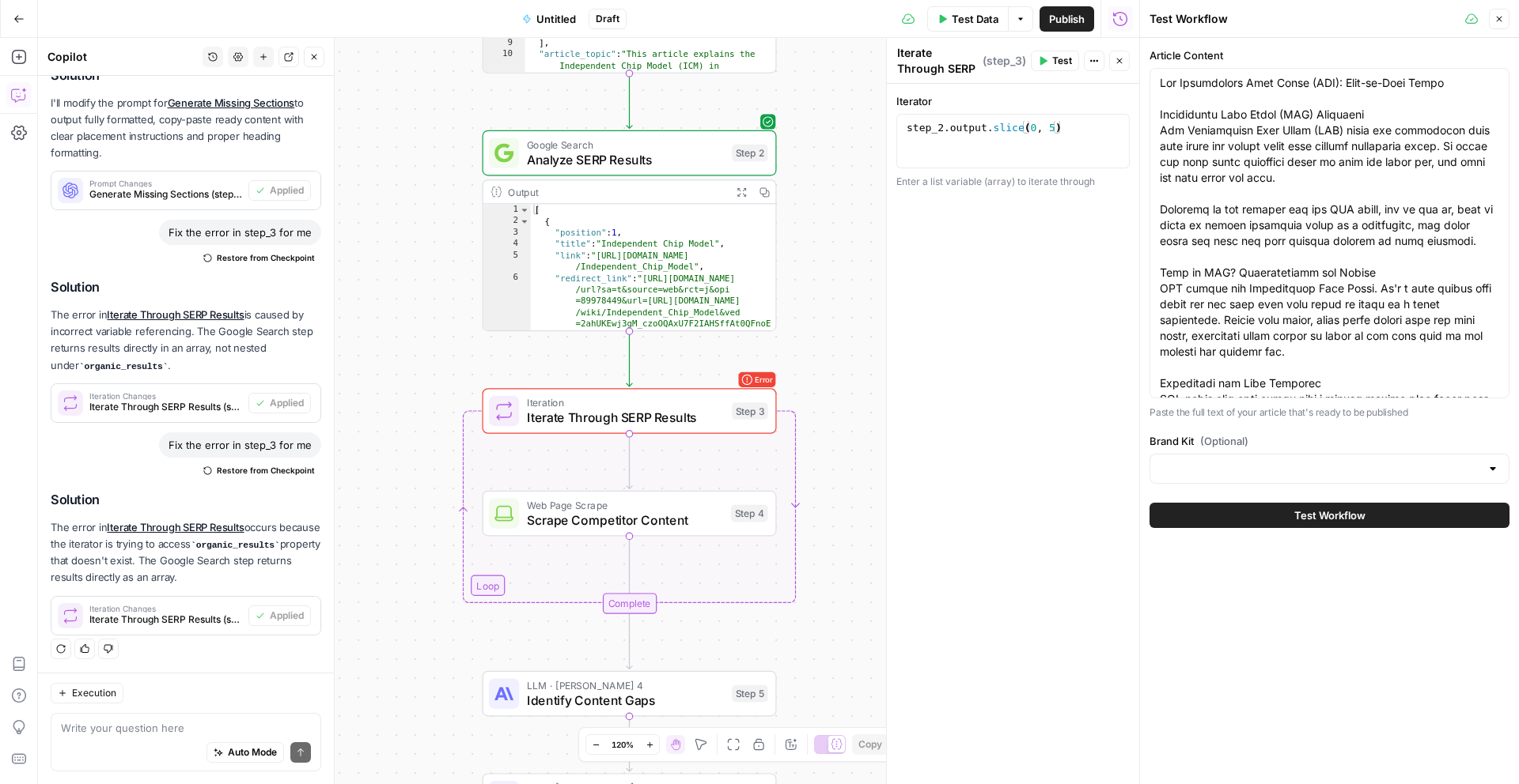
click at [1332, 512] on span "Test Workflow" at bounding box center [1330, 516] width 71 height 16
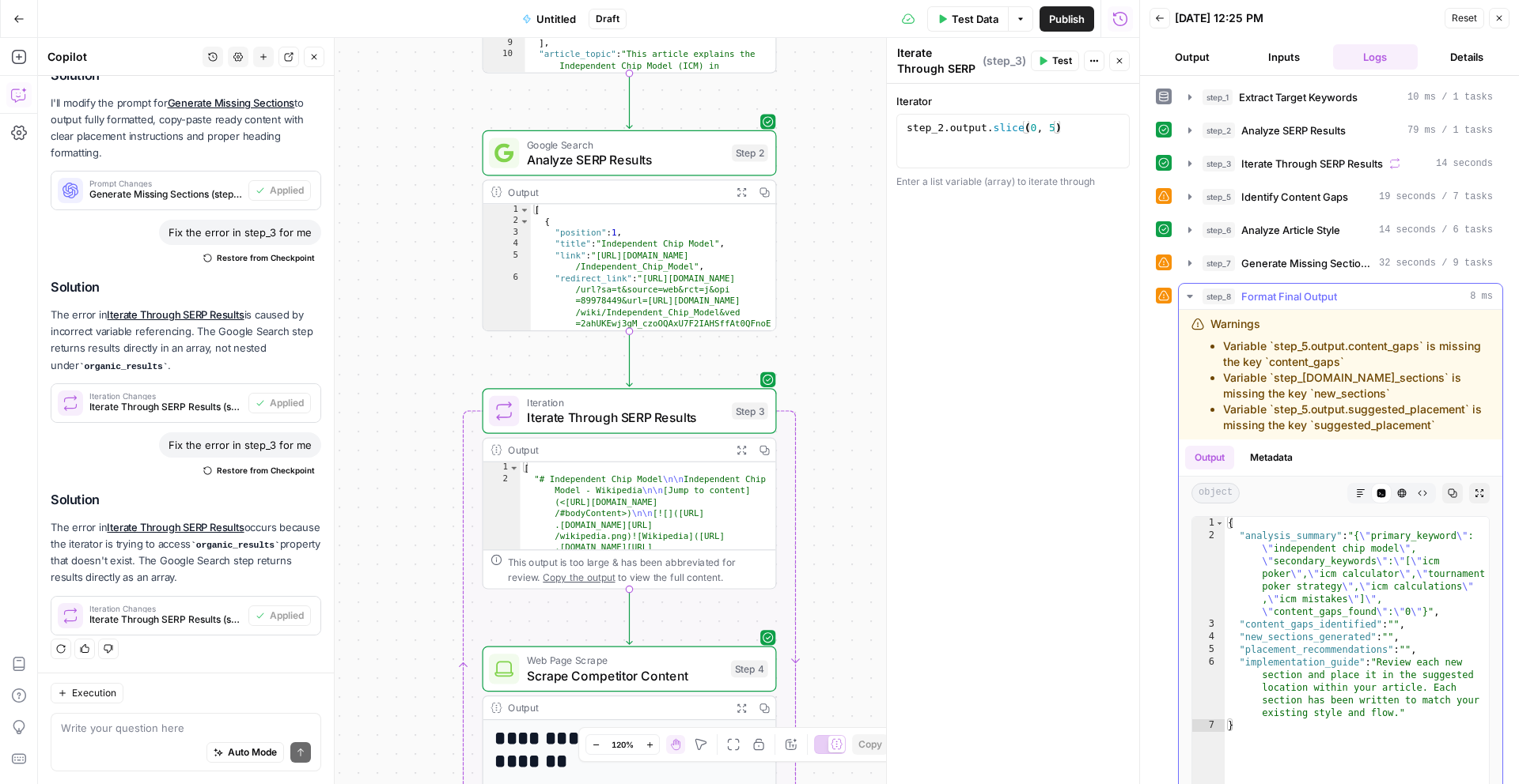
scroll to position [60, 0]
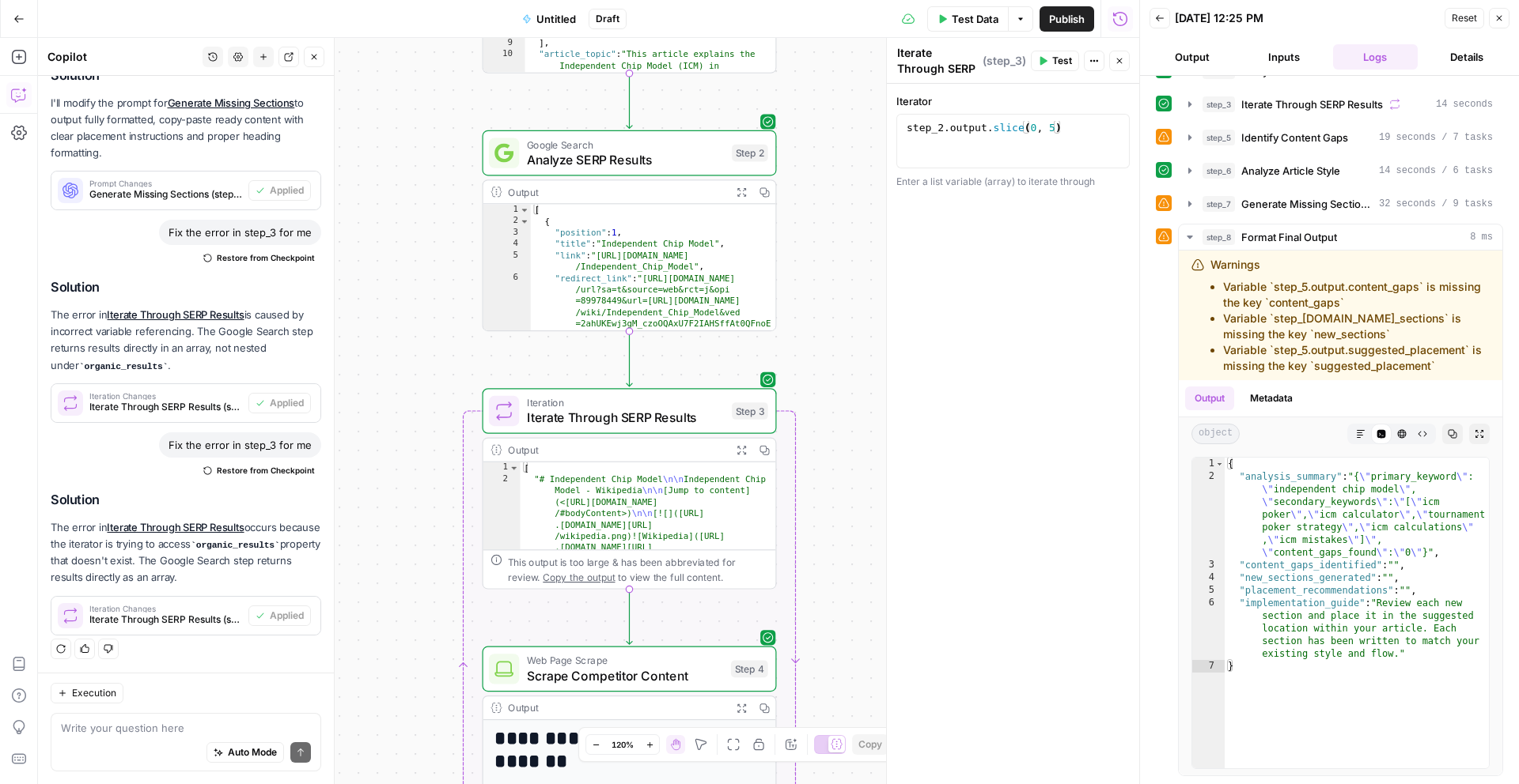
click at [1183, 70] on header "Back [DATE] 12:25 PM Reset Close Output Inputs Logs Details" at bounding box center [1330, 38] width 379 height 76
click at [1183, 56] on button "Output" at bounding box center [1192, 56] width 85 height 25
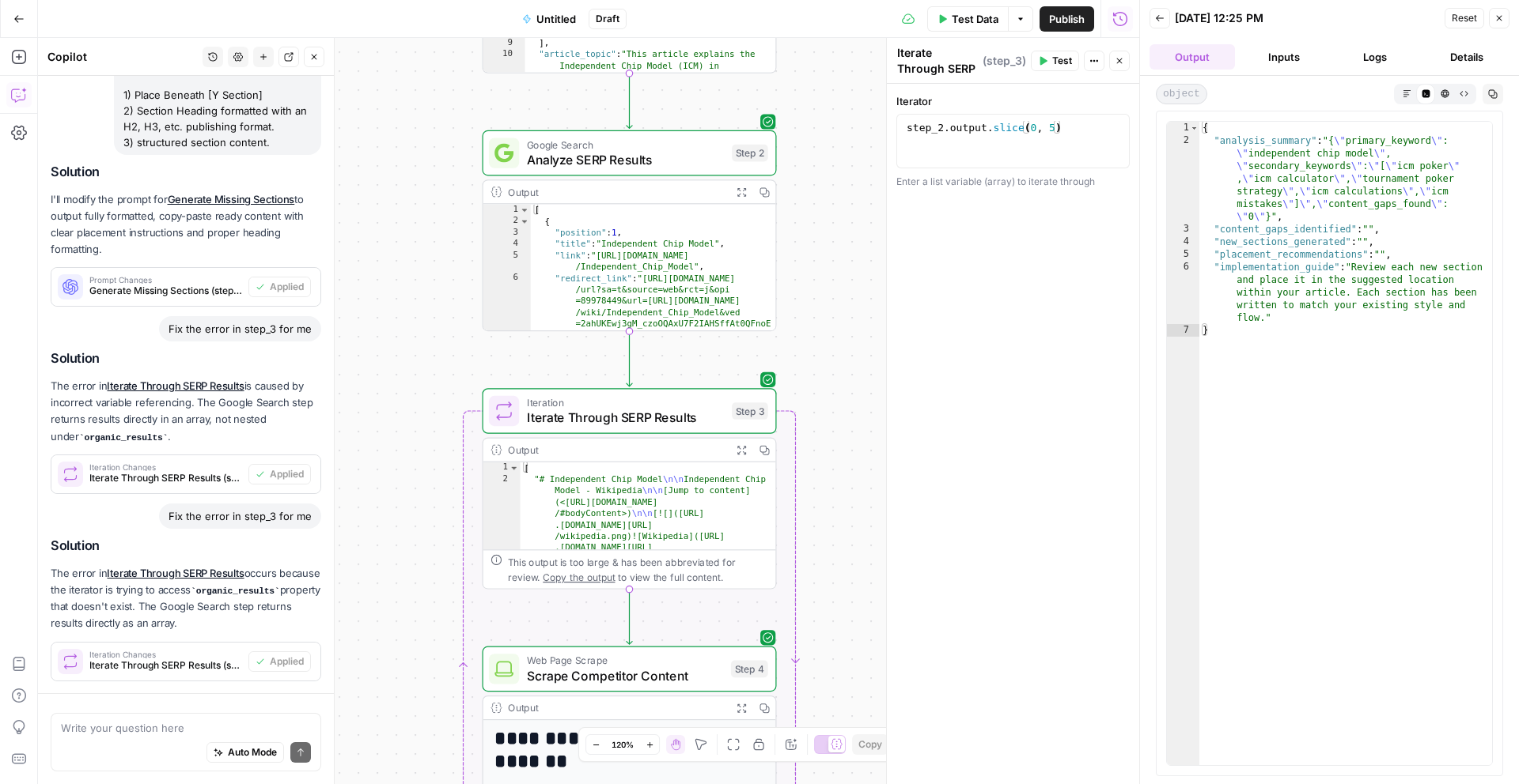
scroll to position [1956, 0]
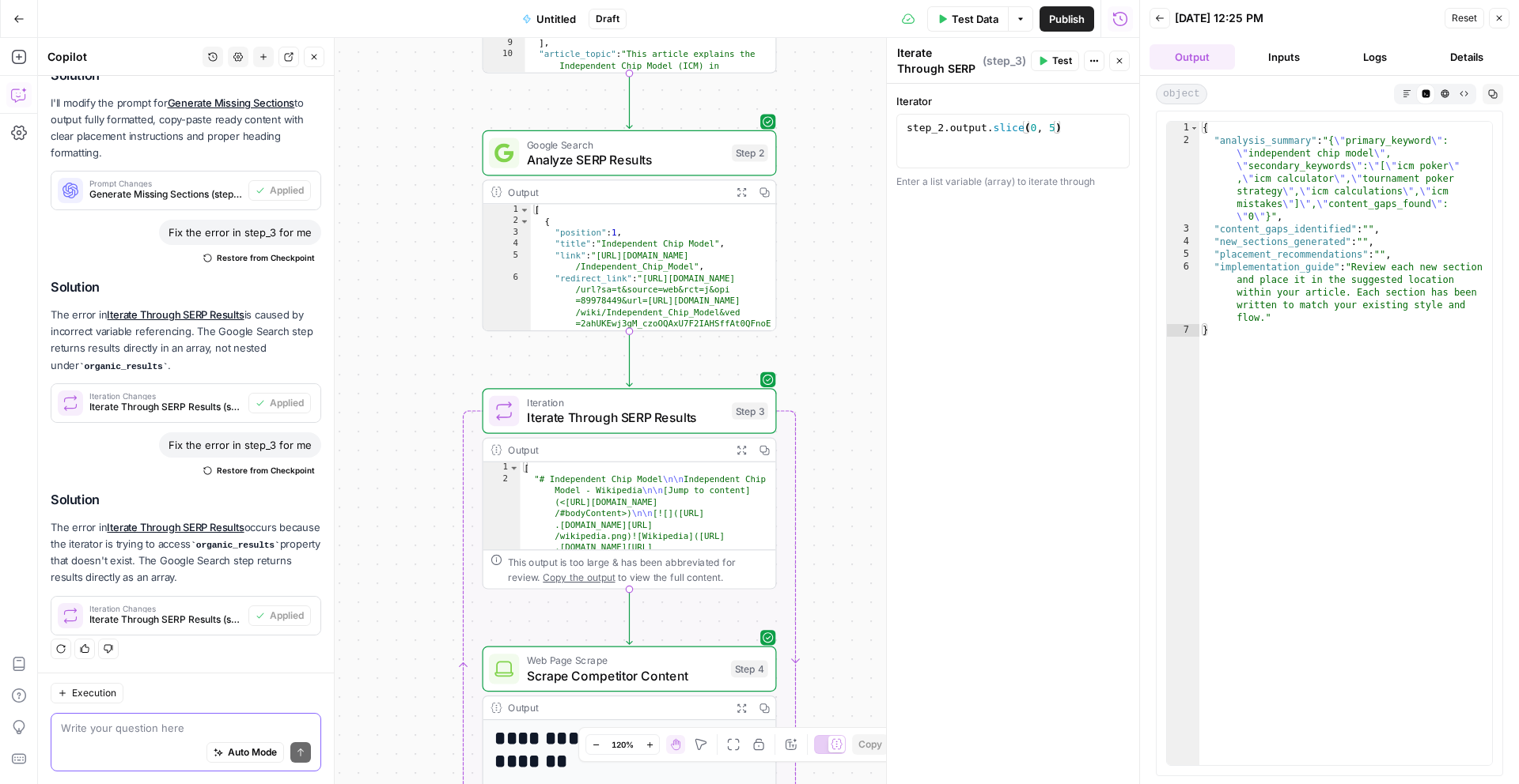
click at [142, 733] on textarea at bounding box center [186, 728] width 250 height 16
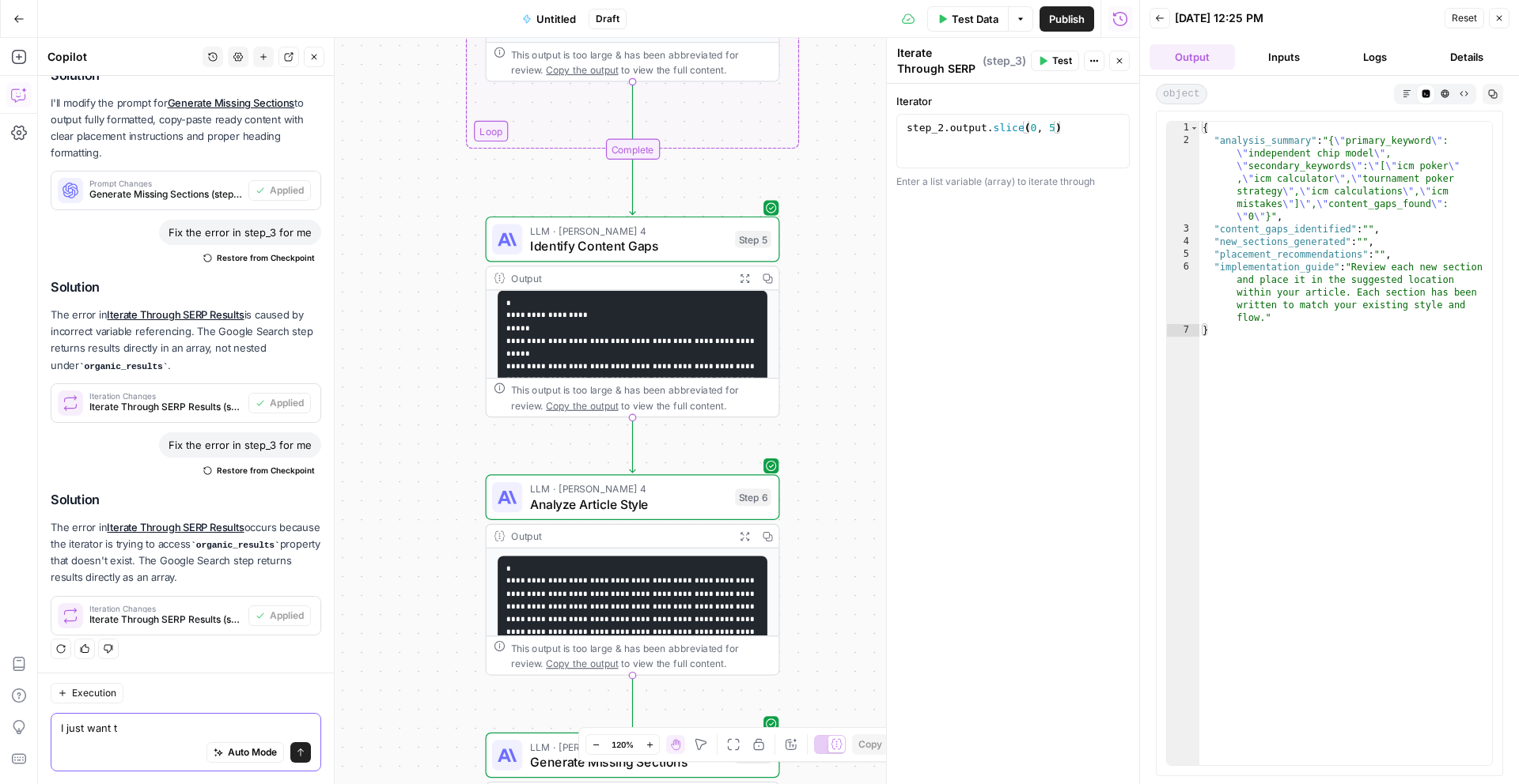
scroll to position [255, 0]
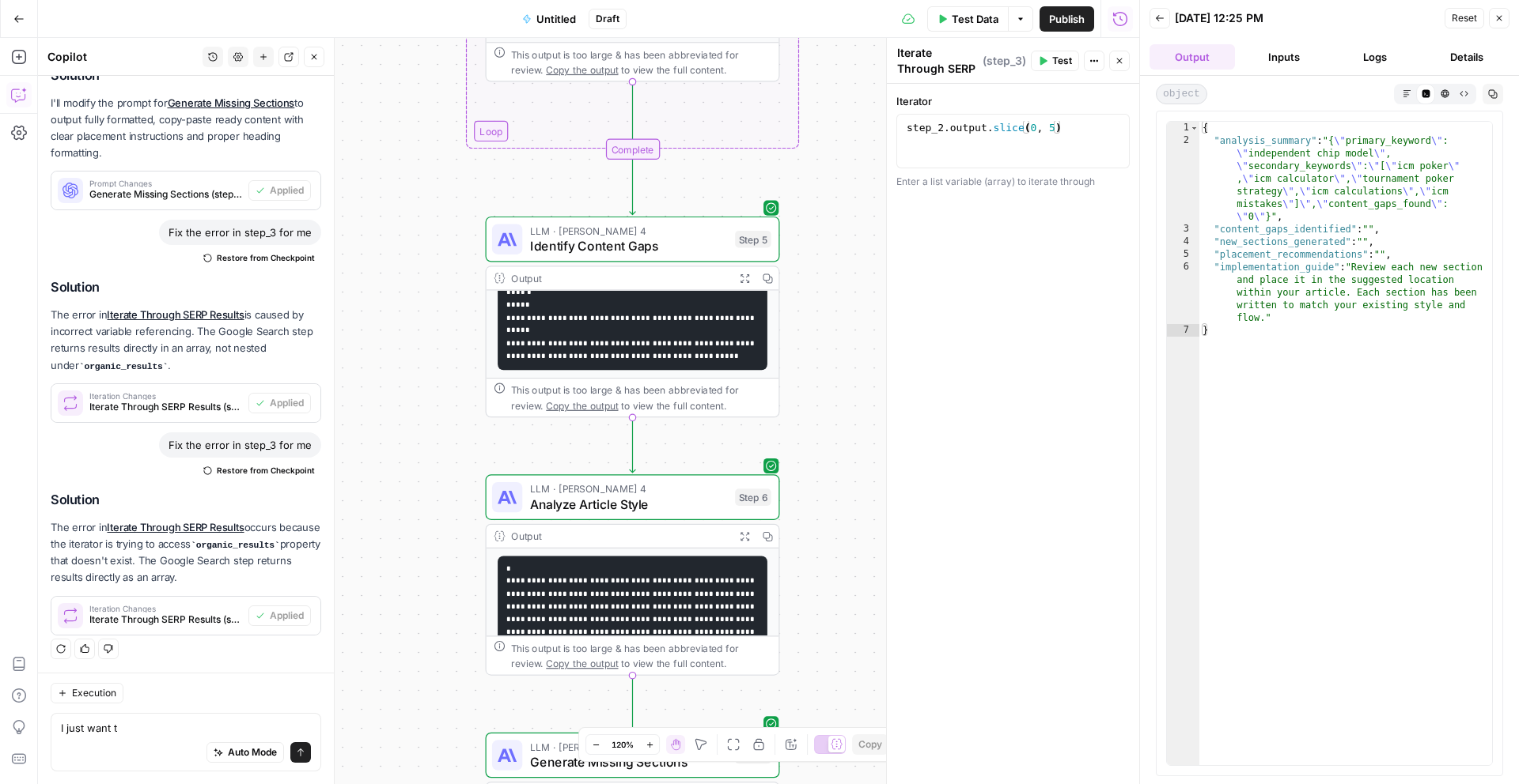
click at [1301, 60] on button "Inputs" at bounding box center [1284, 56] width 85 height 25
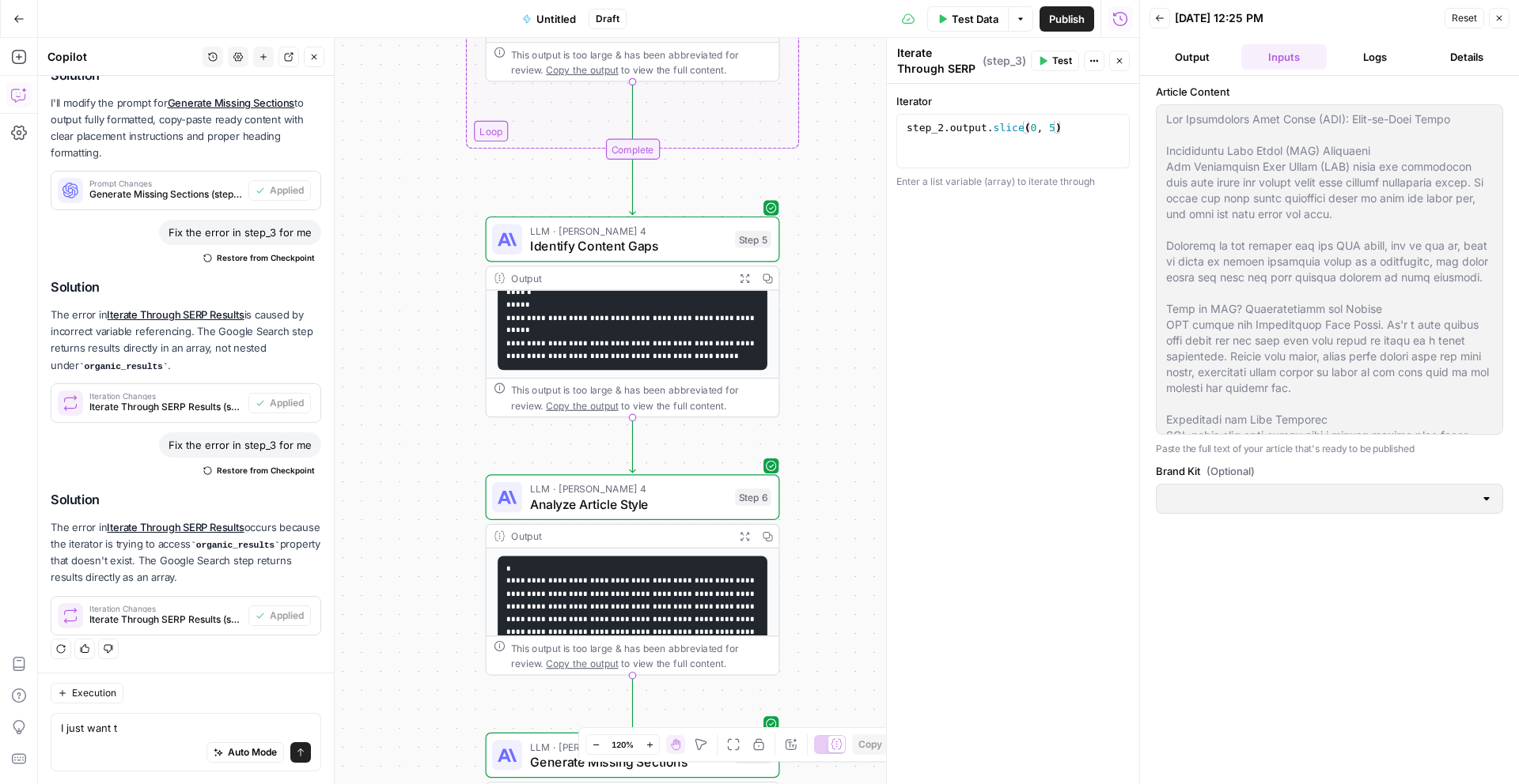
click at [1371, 51] on button "Logs" at bounding box center [1375, 56] width 85 height 25
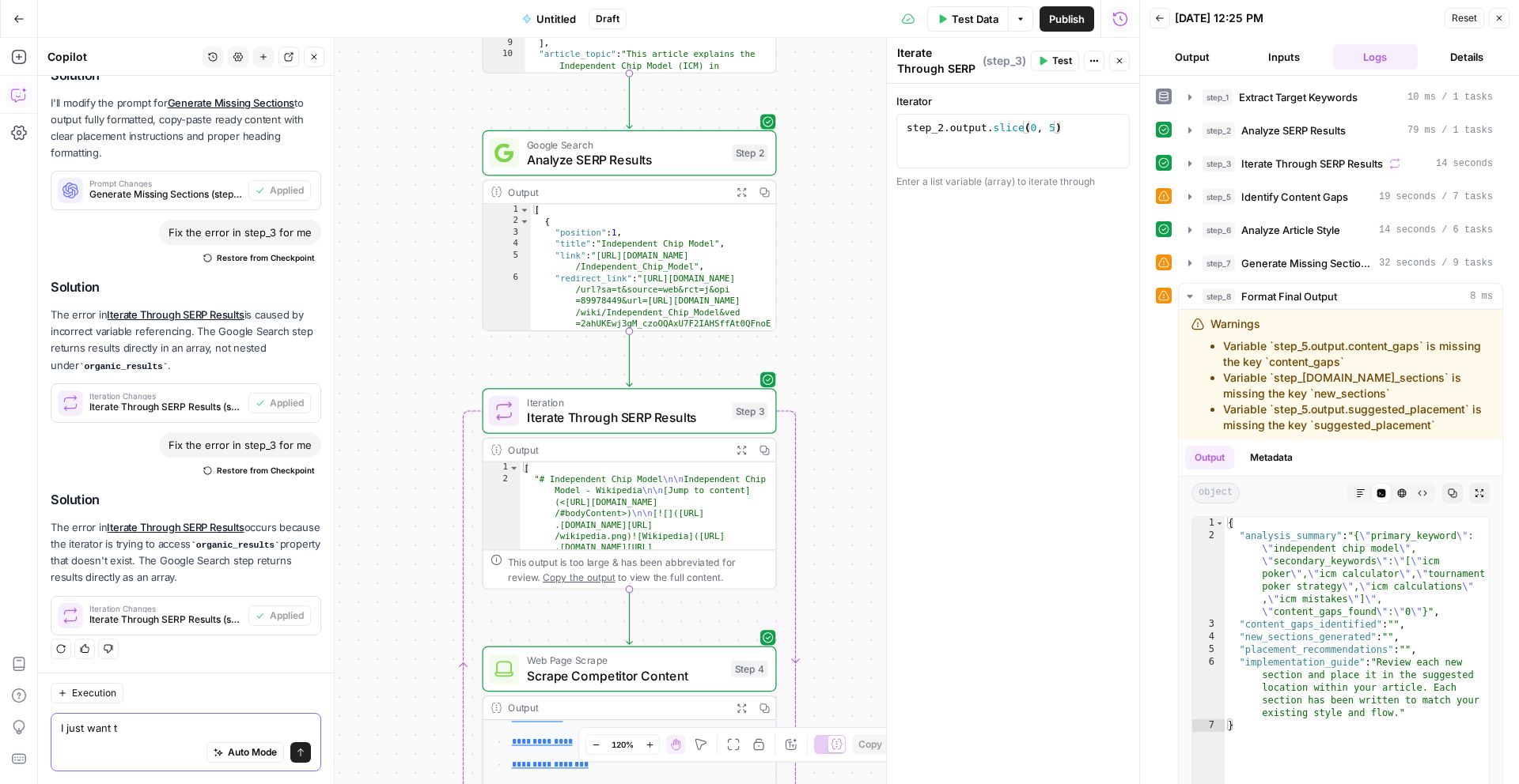
click at [113, 731] on textarea "I just want t" at bounding box center [186, 728] width 250 height 16
type textarea "solve the issues in the logs"
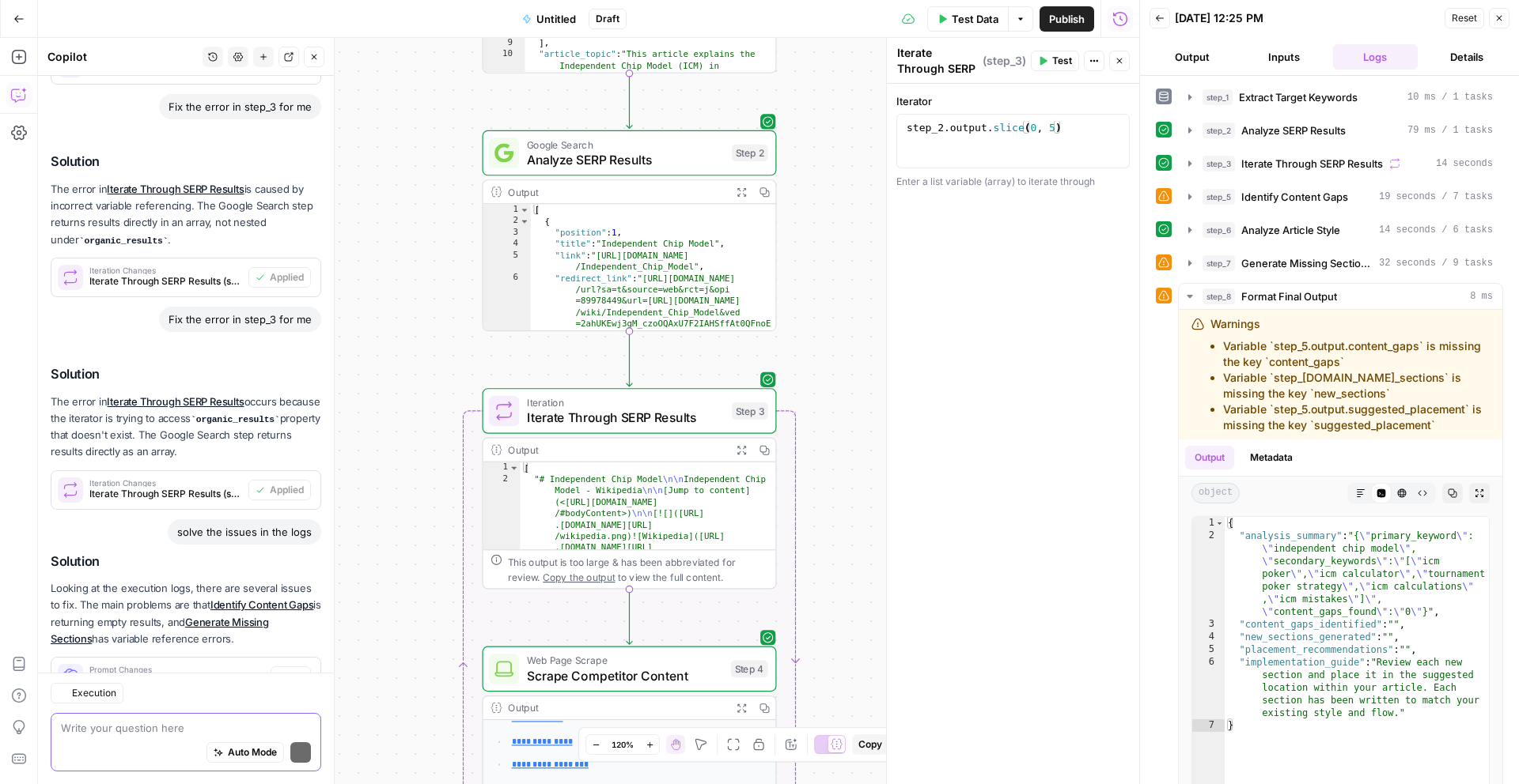
scroll to position [2240, 0]
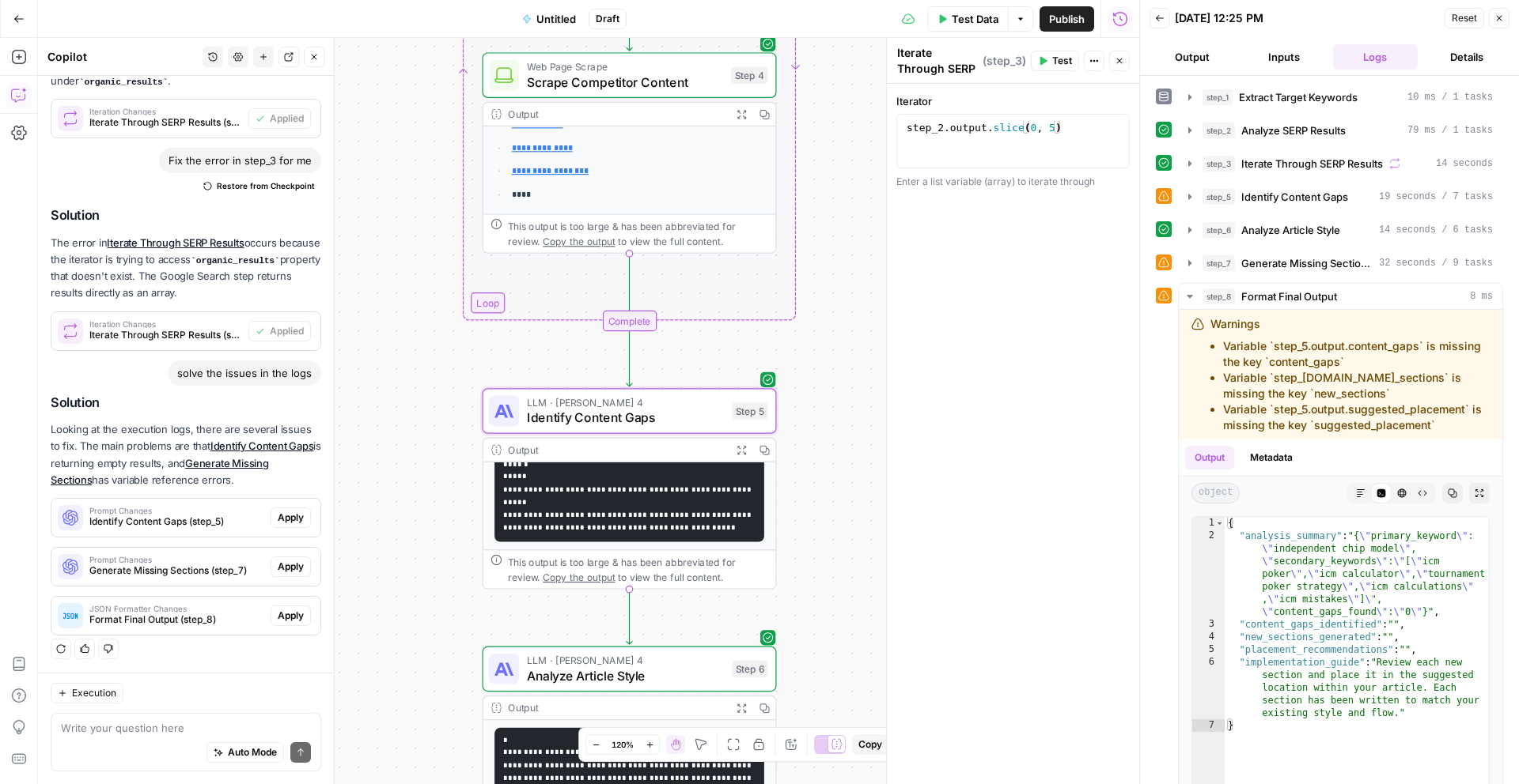
click at [293, 519] on span "Apply" at bounding box center [290, 518] width 26 height 15
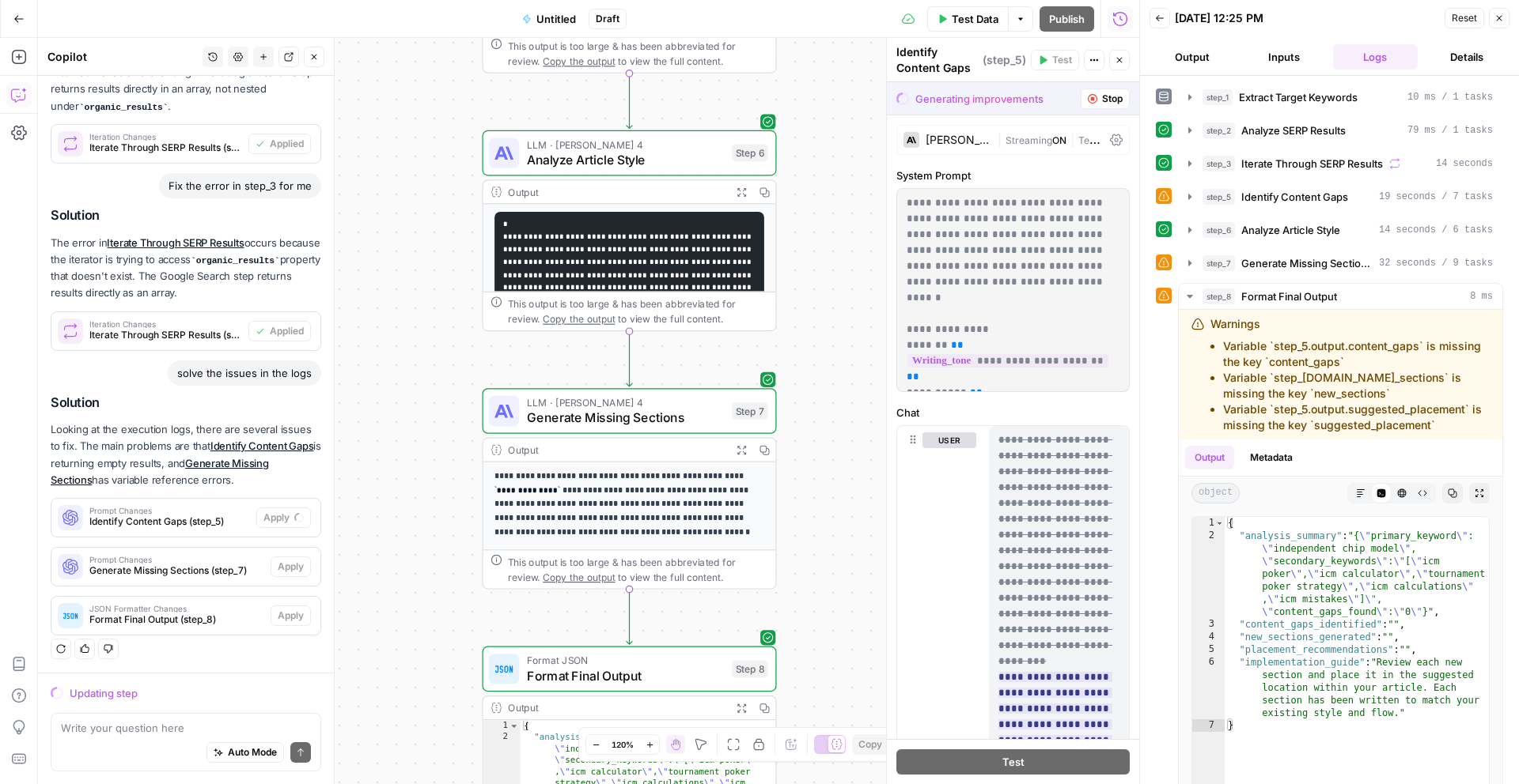
scroll to position [2139, 0]
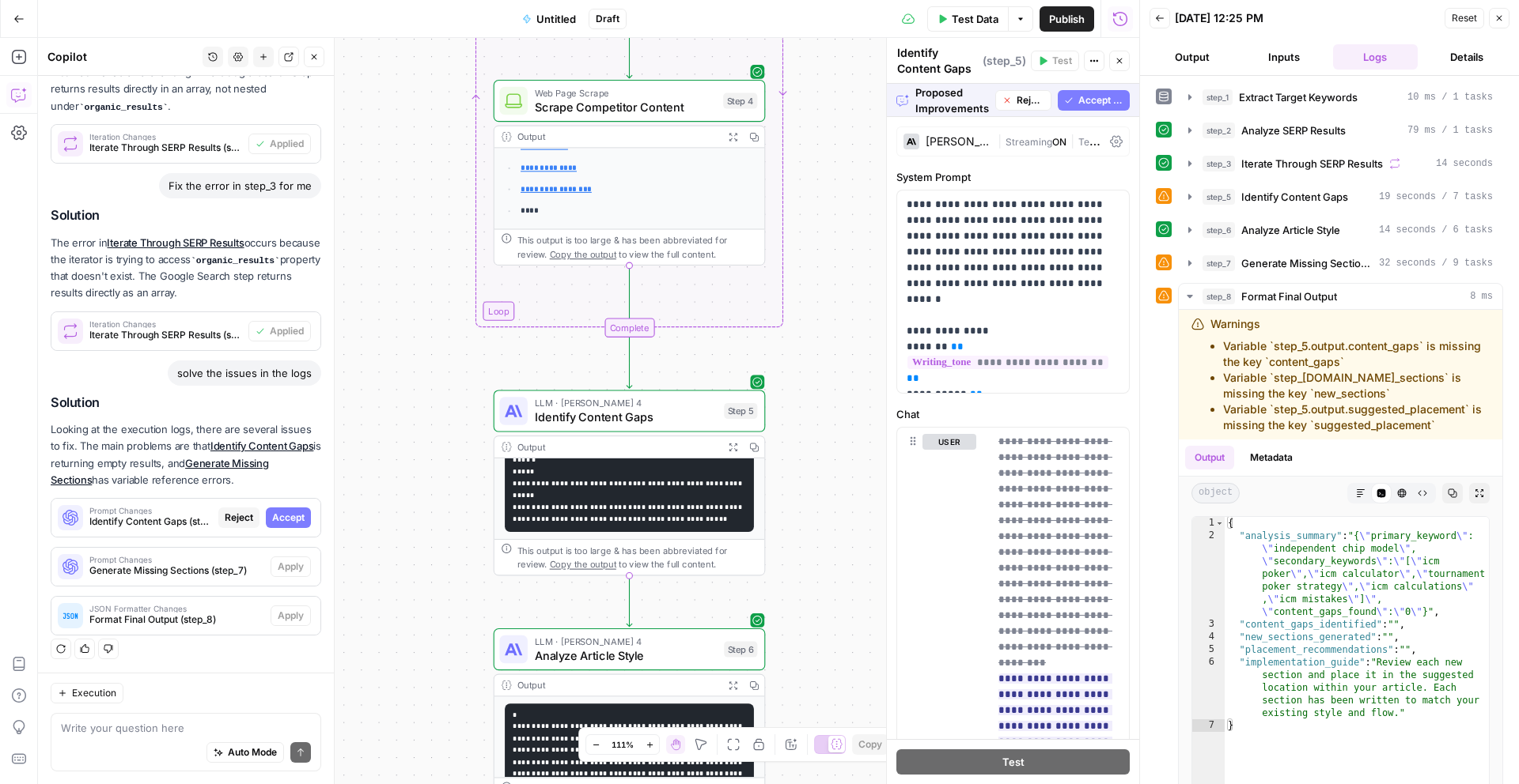
click at [293, 518] on span "Accept" at bounding box center [288, 518] width 32 height 15
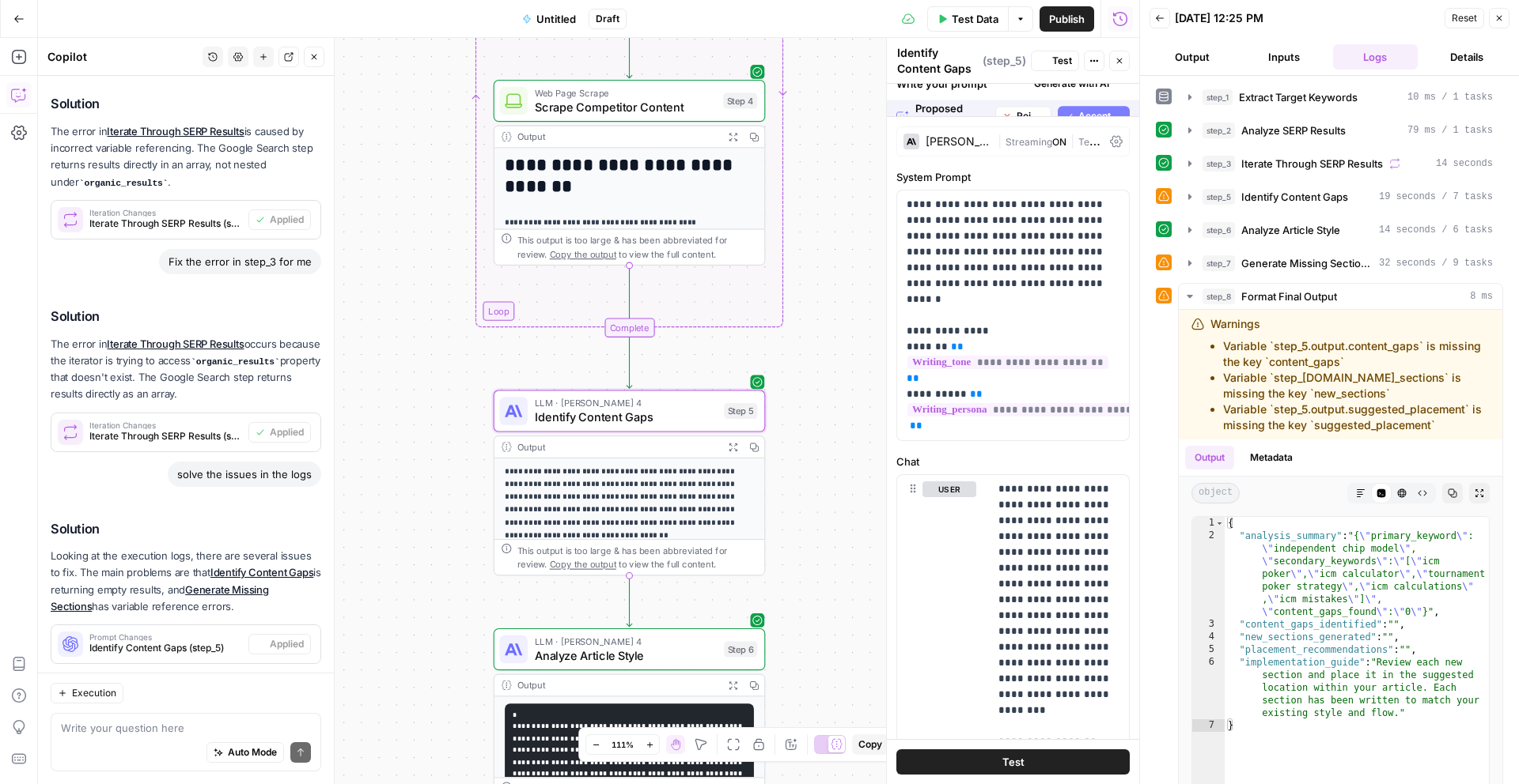
scroll to position [2266, 0]
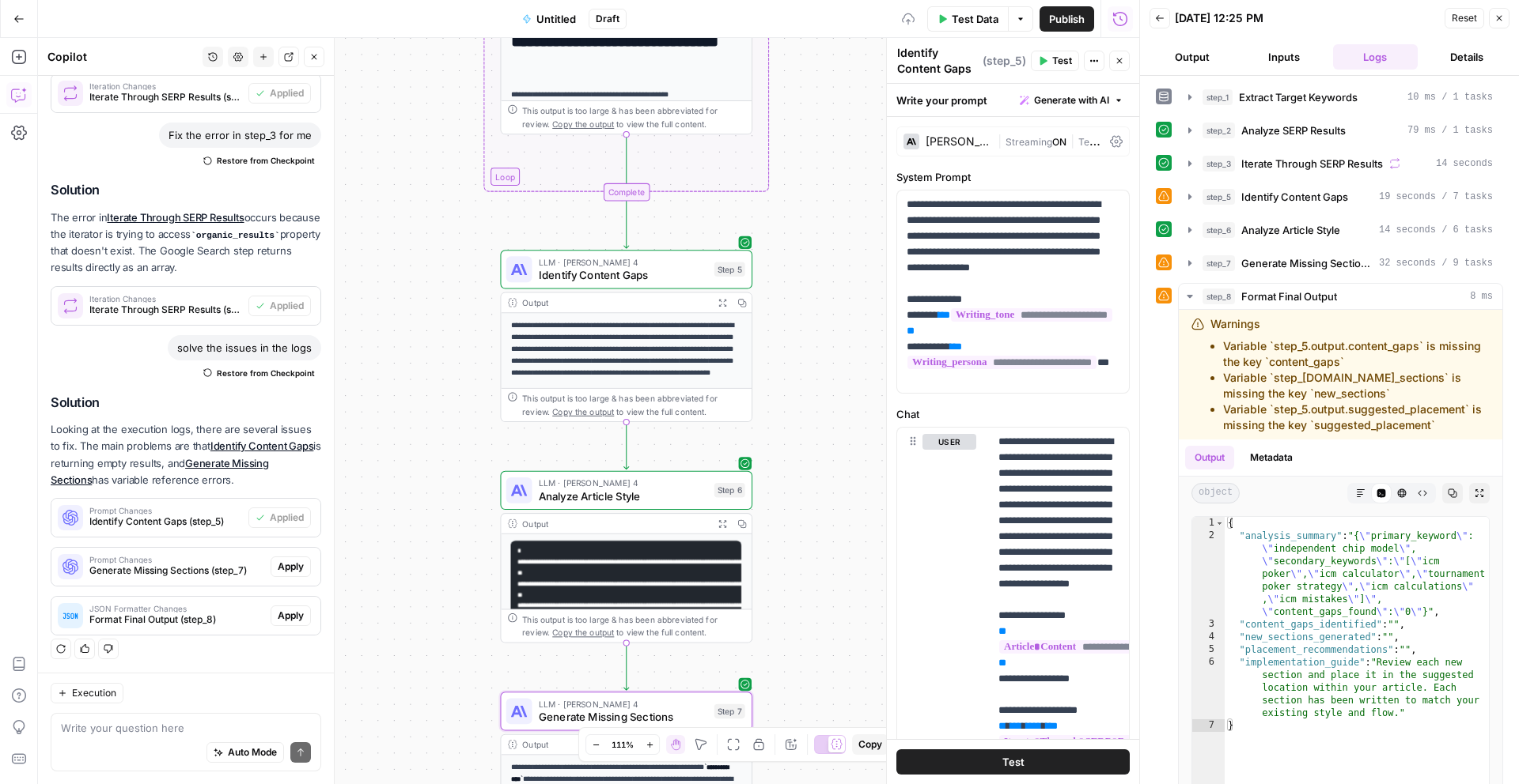
click at [292, 564] on span "Apply" at bounding box center [290, 567] width 26 height 15
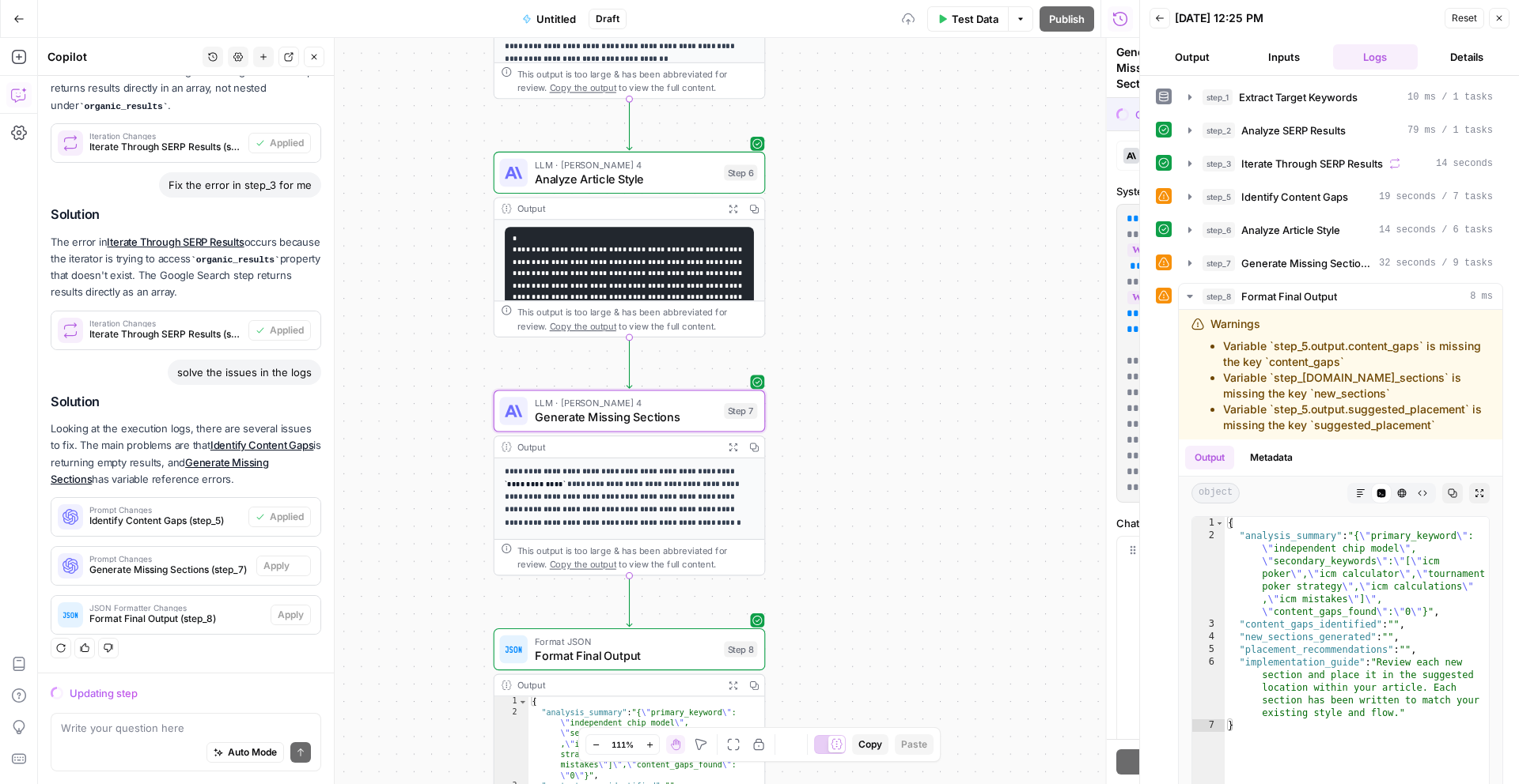
scroll to position [2139, 0]
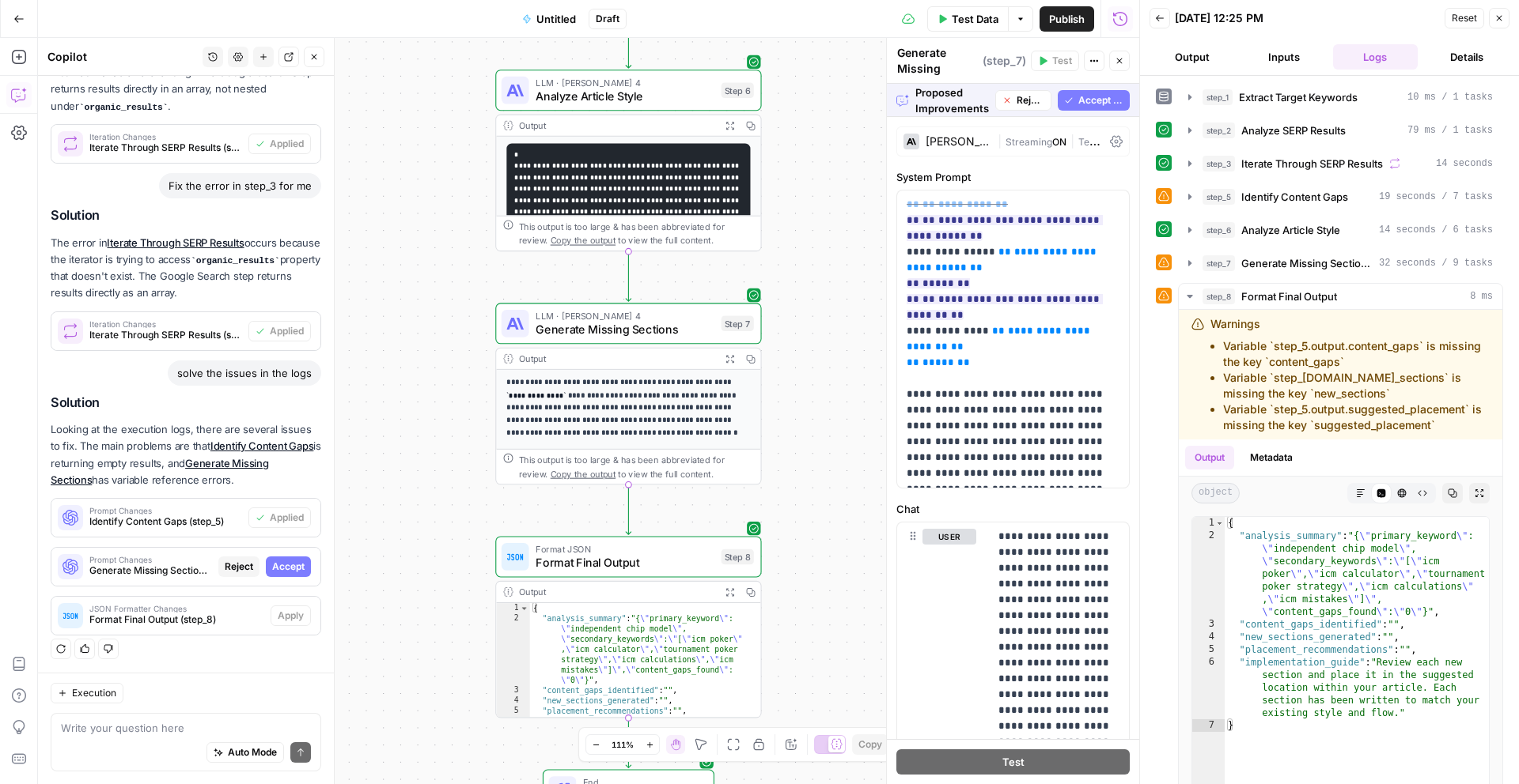
click at [298, 563] on span "Accept" at bounding box center [288, 567] width 32 height 15
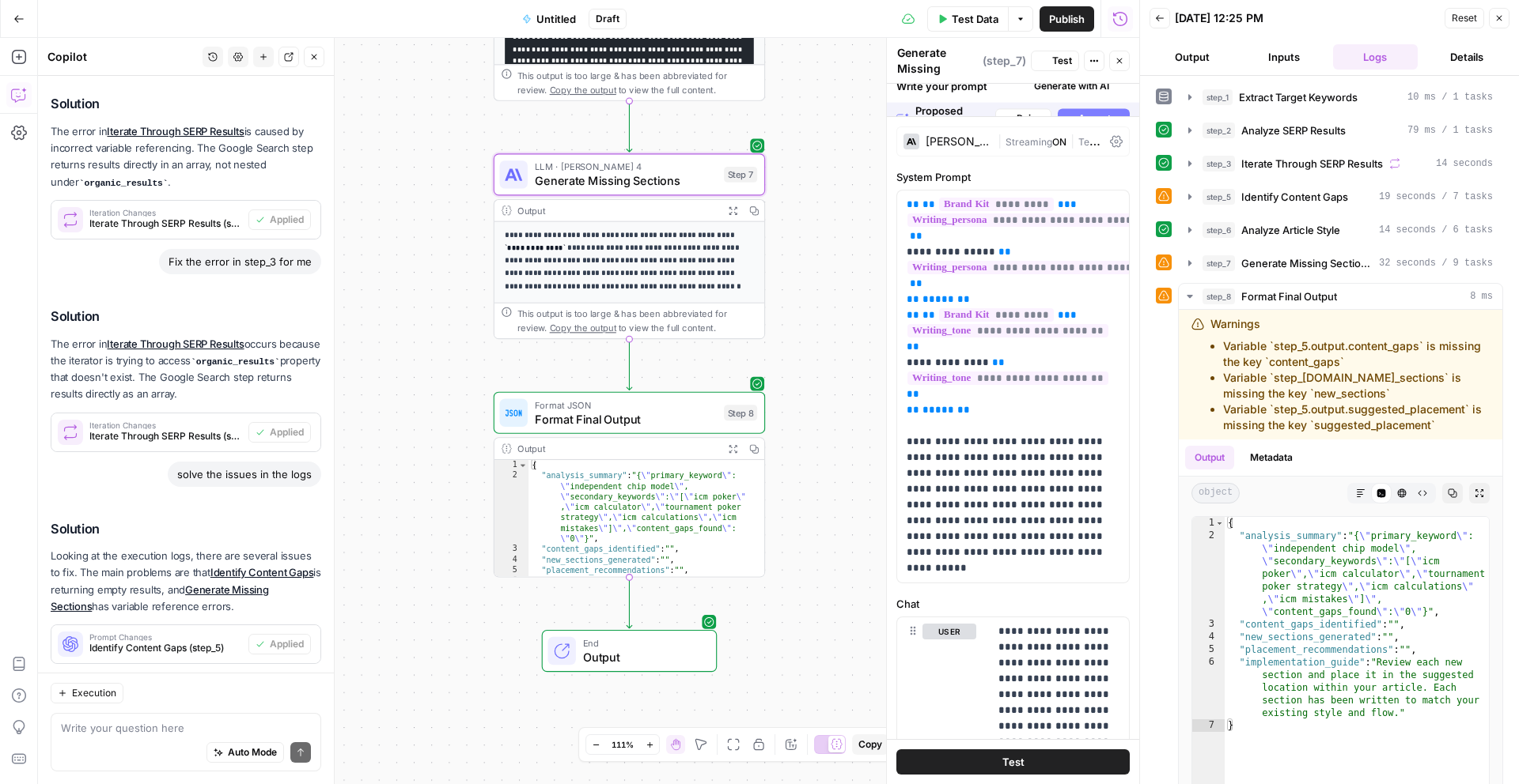
scroll to position [2266, 0]
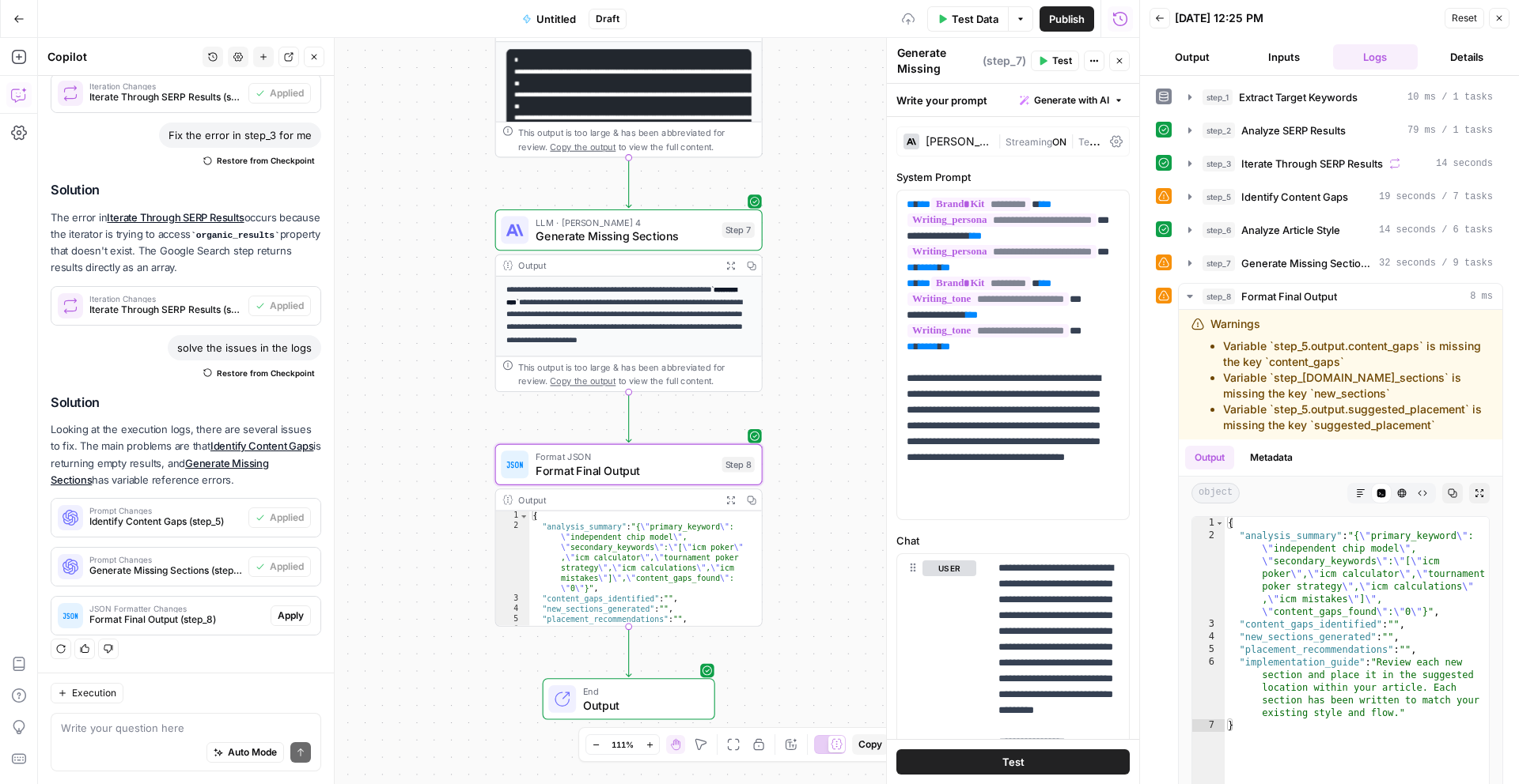
click at [298, 612] on span "Apply" at bounding box center [290, 616] width 26 height 15
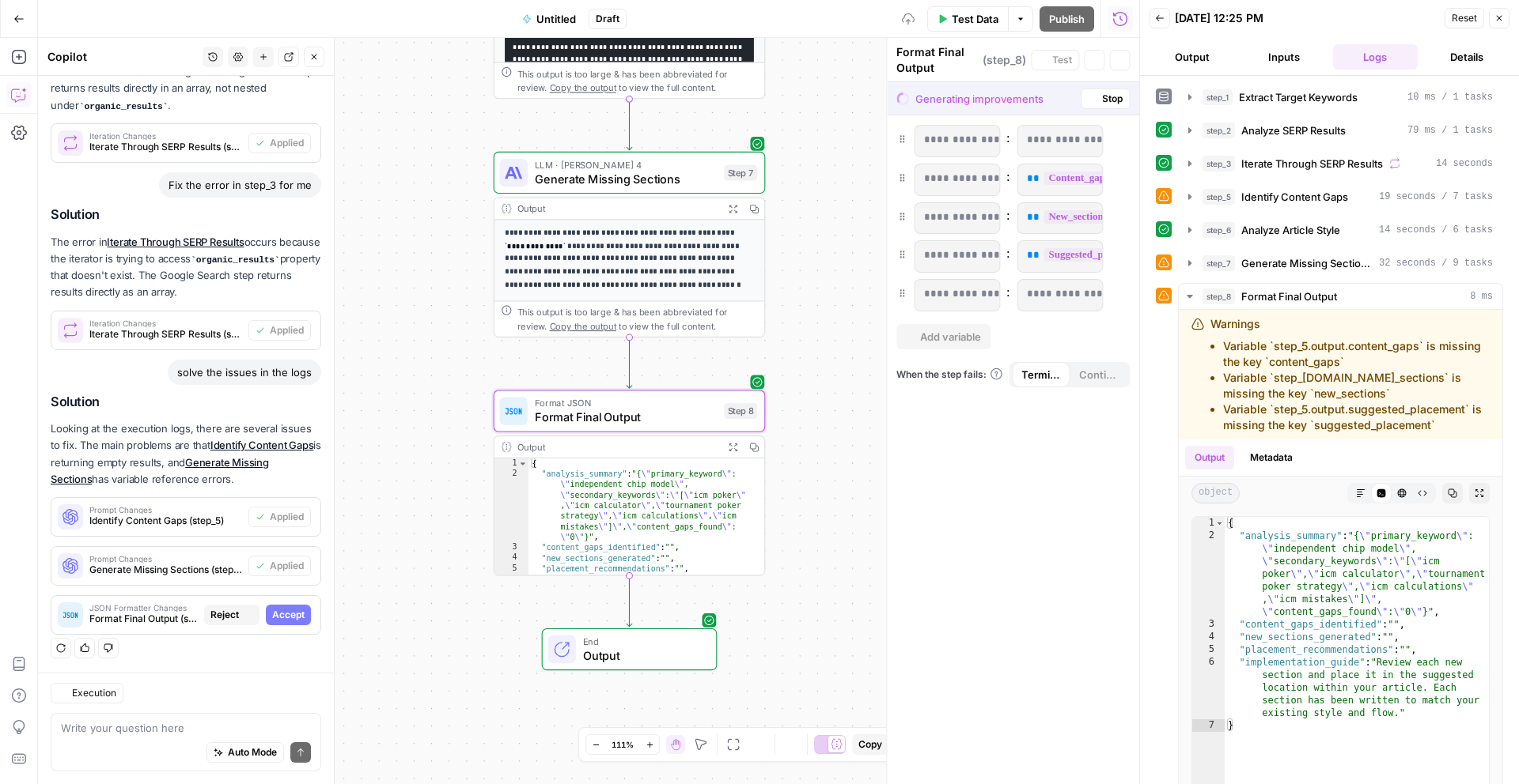
scroll to position [2139, 0]
click at [298, 618] on span "Accept" at bounding box center [288, 616] width 32 height 15
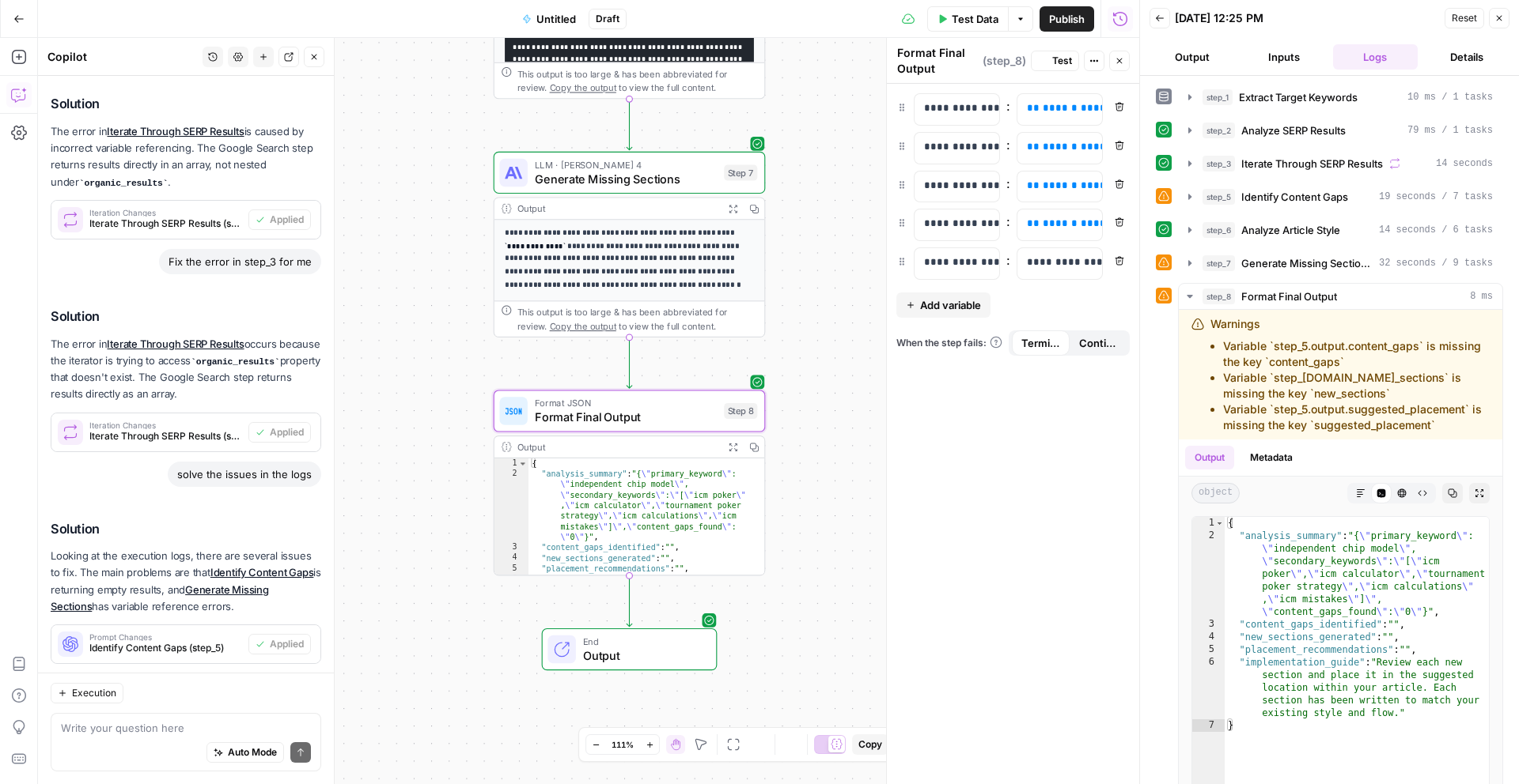
scroll to position [2266, 0]
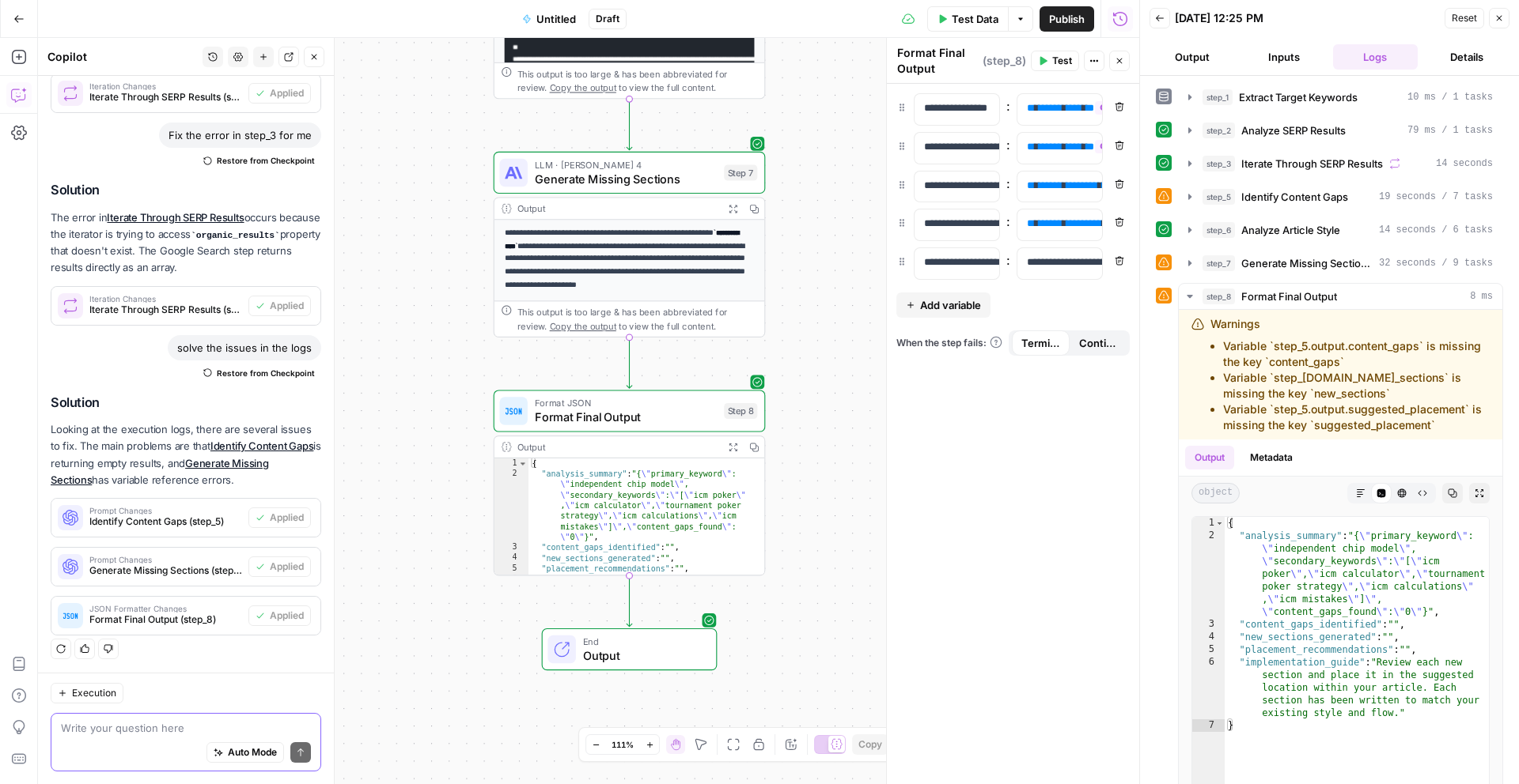
click at [187, 731] on textarea at bounding box center [186, 728] width 250 height 16
type textarea "h"
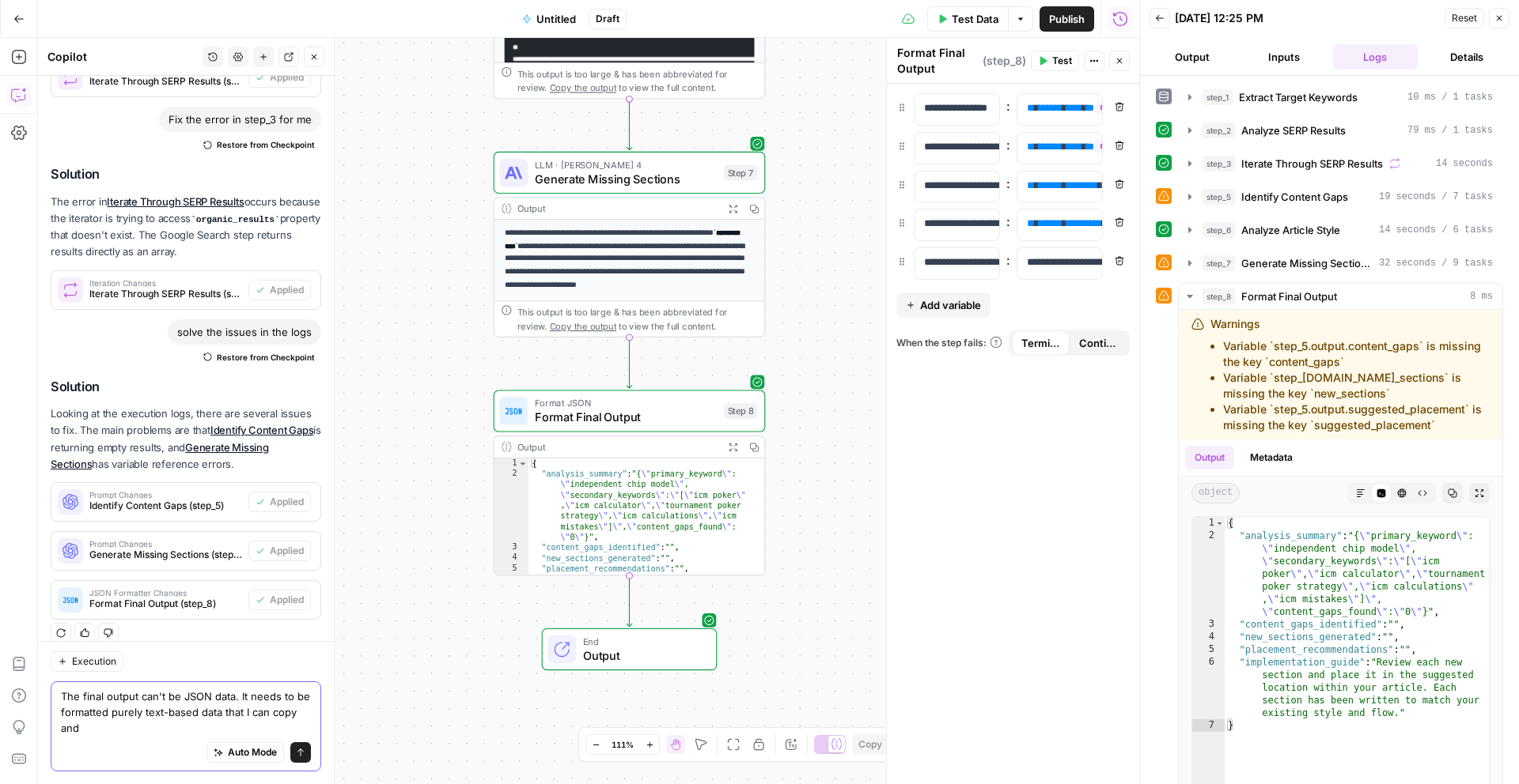
scroll to position [2297, 0]
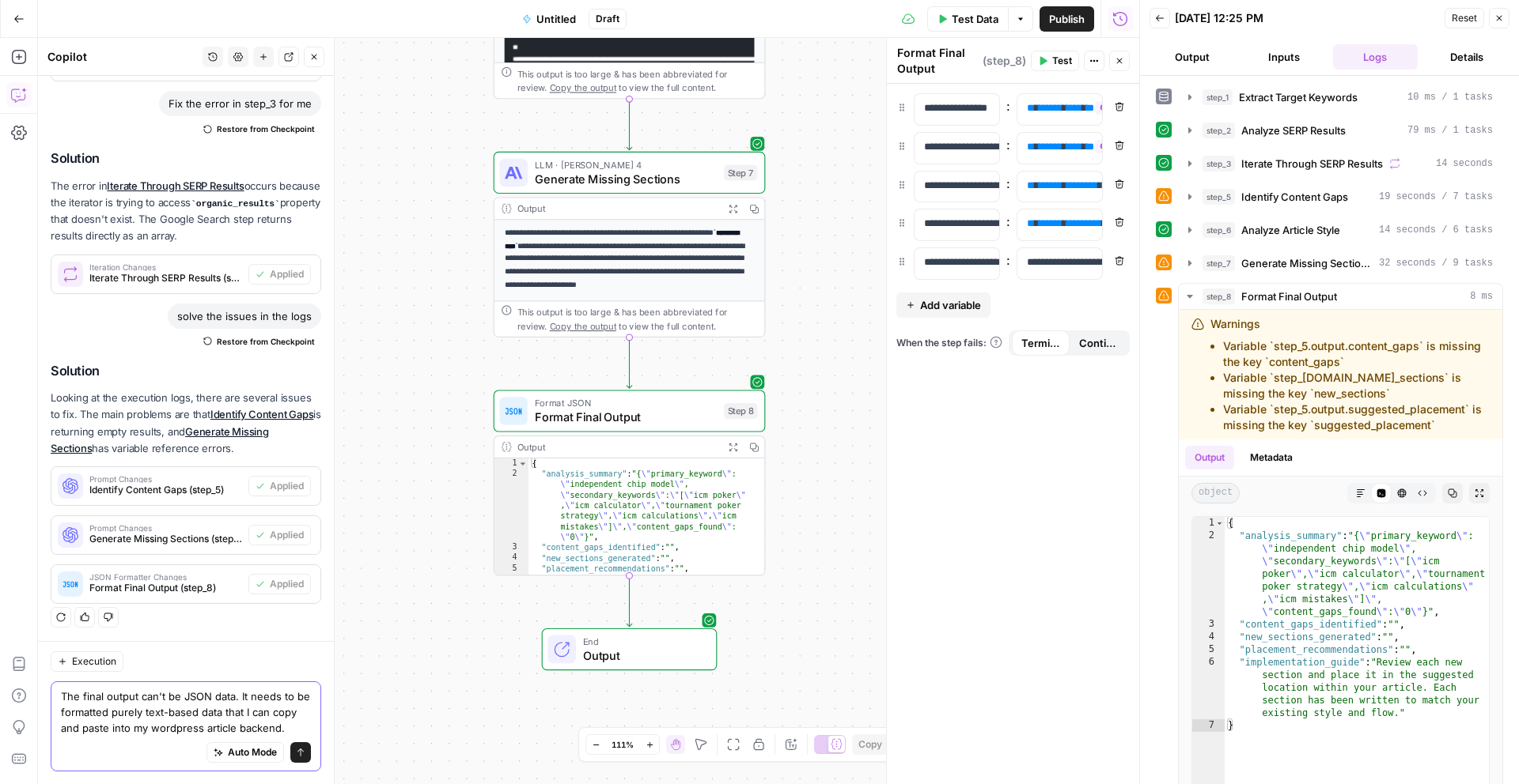
type textarea "The final output can't be JSON data. It needs to be formatted purely text-based…"
click at [298, 750] on icon "submit" at bounding box center [301, 753] width 6 height 8
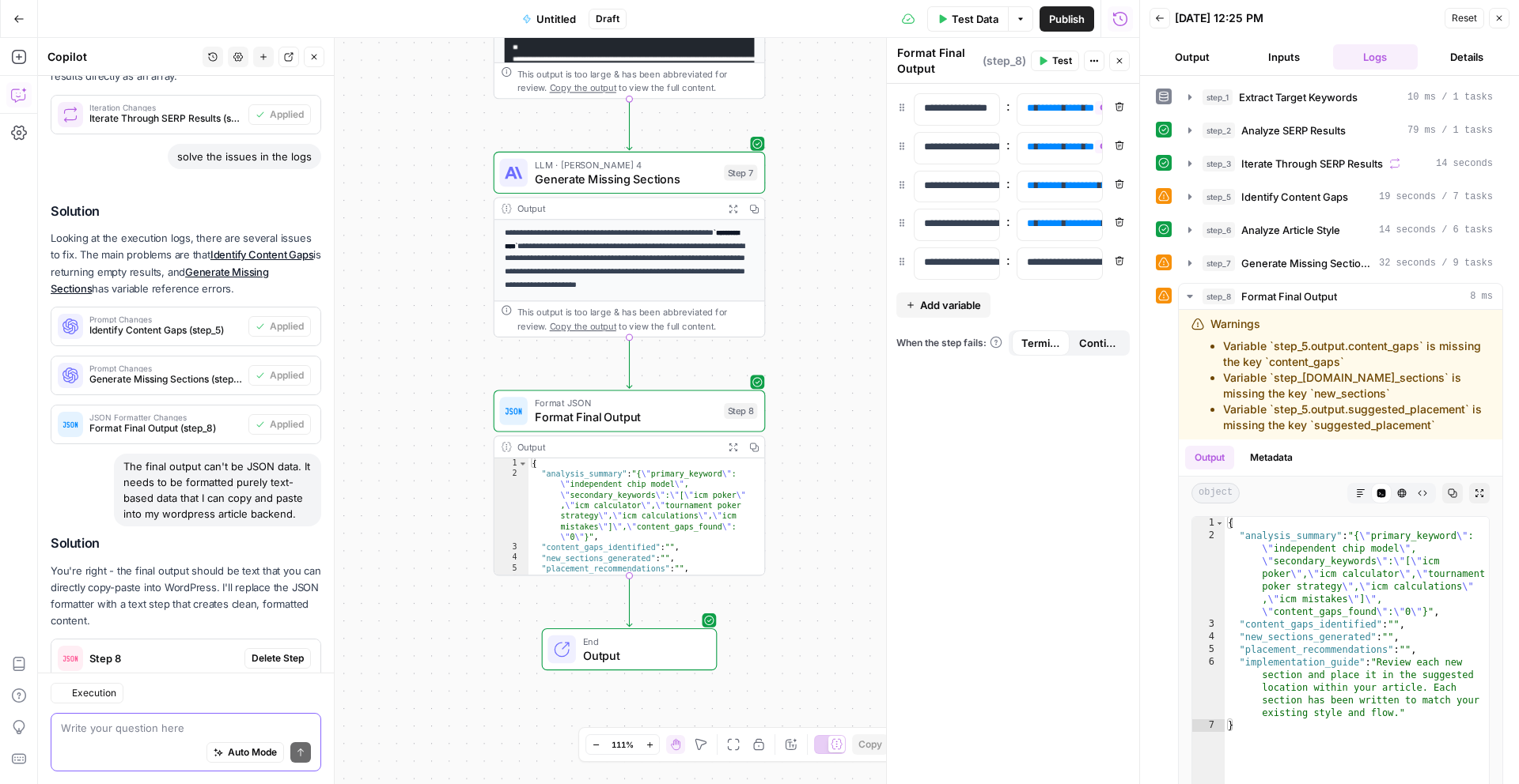
scroll to position [2629, 0]
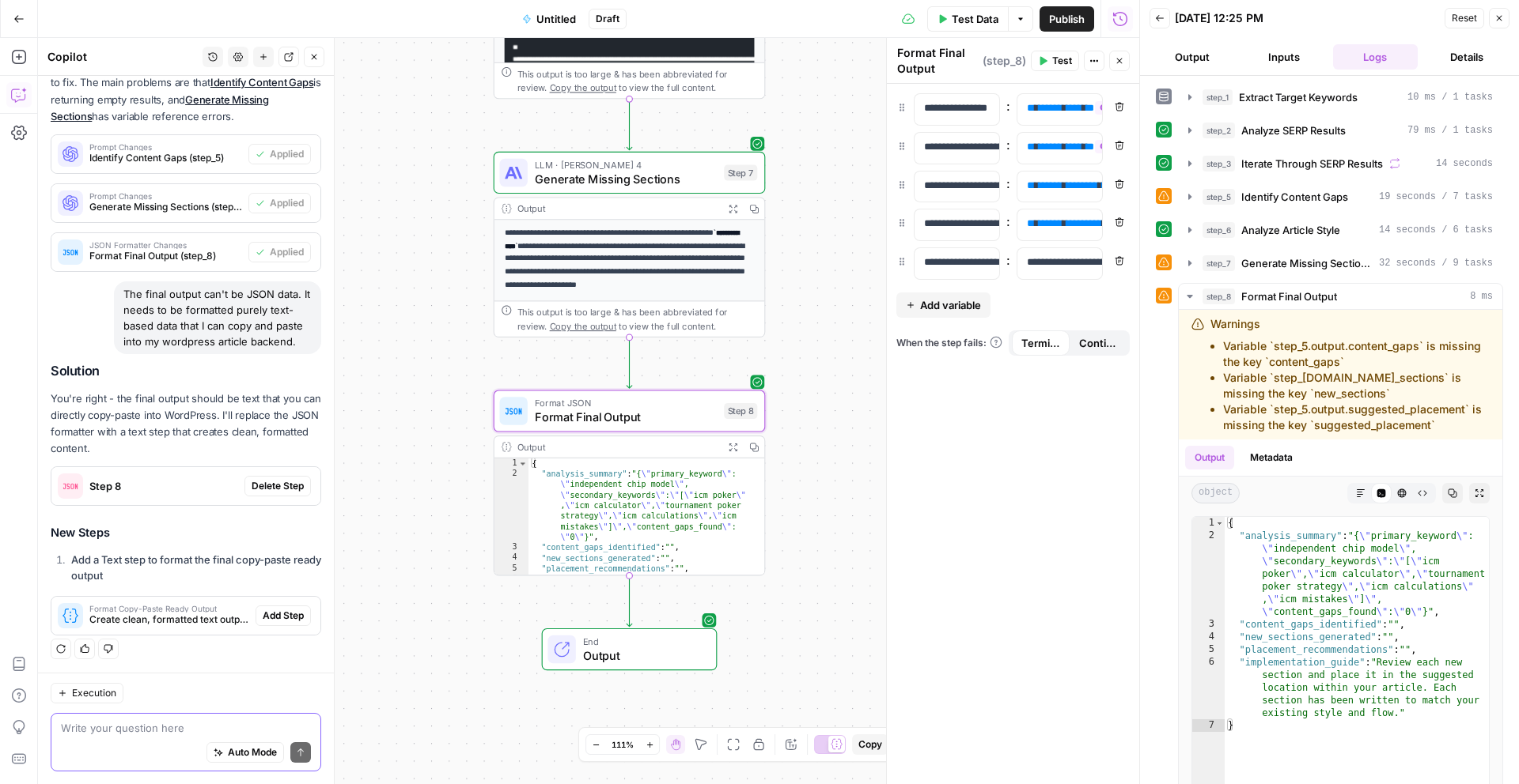
click at [267, 479] on span "Delete Step" at bounding box center [277, 487] width 52 height 15
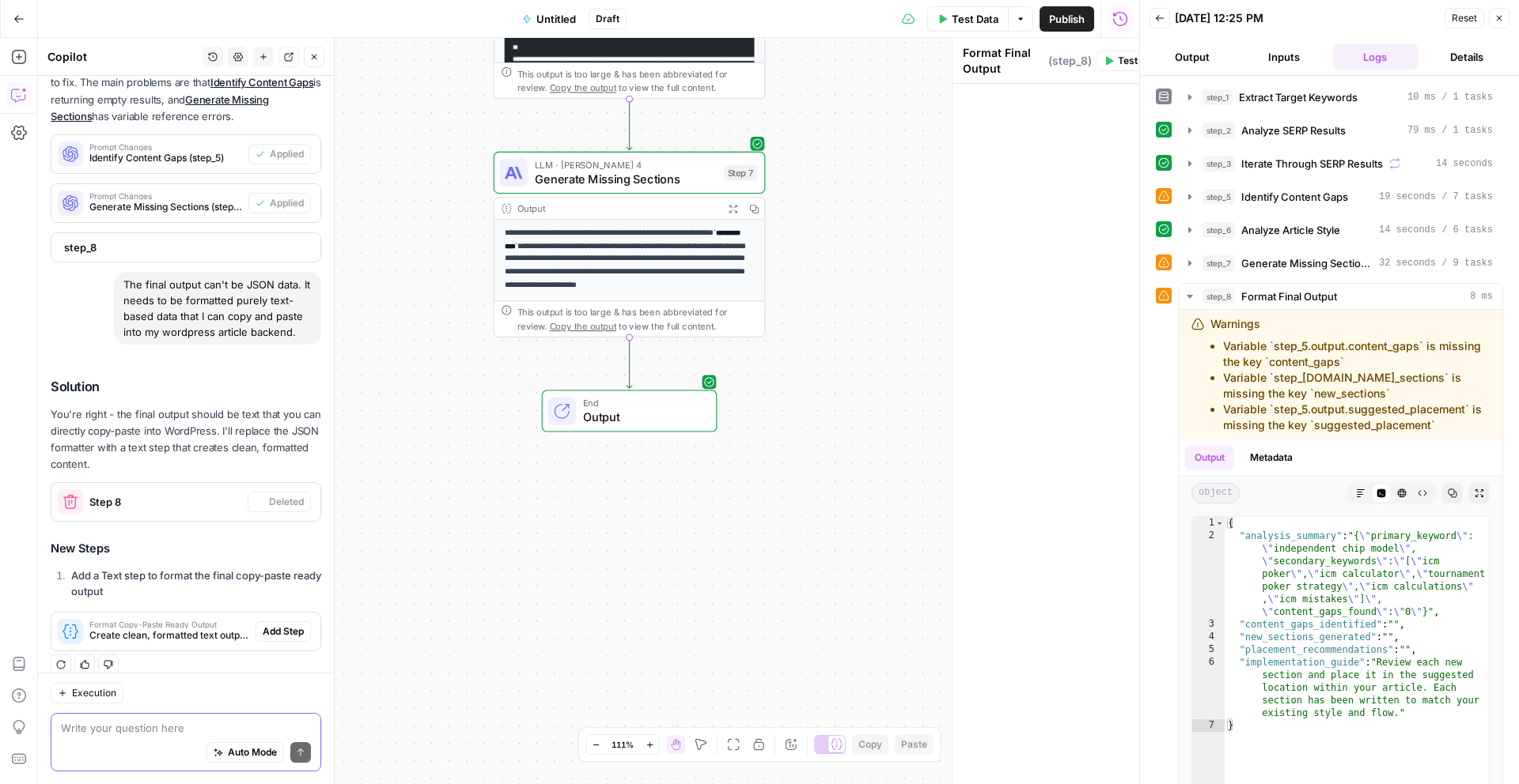
scroll to position [2645, 0]
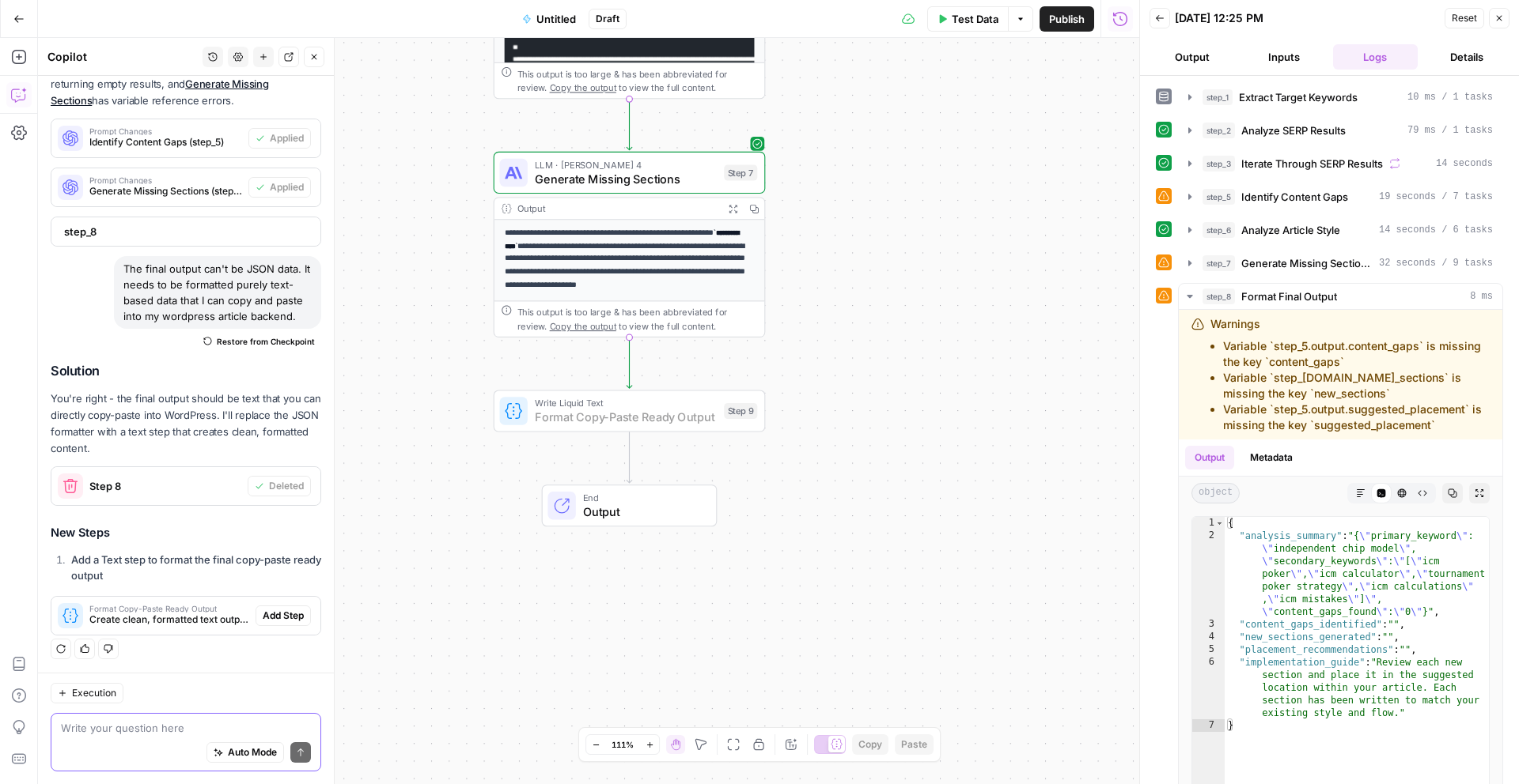
click at [285, 611] on span "Add Step" at bounding box center [283, 616] width 41 height 15
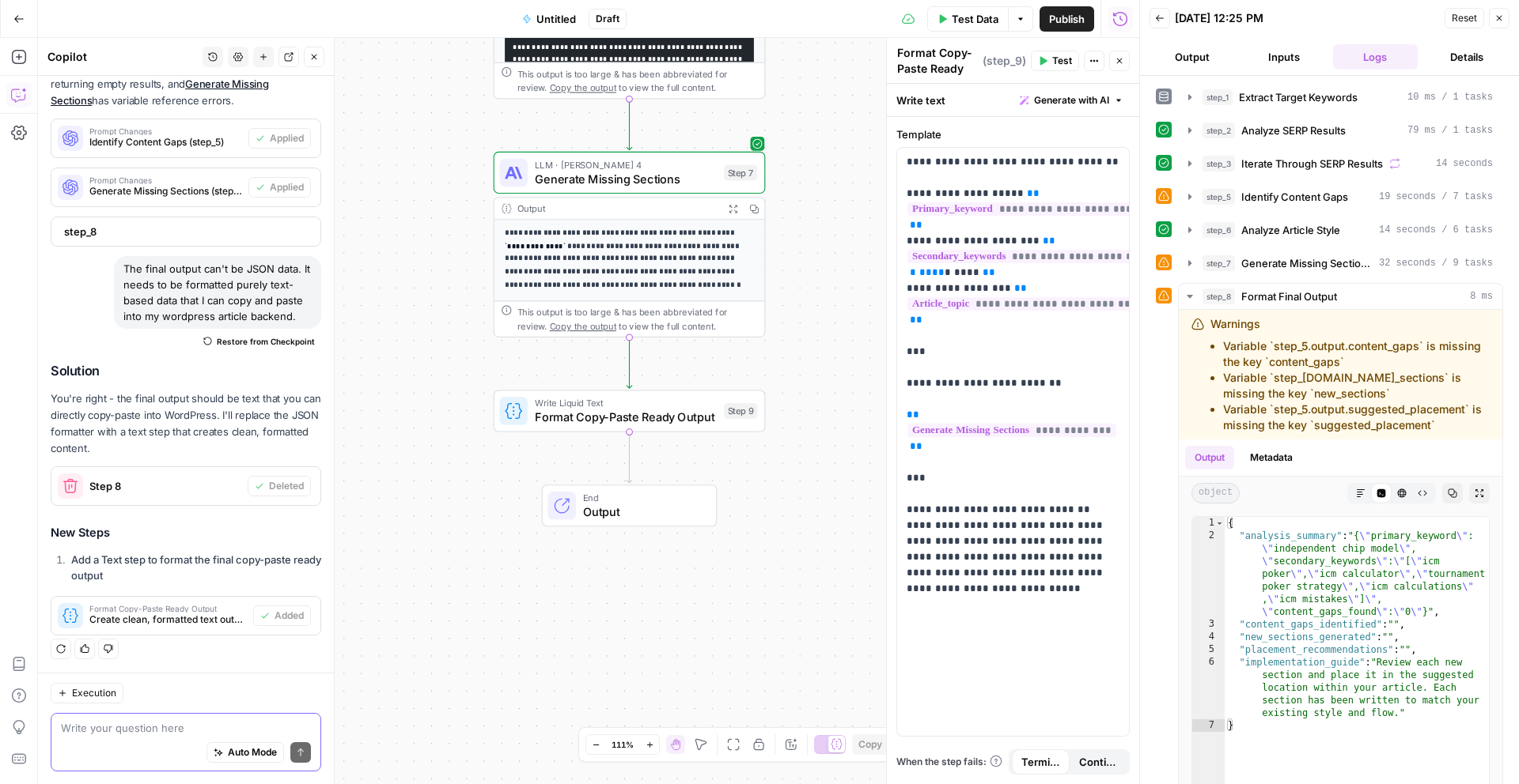
click at [972, 29] on button "Test Data" at bounding box center [968, 19] width 81 height 25
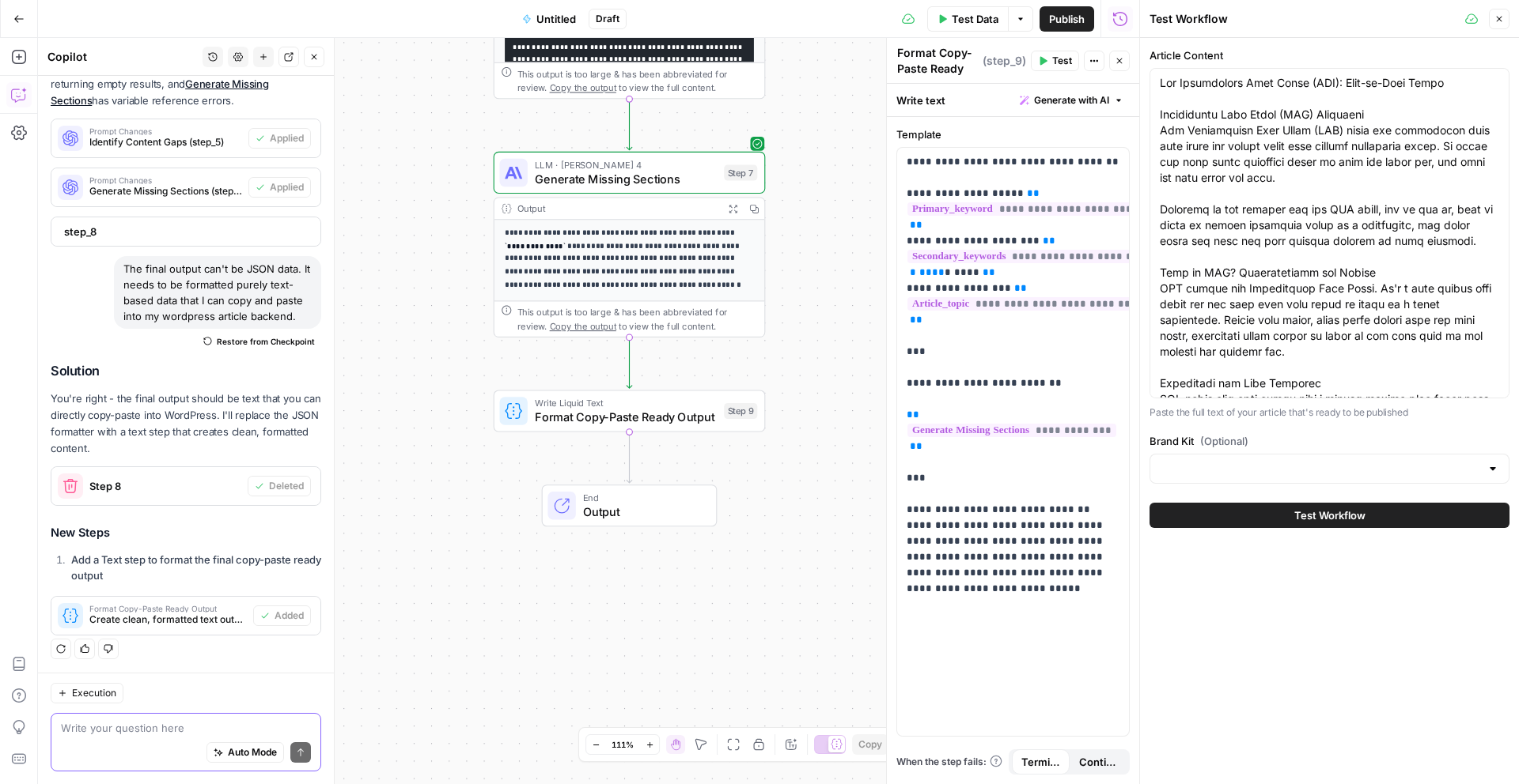
click at [1413, 520] on button "Test Workflow" at bounding box center [1330, 515] width 360 height 25
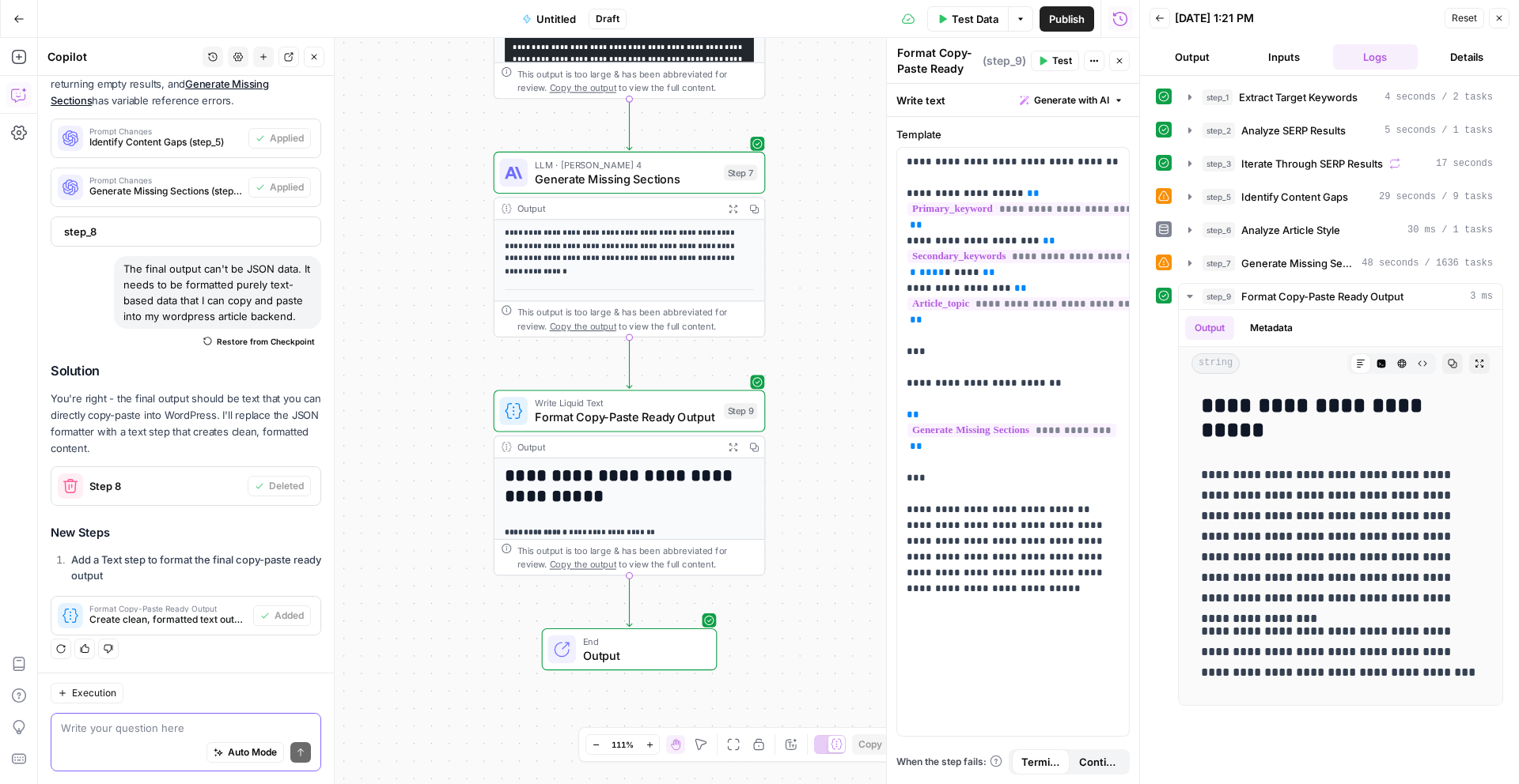
scroll to position [732, 0]
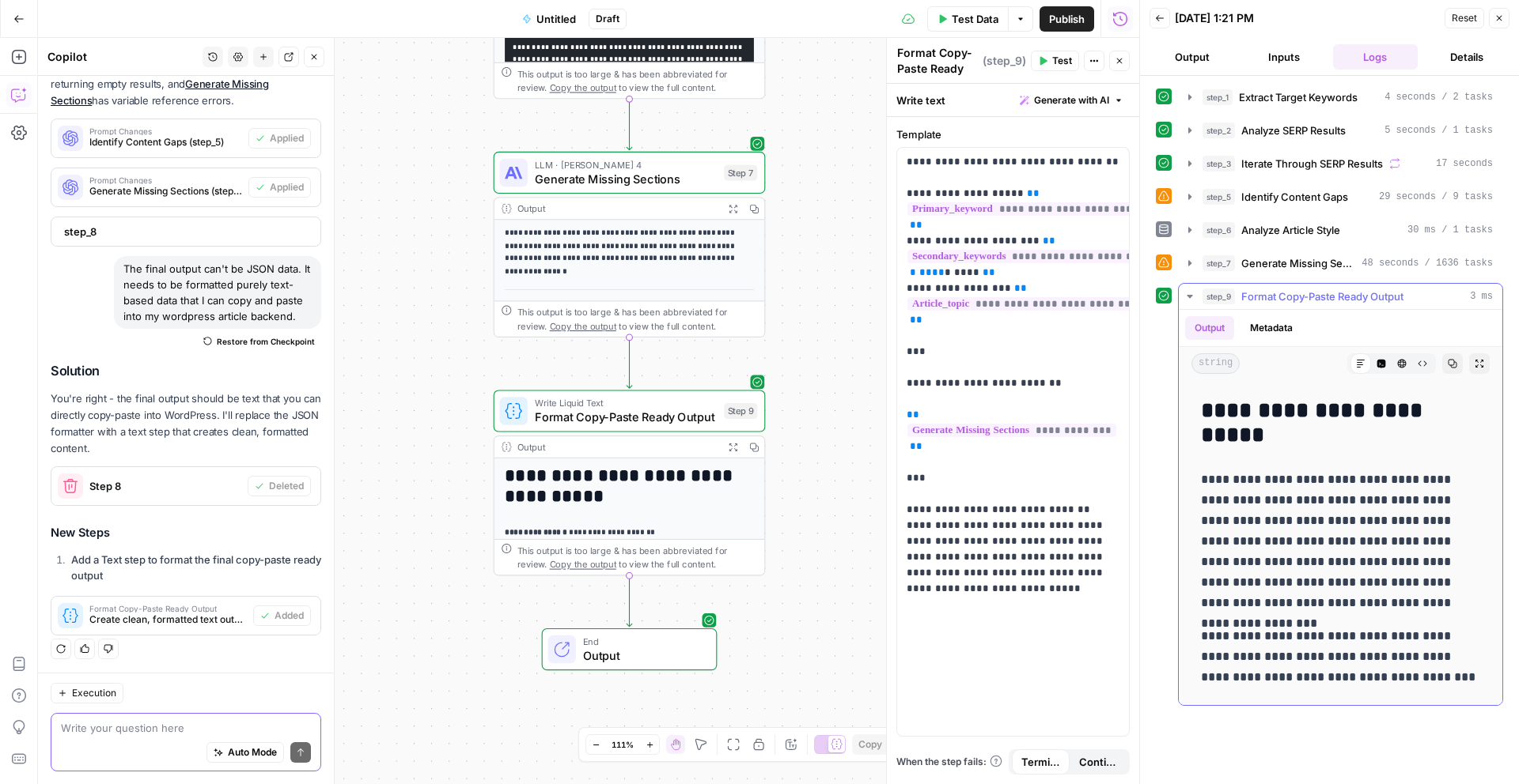
drag, startPoint x: 1201, startPoint y: 410, endPoint x: 1291, endPoint y: 618, distance: 226.6
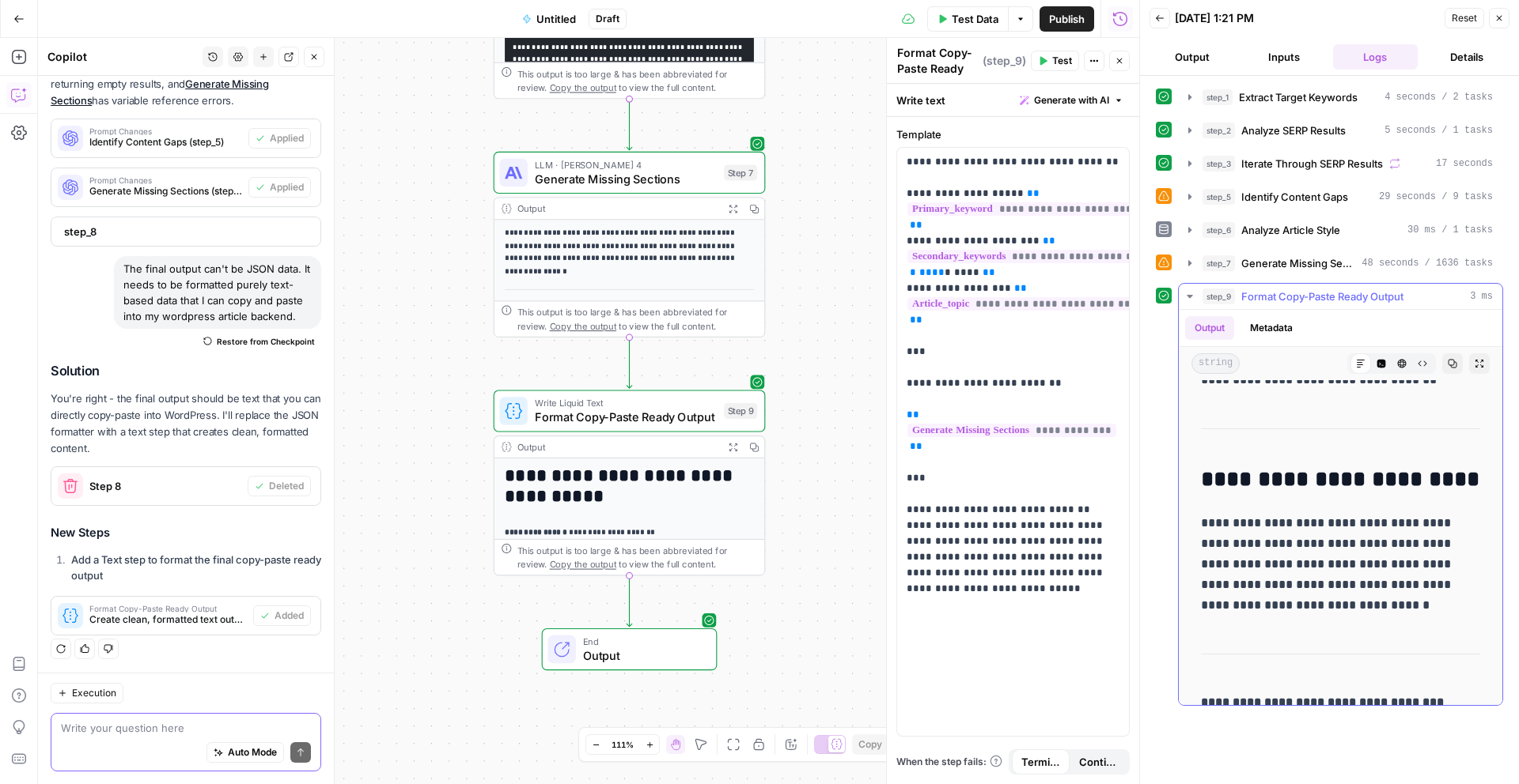
scroll to position [708, 0]
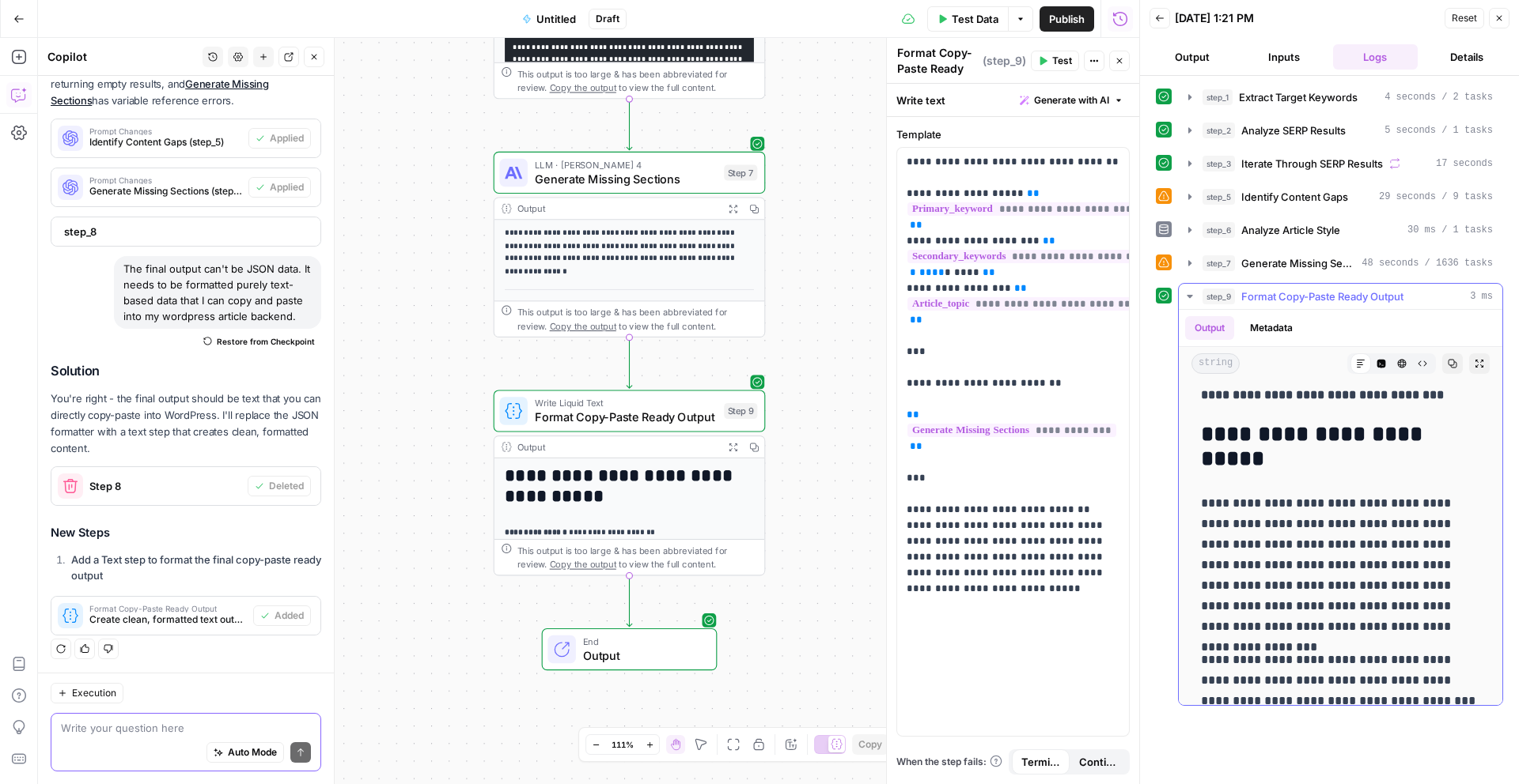
click at [1484, 365] on button "Expand Output" at bounding box center [1479, 364] width 21 height 21
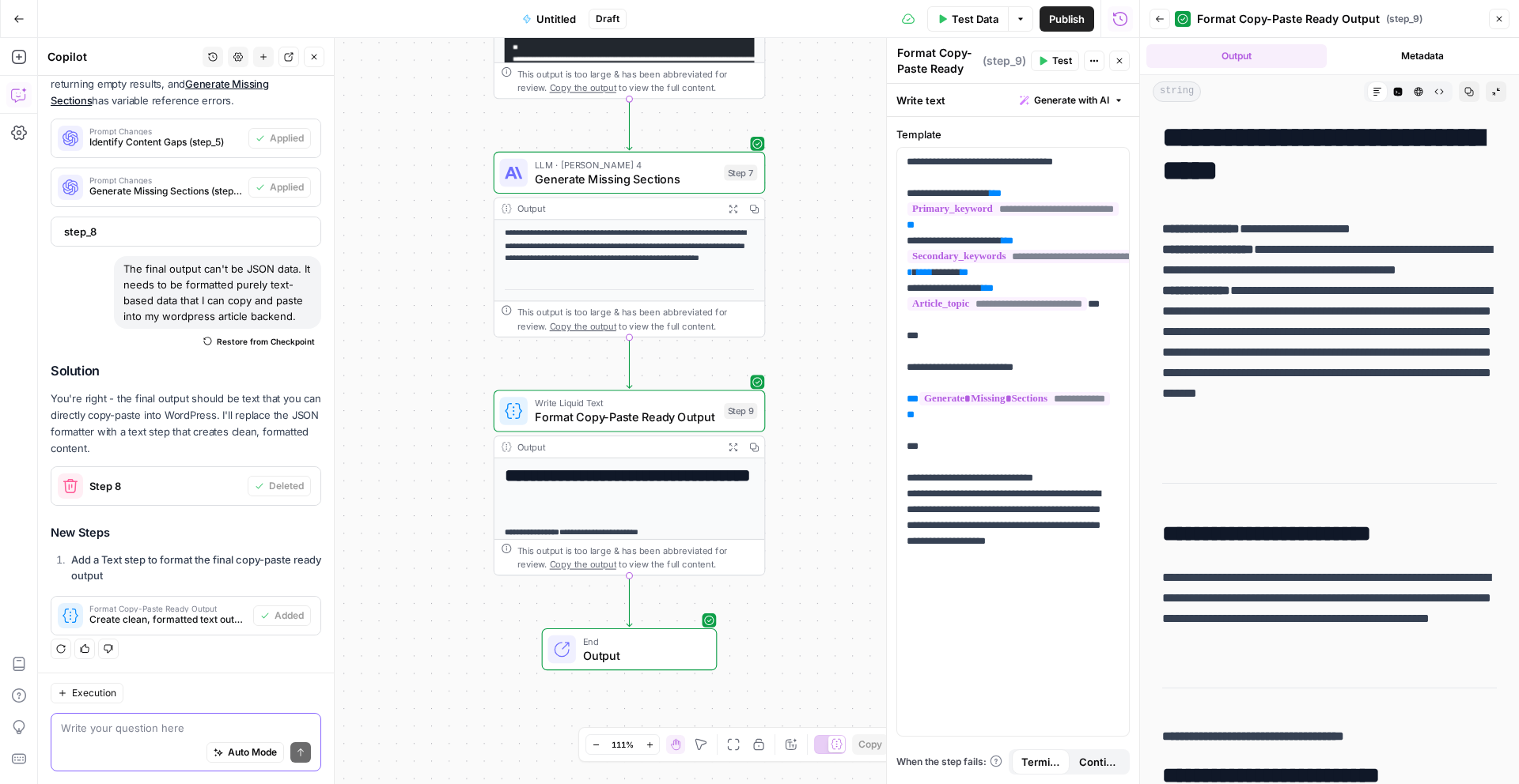
click at [128, 725] on textarea at bounding box center [186, 728] width 250 height 16
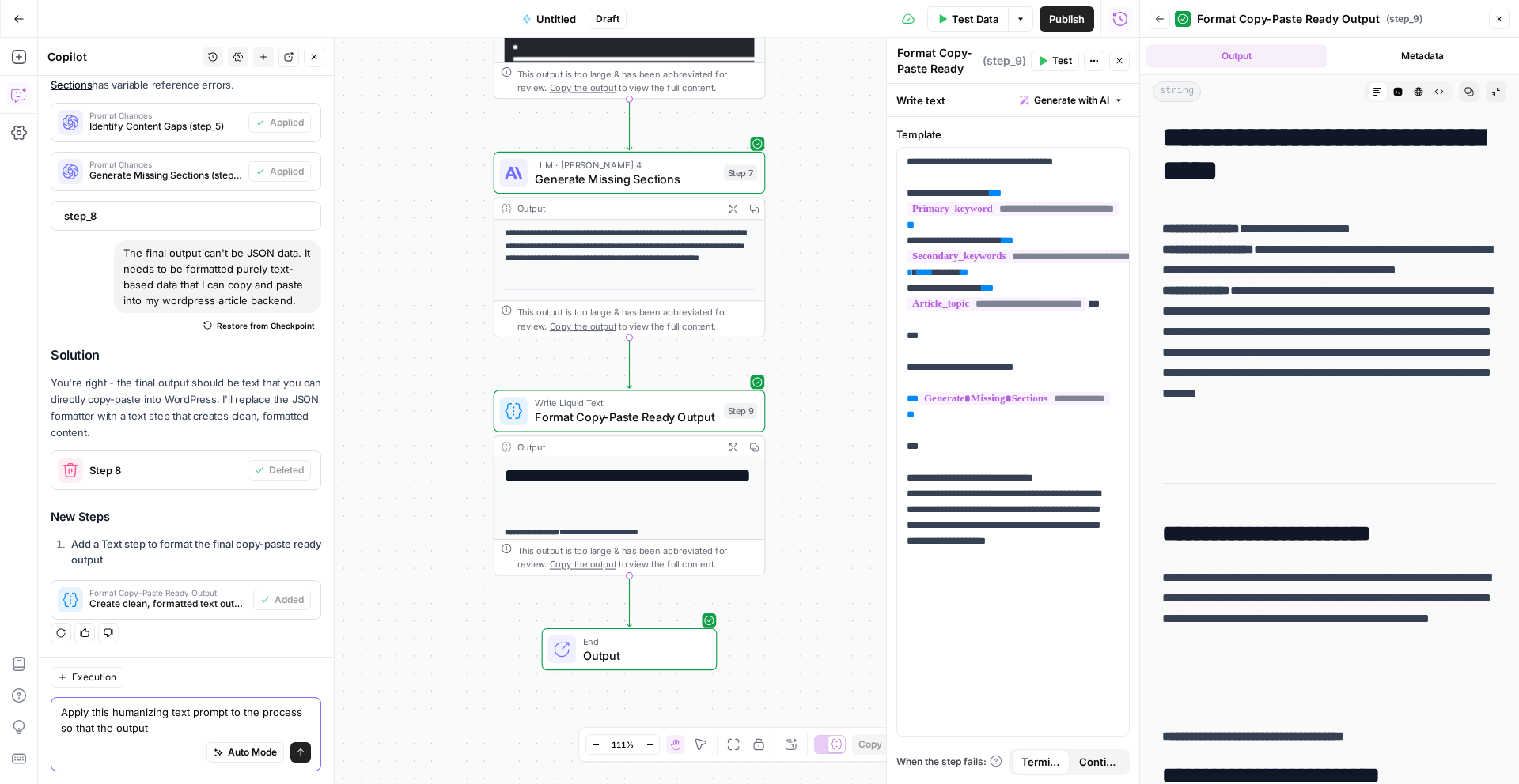
scroll to position [2661, 0]
click at [260, 715] on textarea "Apply this humanizing text prompt to the process so that the output" at bounding box center [186, 720] width 250 height 31
click at [195, 729] on textarea "Apply this humanizing text prompt to the writing process so that the output" at bounding box center [186, 720] width 250 height 31
click at [311, 732] on div "Apply this humanizing text prompt to the writing process so that the output wri…" at bounding box center [186, 734] width 271 height 74
click at [302, 723] on textarea "Apply this humanizing text prompt to the writing process so that the output wri…" at bounding box center [186, 720] width 250 height 31
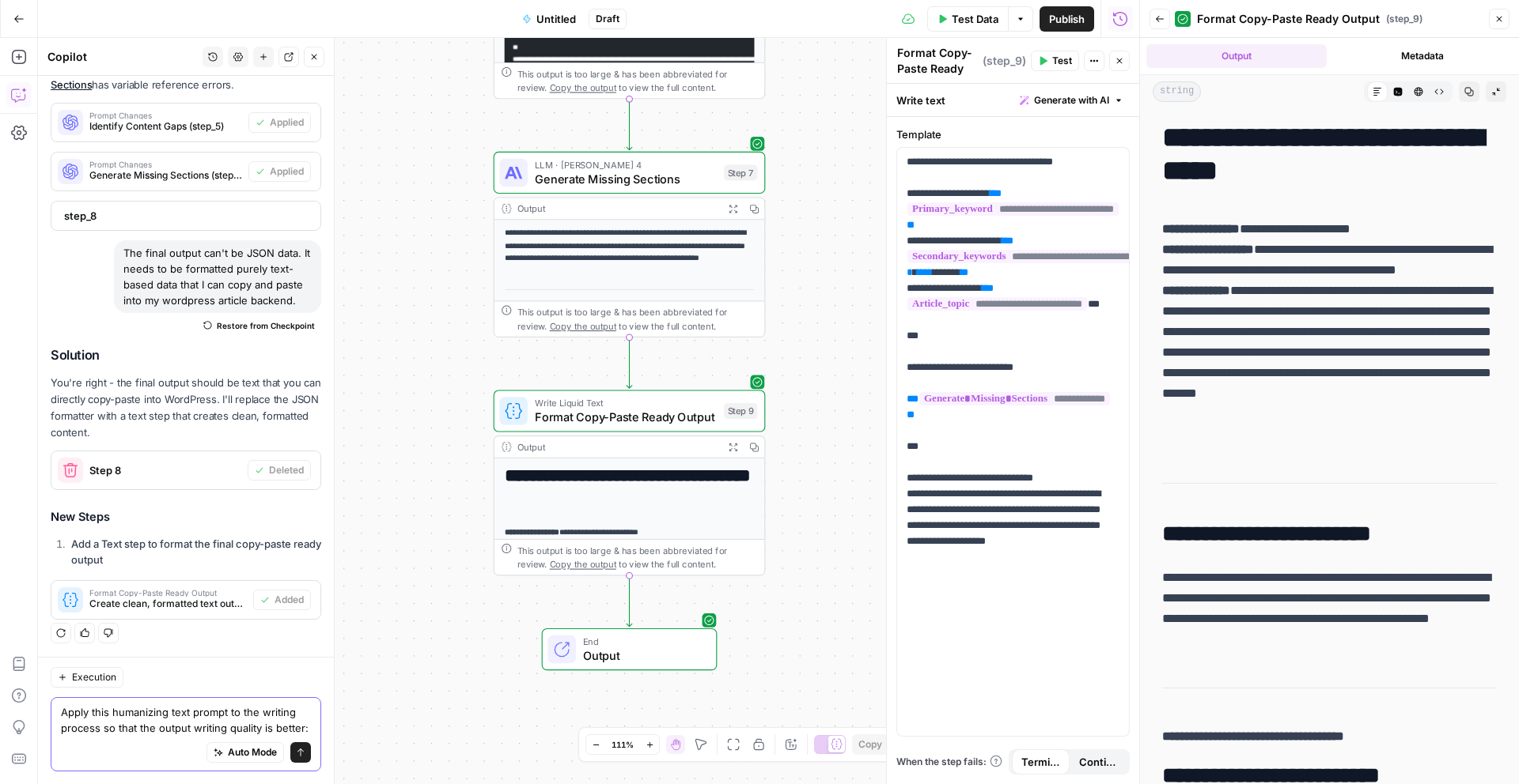
click at [310, 726] on textarea "Apply this humanizing text prompt to the writing process so that the output wri…" at bounding box center [186, 720] width 250 height 31
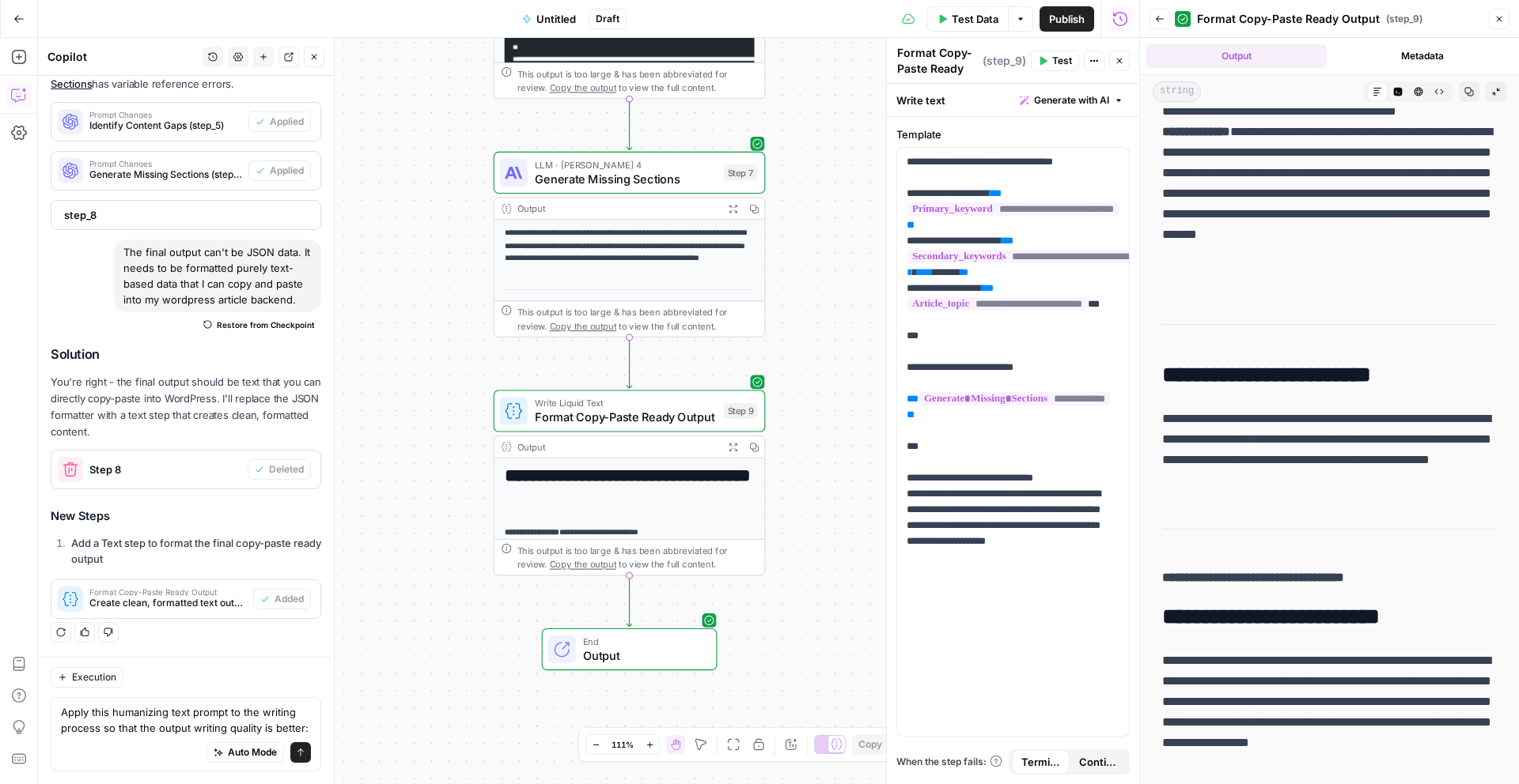
scroll to position [437, 0]
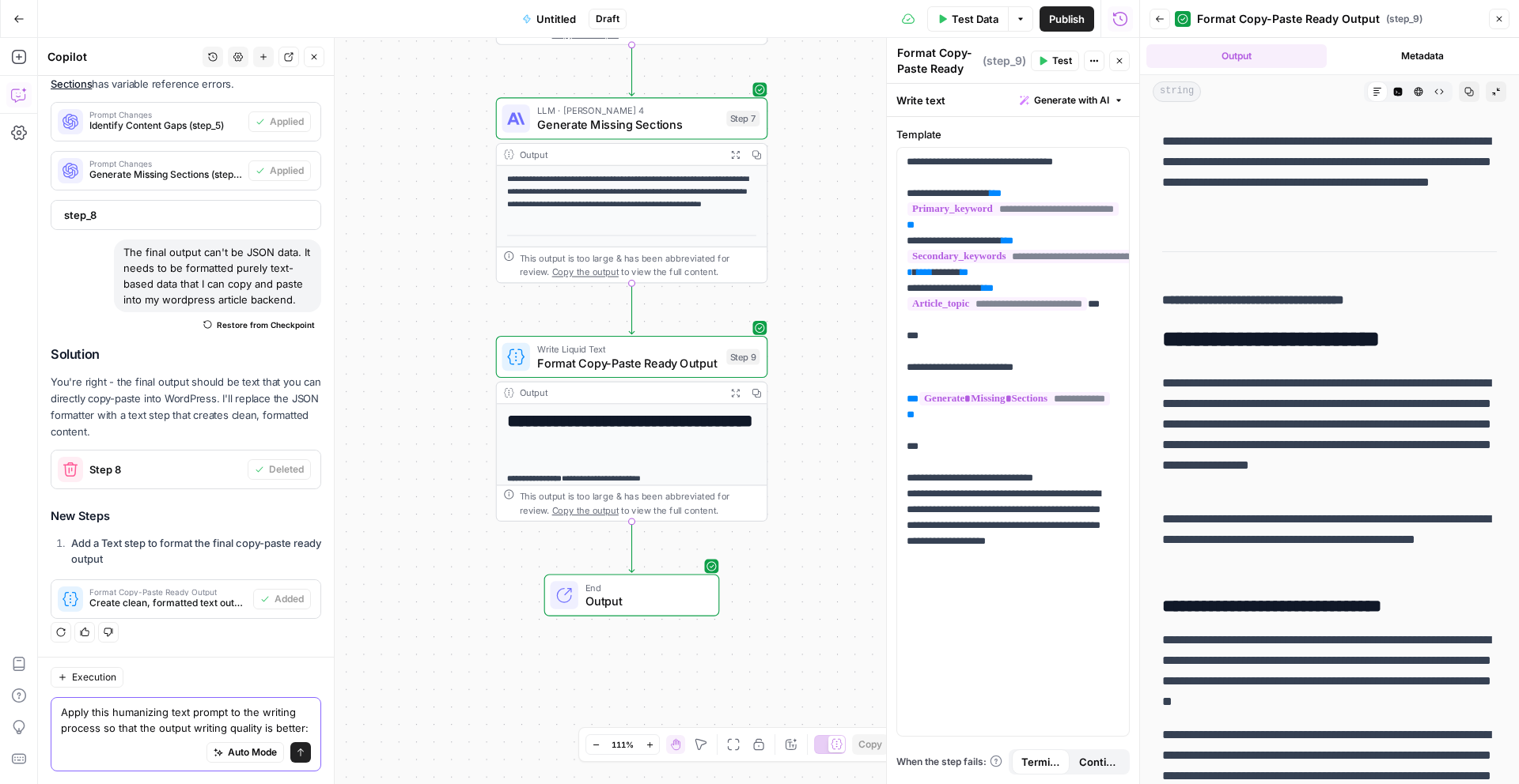
click at [309, 704] on textarea "Apply this humanizing text prompt to the writing process so that the output wri…" at bounding box center [186, 720] width 250 height 31
paste textarea "Loremi dolors ame cons adip elitsed do eius te inci utlabor etd magnaaliqu en: …"
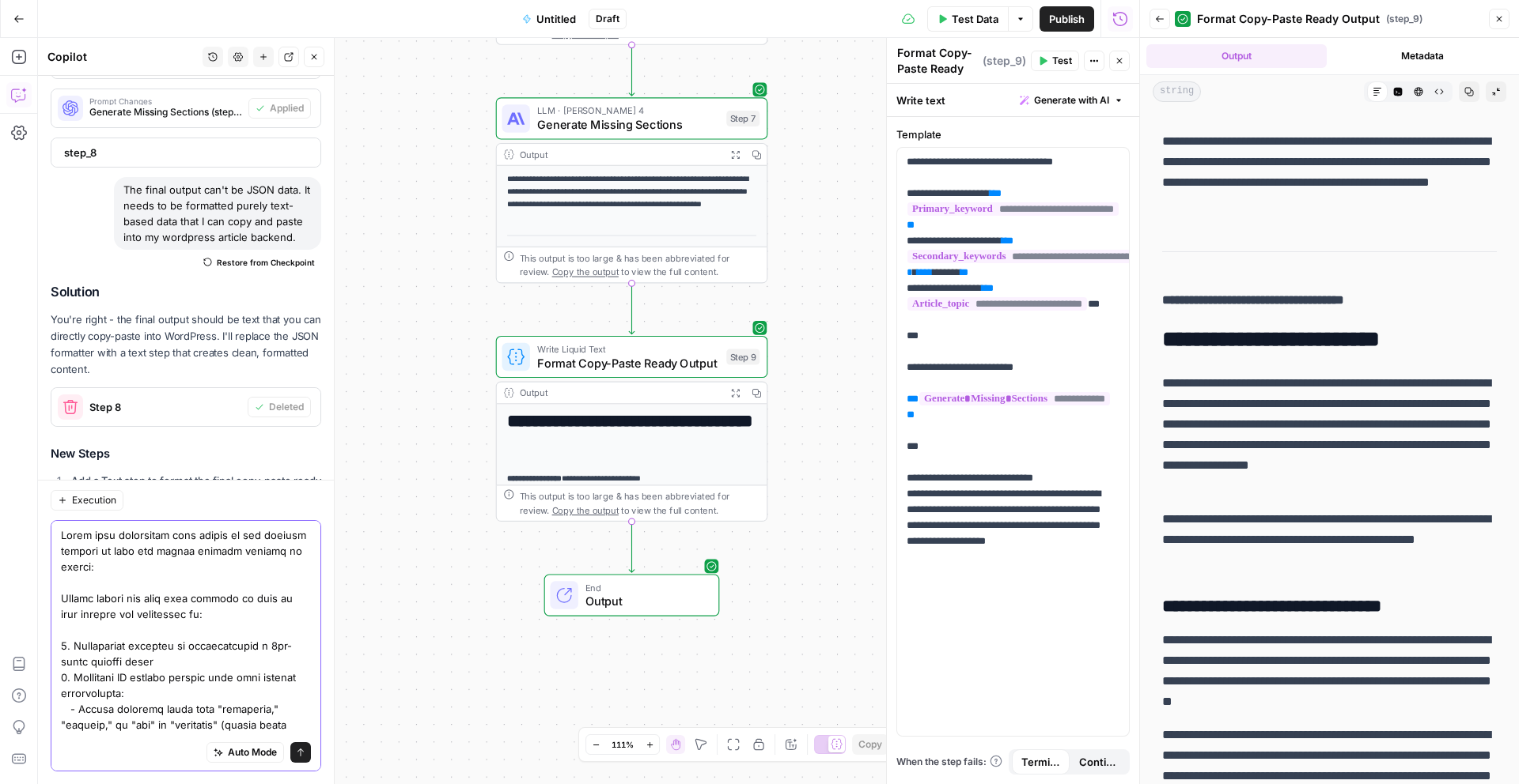
scroll to position [562, 0]
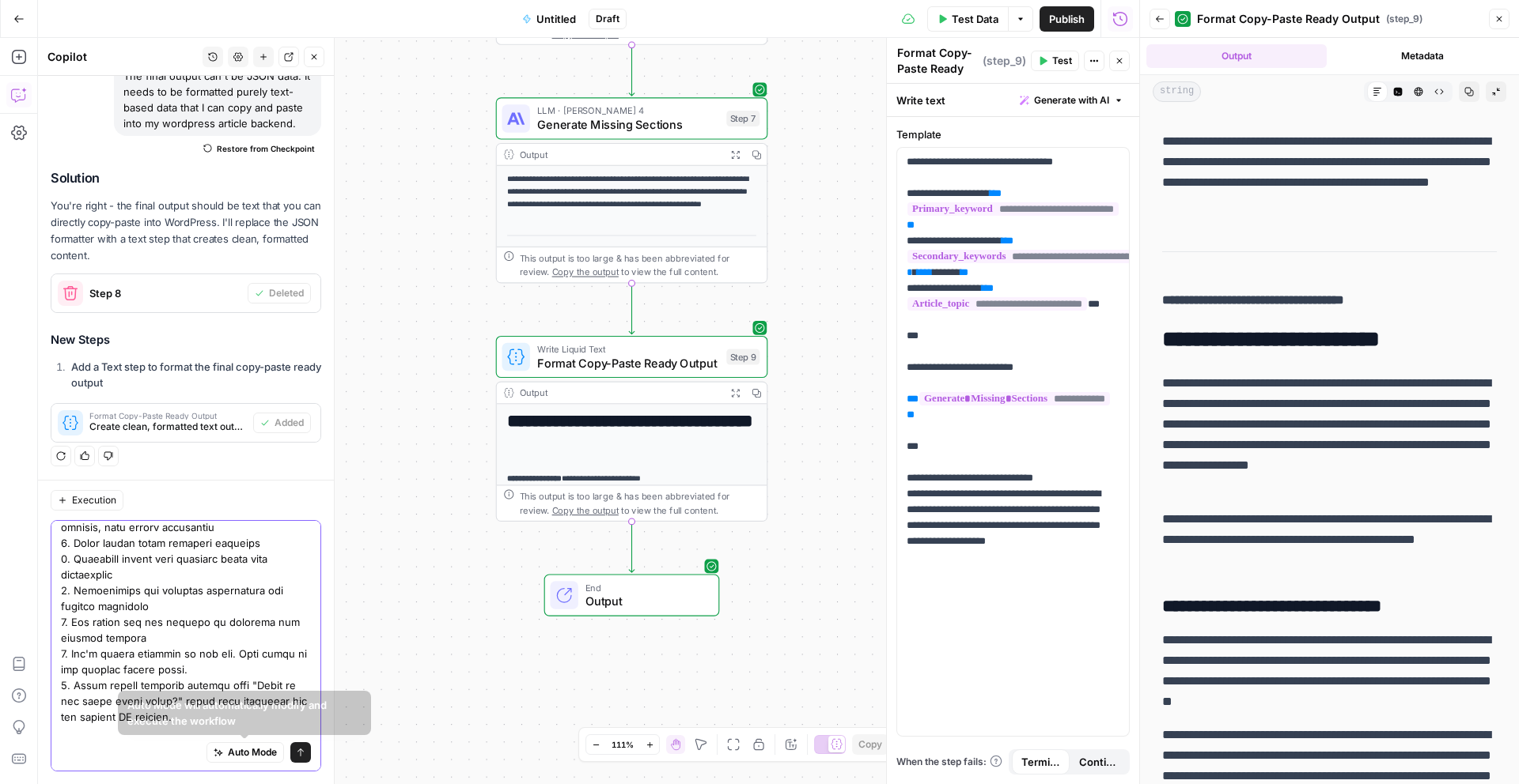
type textarea "Lorem ipsu dolorsitam cons adipis el sed doeiusm tempori ut labo etd magnaa eni…"
click at [296, 753] on icon "submit" at bounding box center [301, 753] width 10 height 10
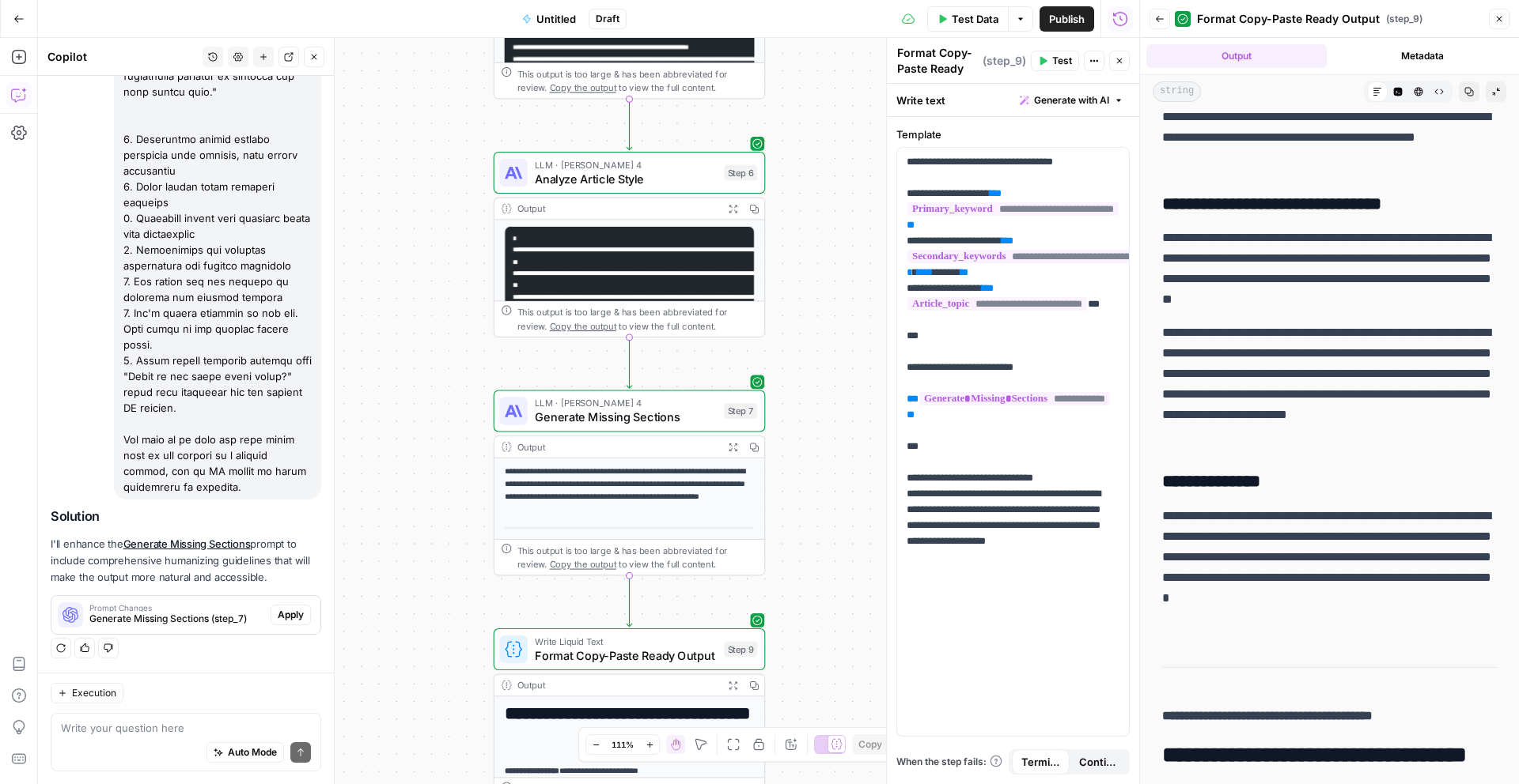
scroll to position [852, 0]
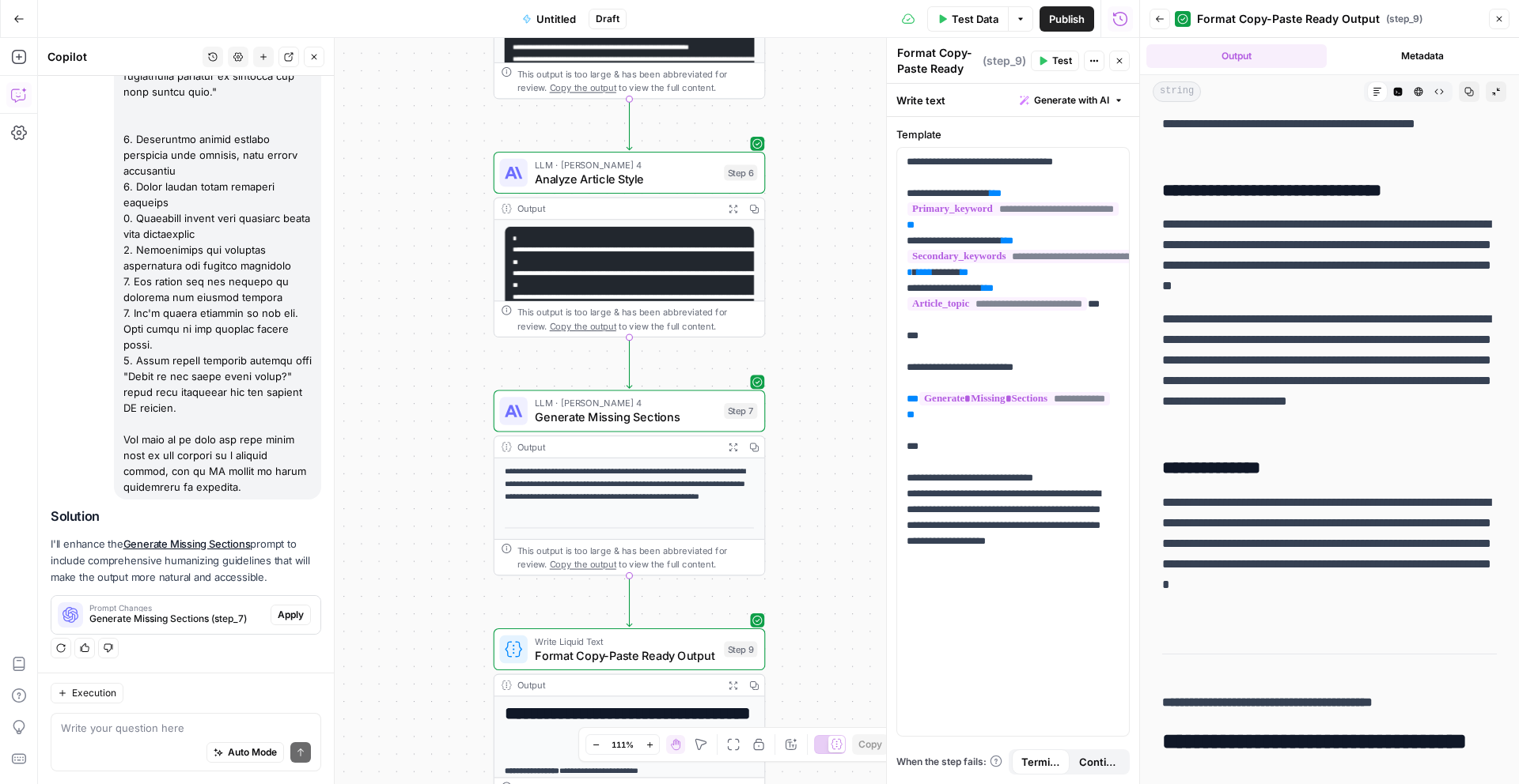
drag, startPoint x: 1158, startPoint y: 181, endPoint x: 1290, endPoint y: 630, distance: 468.0
copy div "**********"
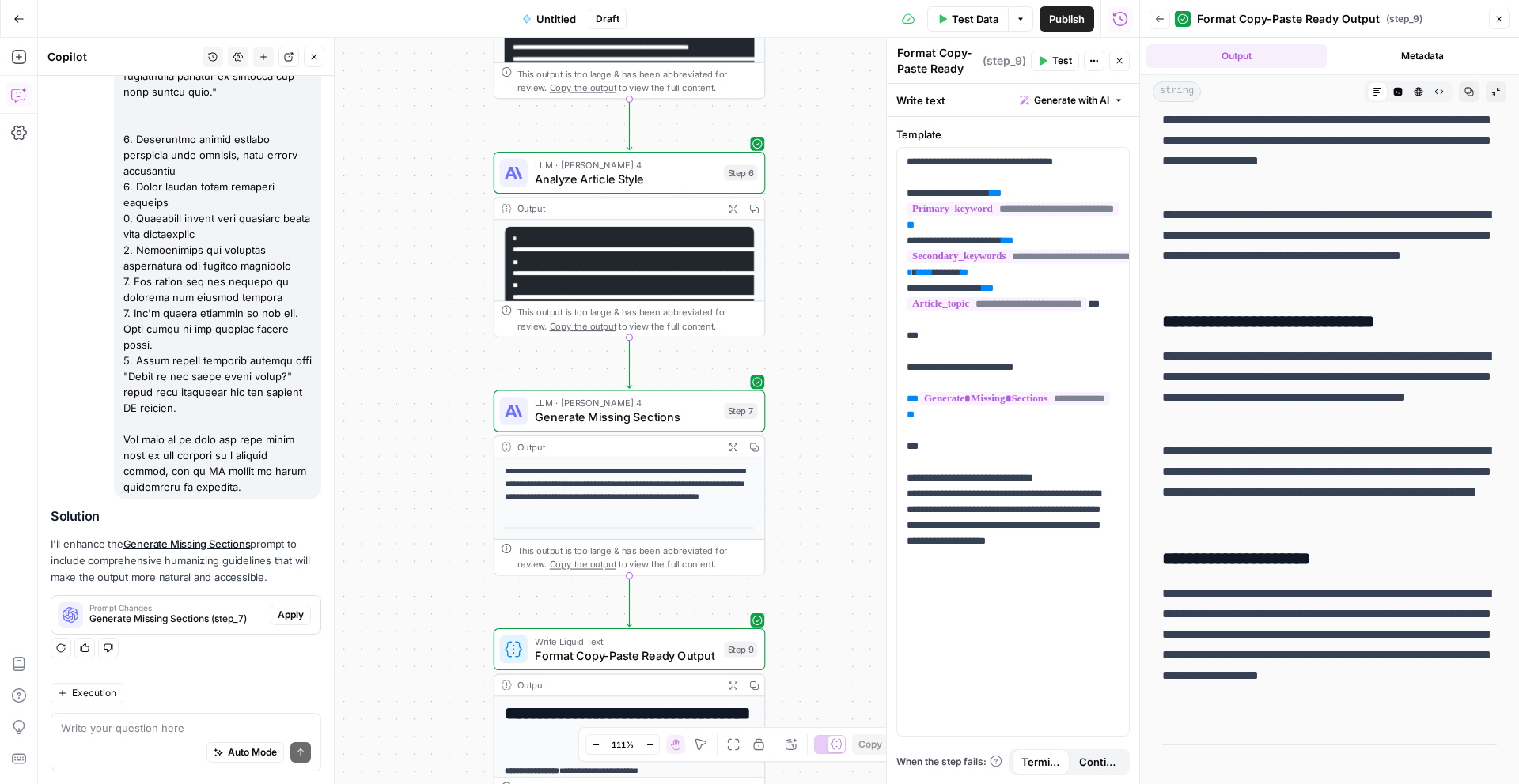
scroll to position [1906, 0]
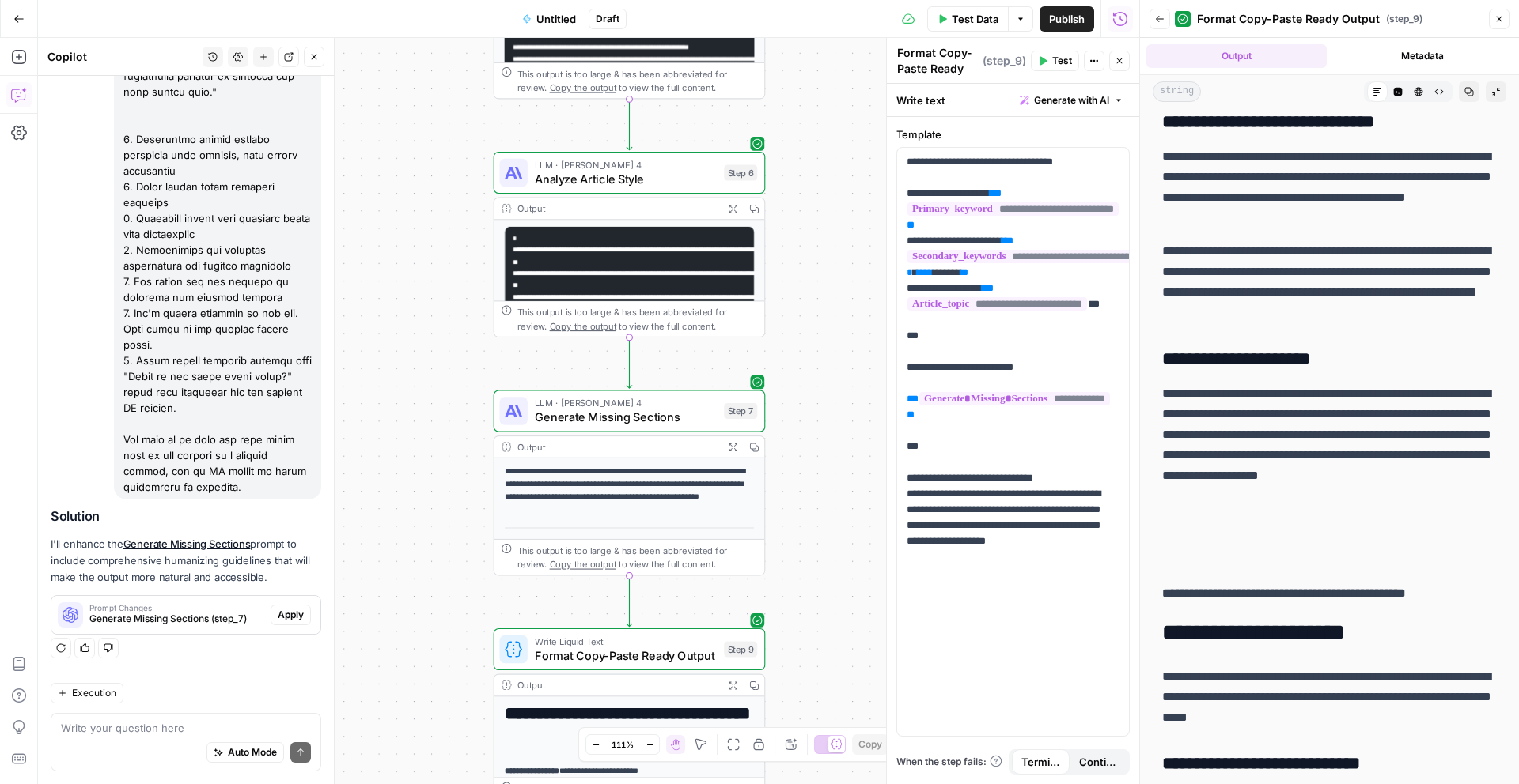
drag, startPoint x: 1162, startPoint y: 186, endPoint x: 1295, endPoint y: 509, distance: 349.3
click at [1295, 509] on div "**********" at bounding box center [1329, 529] width 354 height 4640
copy div "**********"
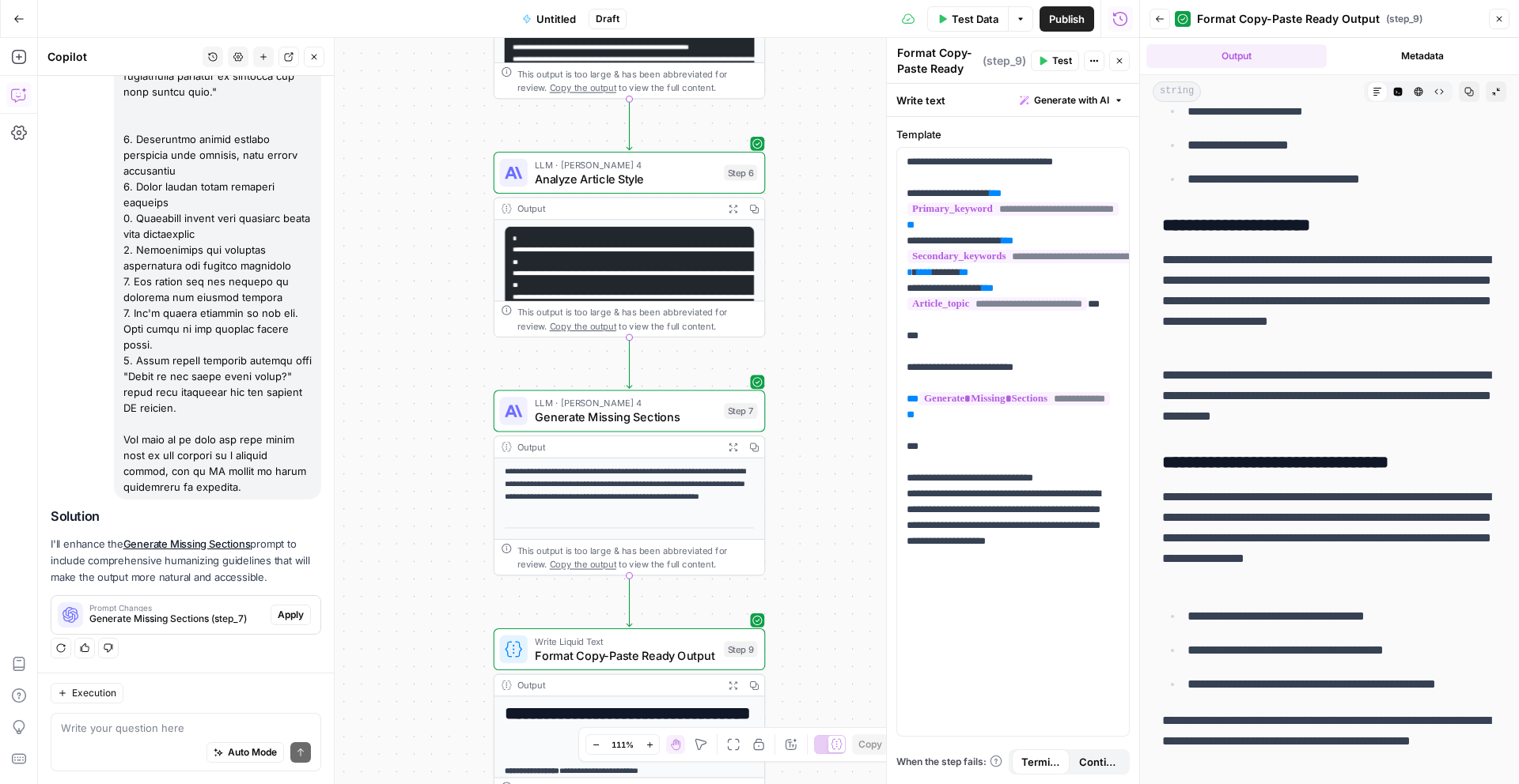
scroll to position [2812, 0]
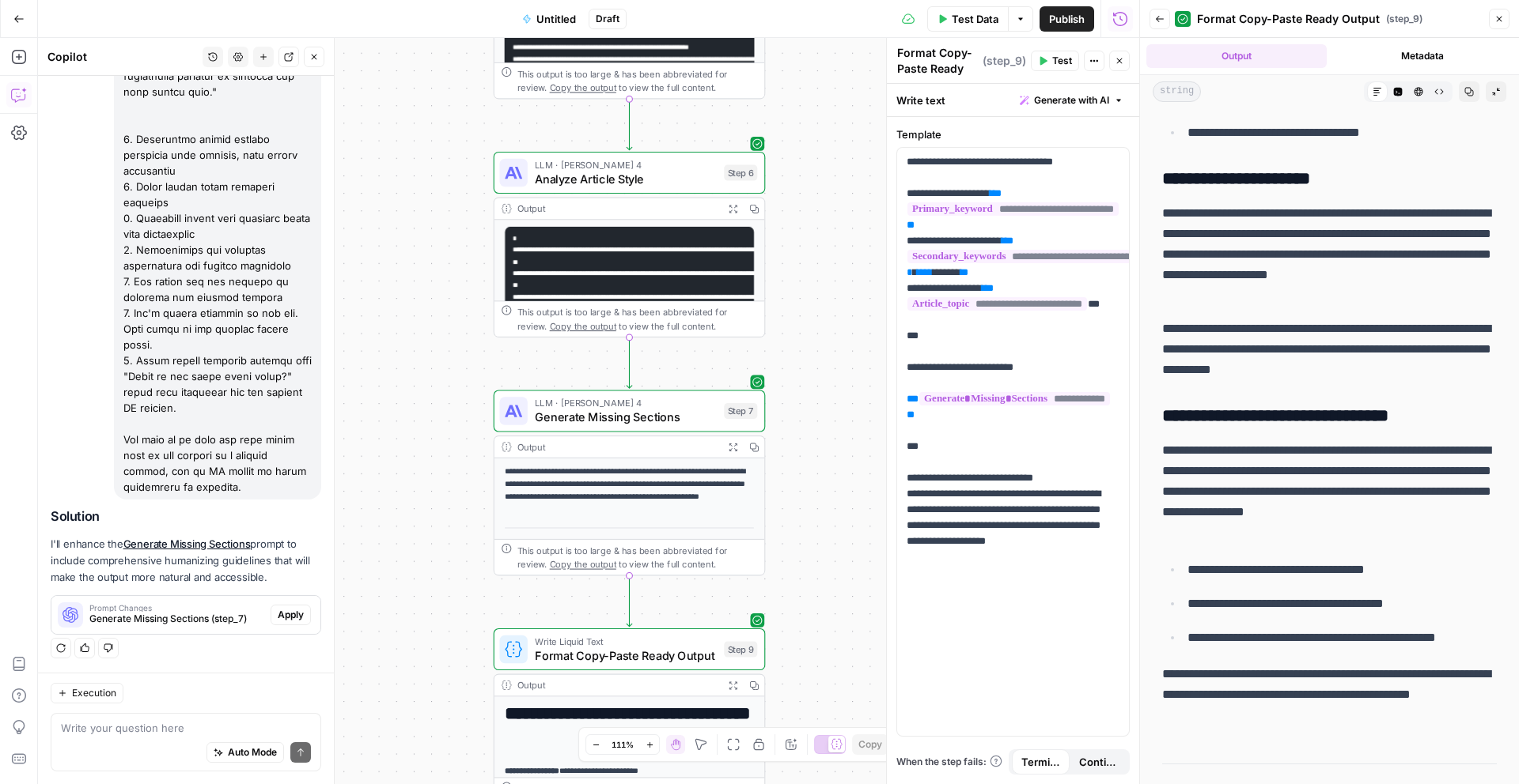
drag, startPoint x: 1167, startPoint y: 230, endPoint x: 1284, endPoint y: 765, distance: 547.6
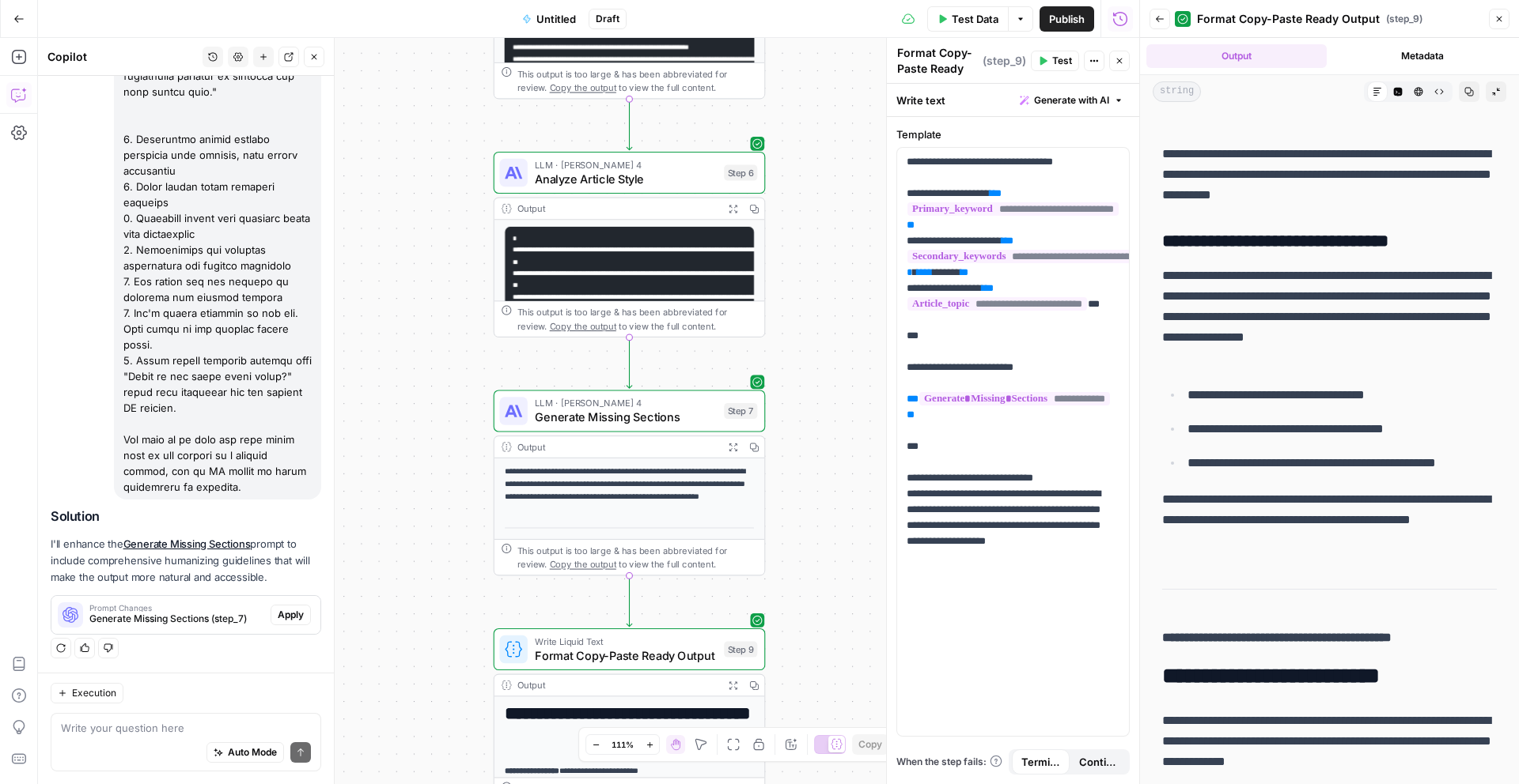
scroll to position [2911, 0]
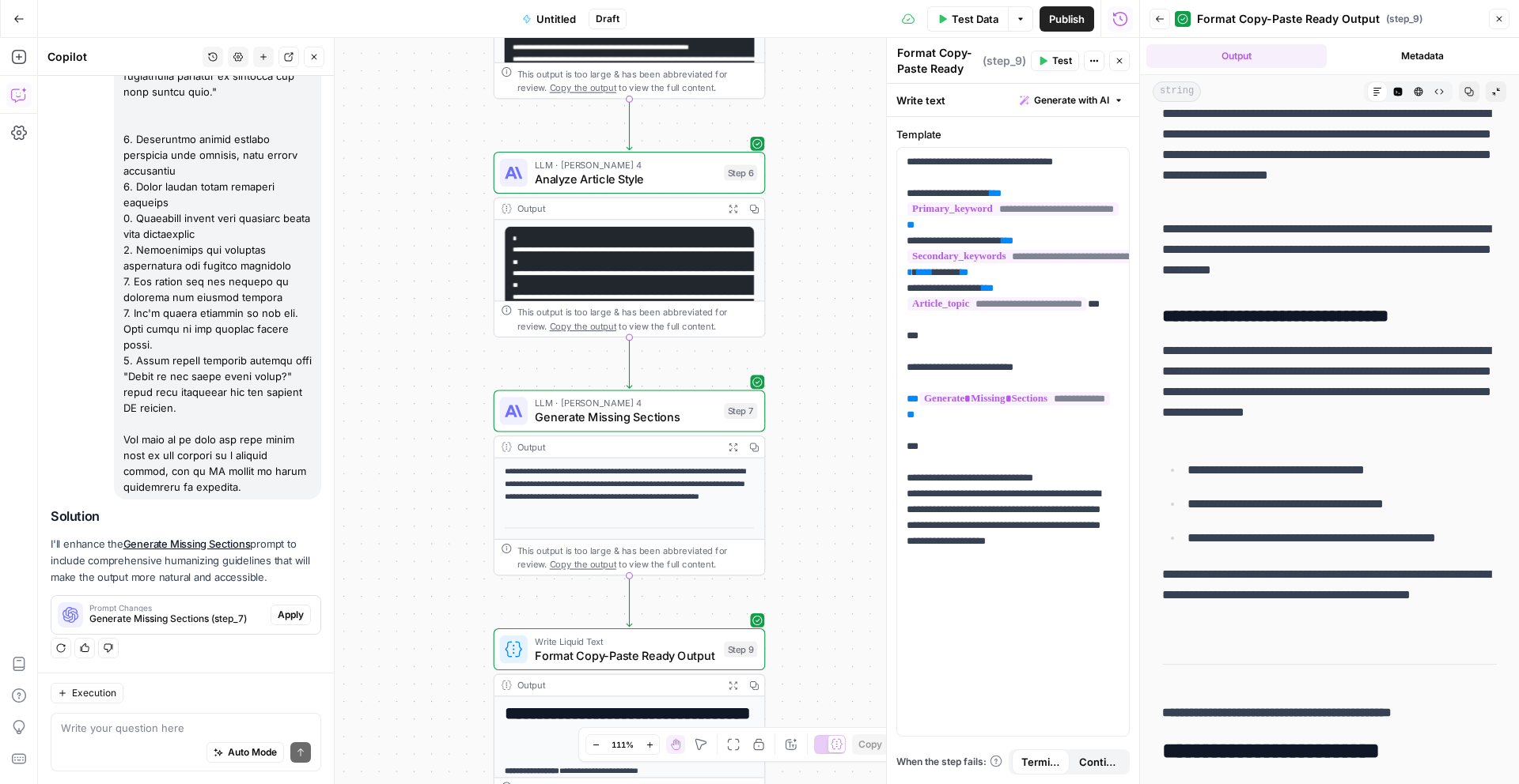
copy div "**********"
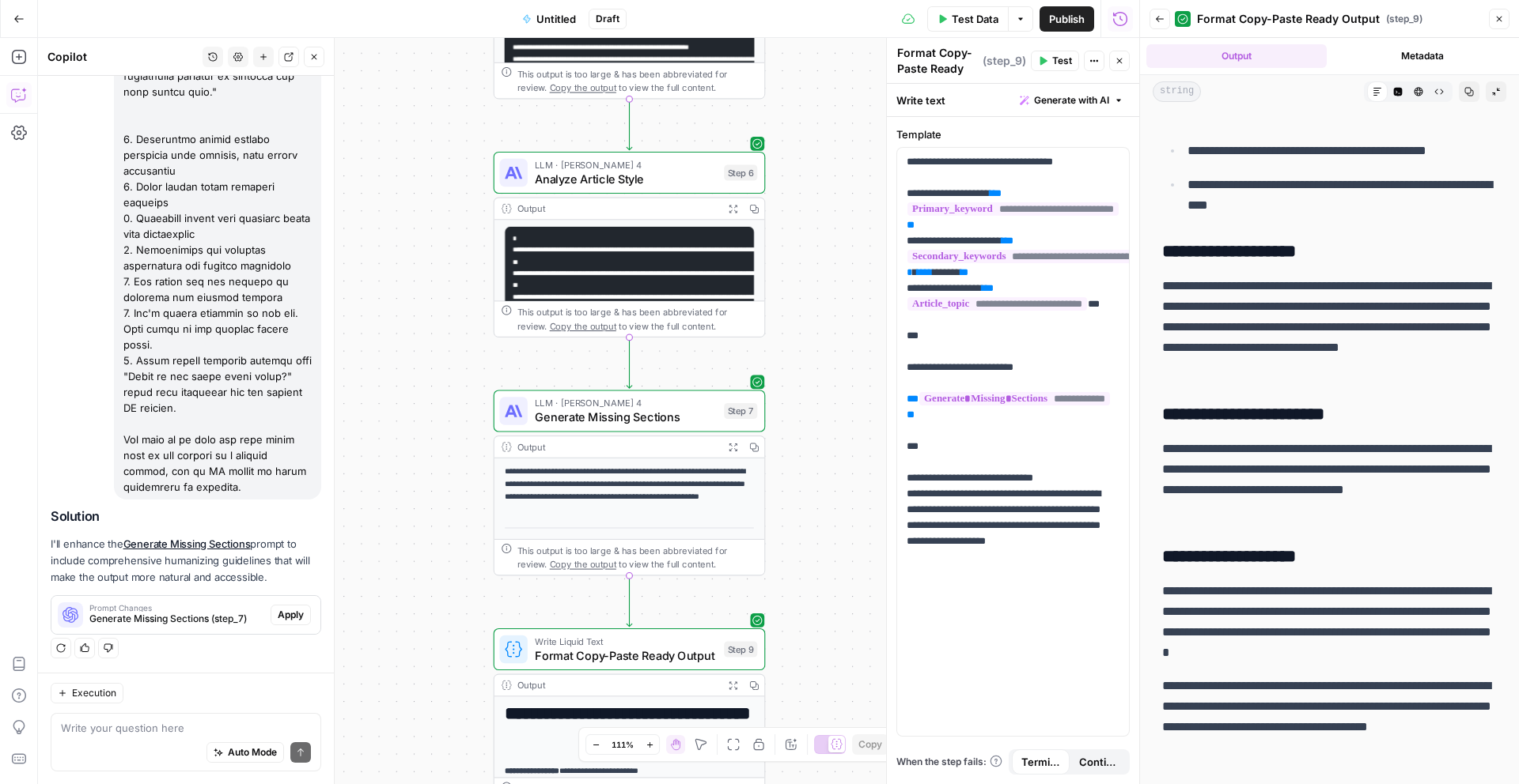
scroll to position [3956, 0]
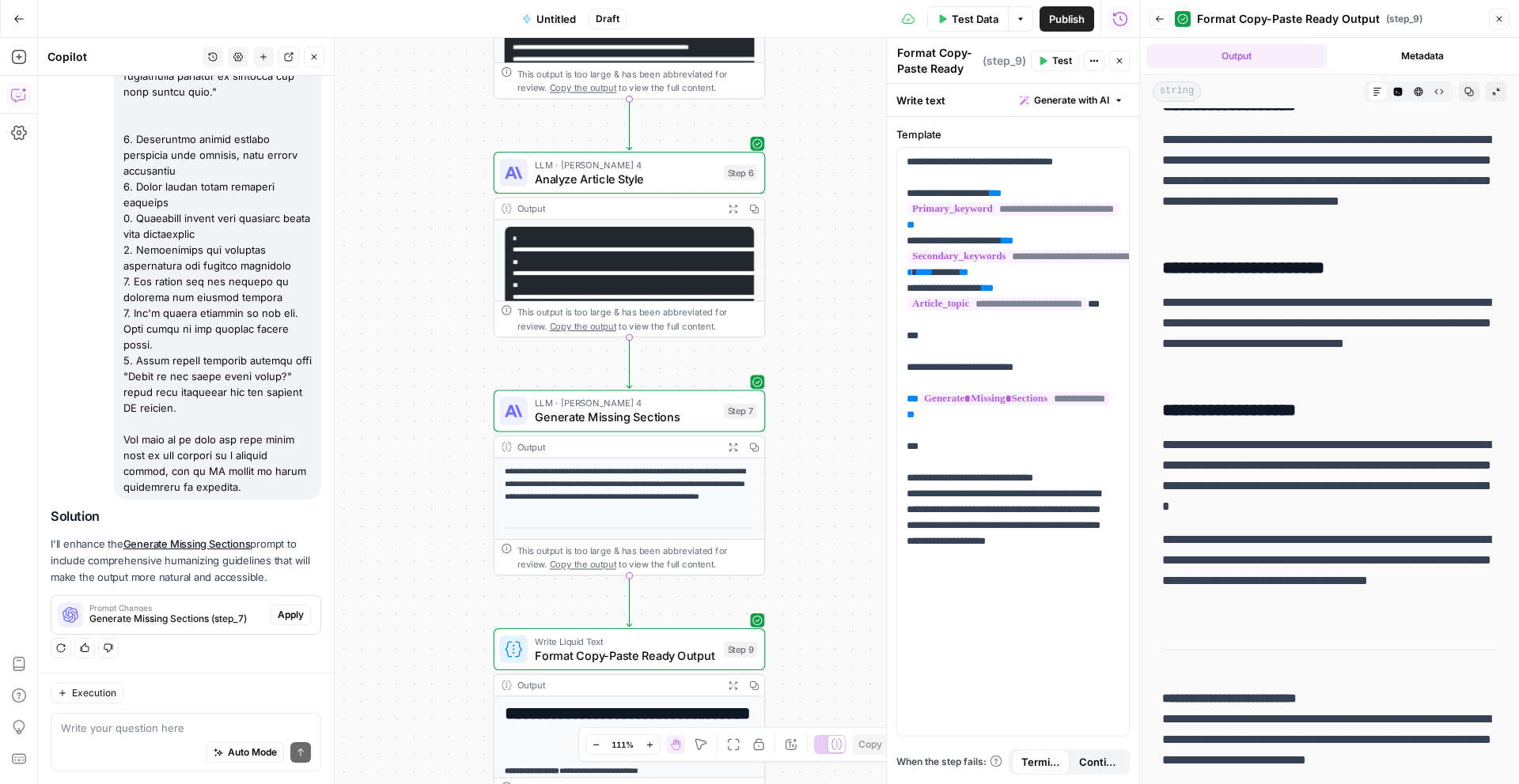
drag, startPoint x: 1163, startPoint y: 209, endPoint x: 1329, endPoint y: 633, distance: 455.3
copy div "**********"
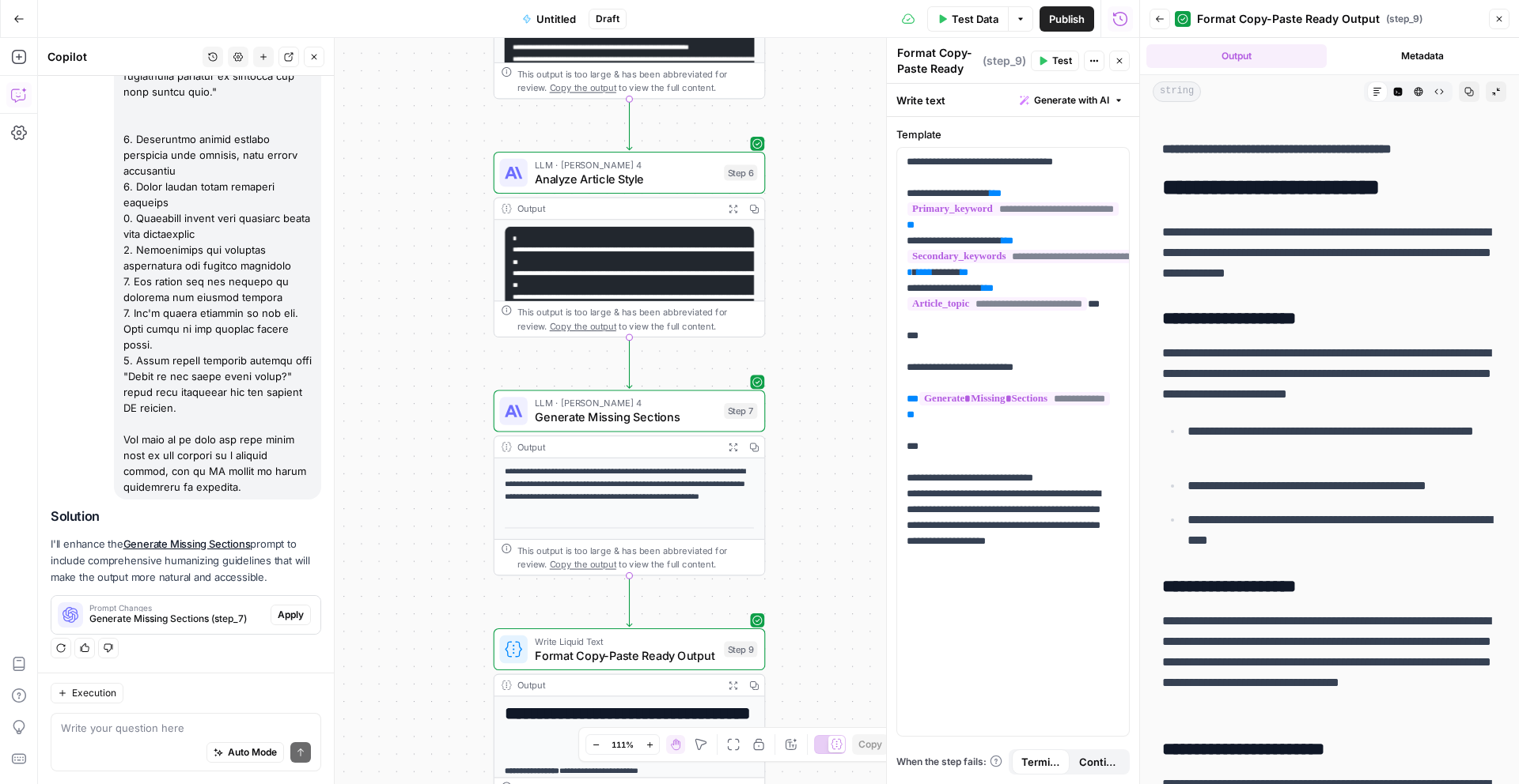
scroll to position [3482, 0]
